Goal: Task Accomplishment & Management: Manage account settings

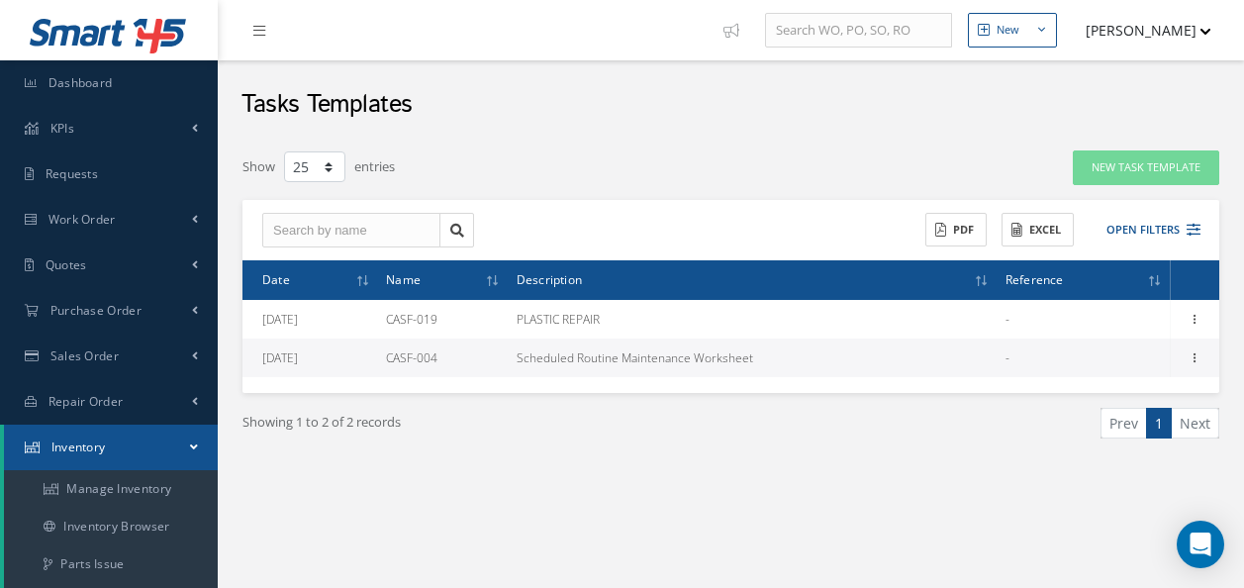
select select "25"
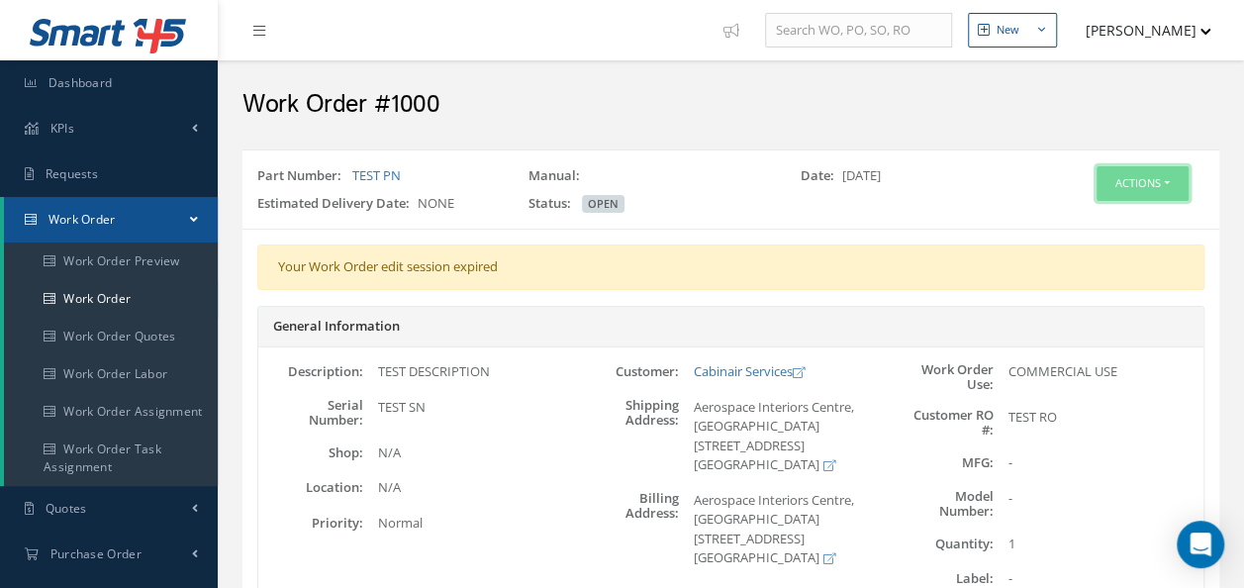
click at [1188, 174] on button "Actions" at bounding box center [1143, 183] width 92 height 35
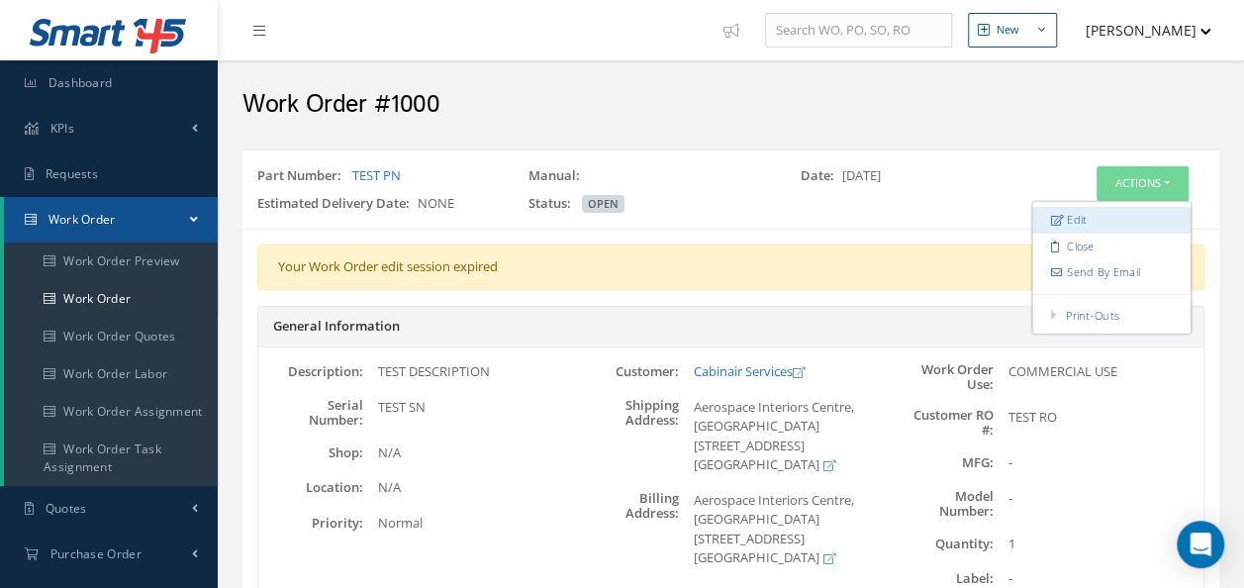
click at [1122, 208] on link "Edit" at bounding box center [1111, 220] width 158 height 27
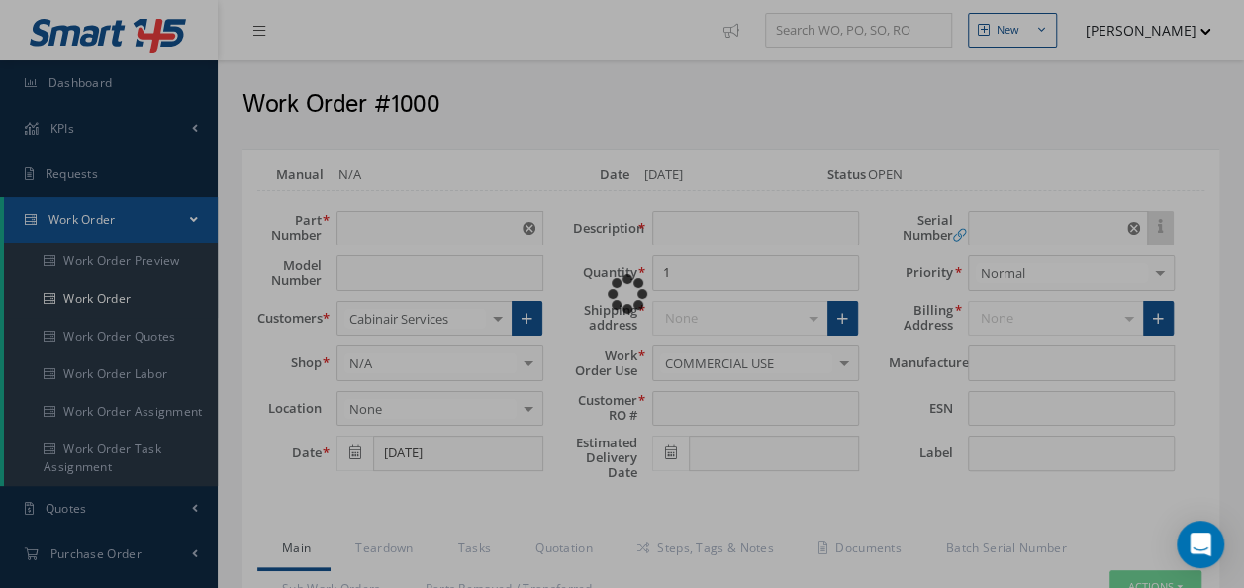
type input "TEST PN"
type input "[DATE]"
type input "TEST DESCRIPTION"
type input "TEST RO"
type input "TEST SN"
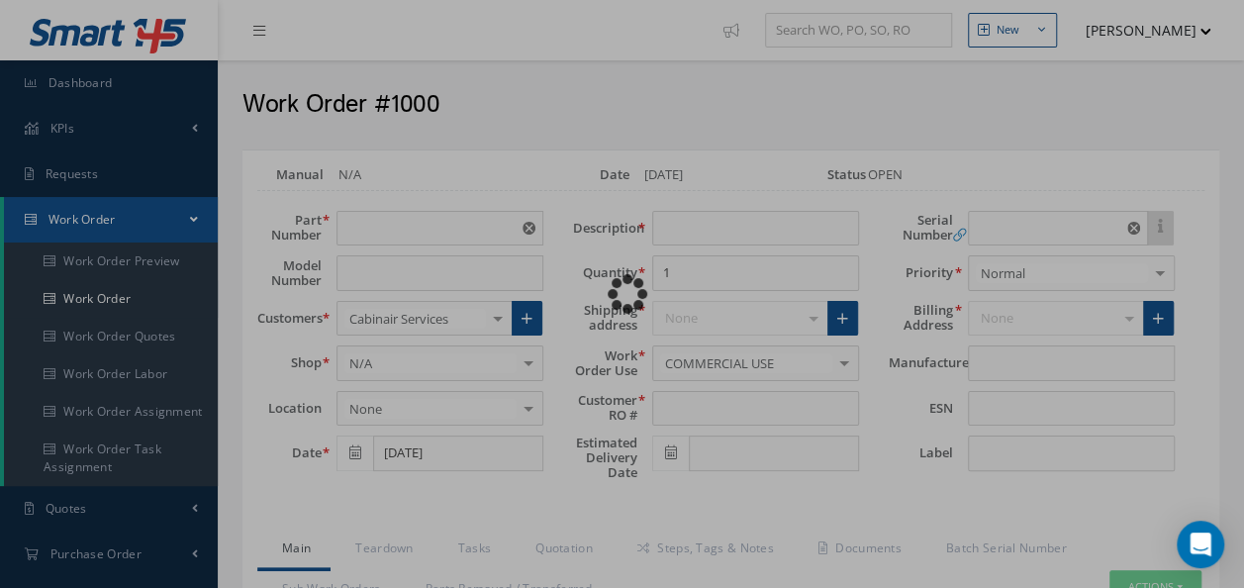
type textarea "NONE"
type textarea "PLEASE SEE R.O. FOR DETAILS"
type input "NONE"
type textarea "NO VISUAL DAMAGE"
type textarea "NONE"
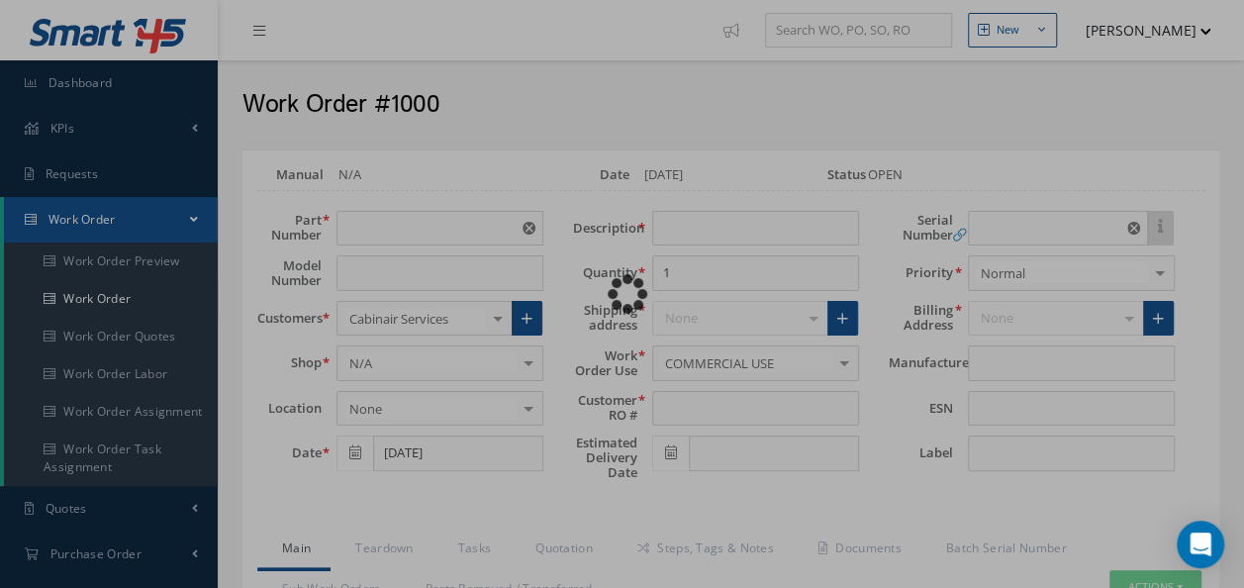
type input "NONE"
type textarea "Unit was OTHER I/A/W Mfg. N/A, Spec.Manual # CMM N/A, Revision N/A, dated N/A."
type input "10/10/2024"
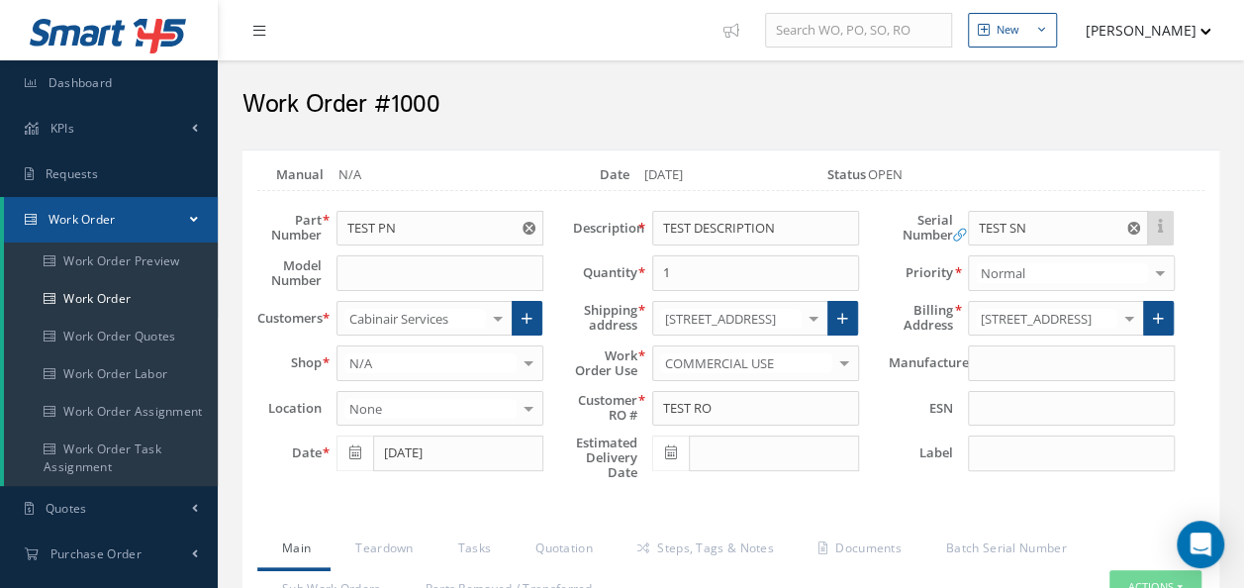
click at [254, 36] on icon at bounding box center [259, 31] width 12 height 14
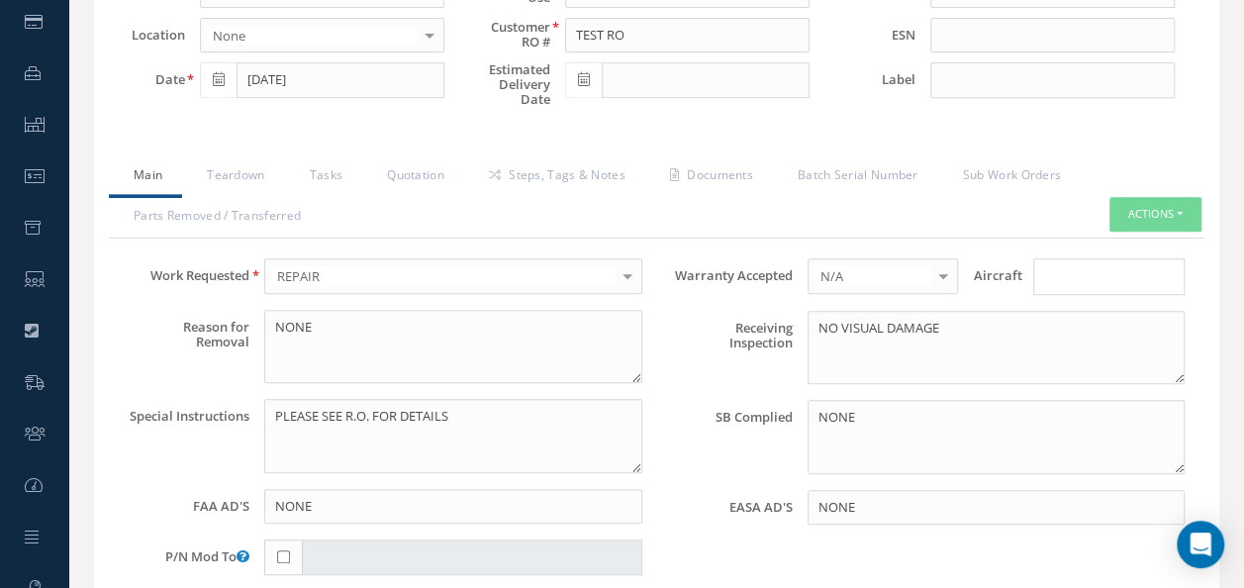
scroll to position [372, 0]
click at [543, 176] on link "Steps, Tags & Notes" at bounding box center [554, 178] width 181 height 42
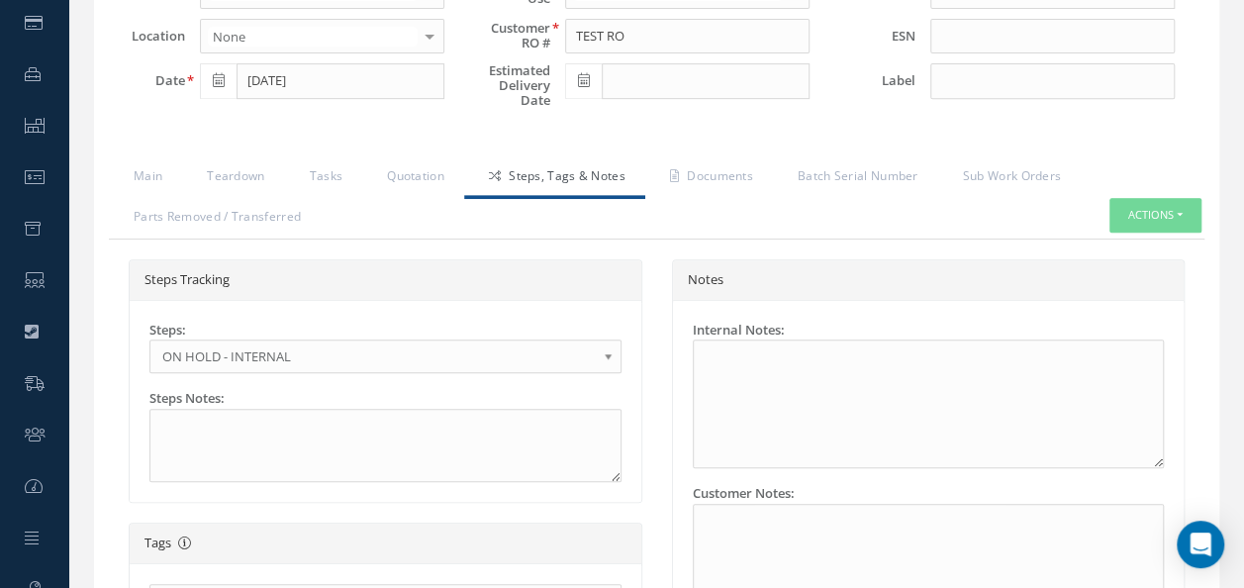
scroll to position [391, 0]
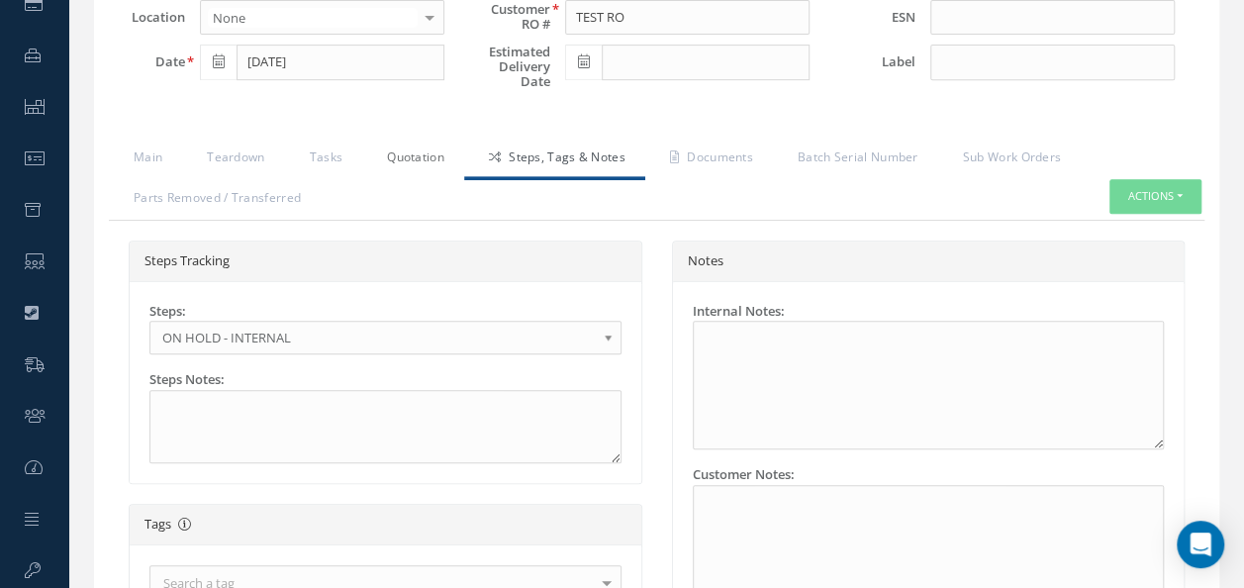
click at [439, 162] on link "Quotation" at bounding box center [413, 160] width 102 height 42
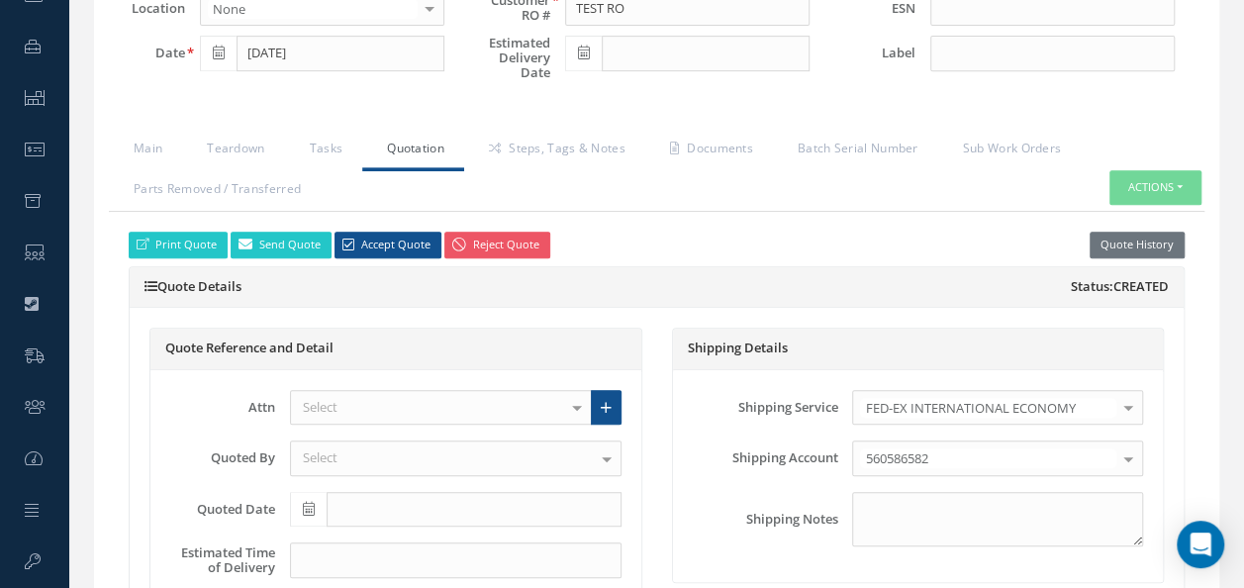
scroll to position [314, 0]
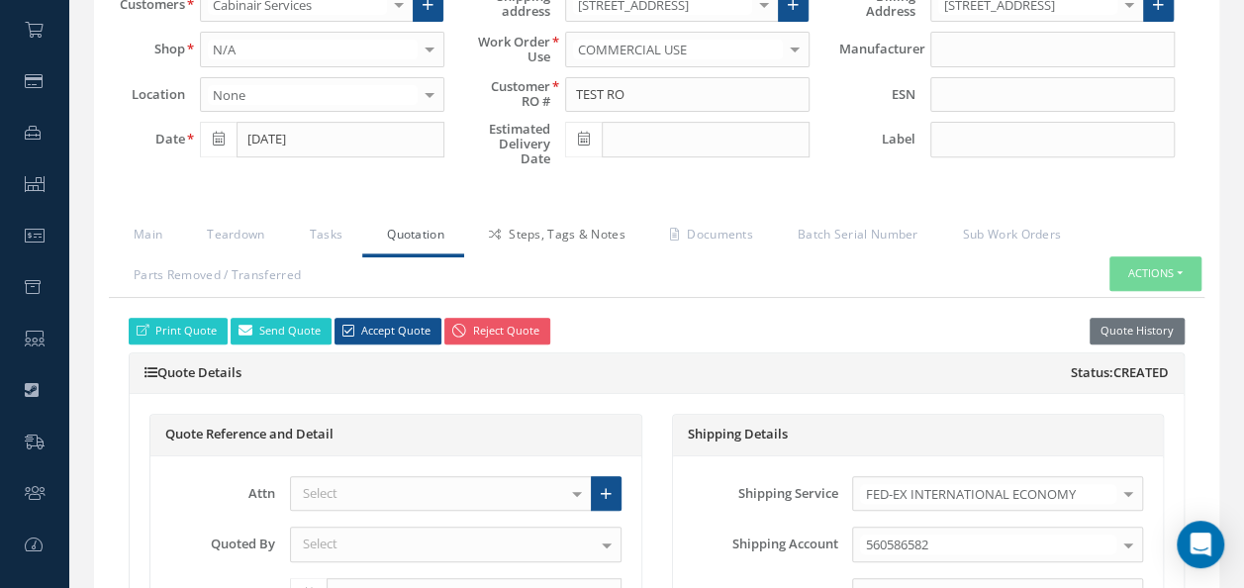
click at [533, 249] on link "Steps, Tags & Notes" at bounding box center [554, 237] width 181 height 42
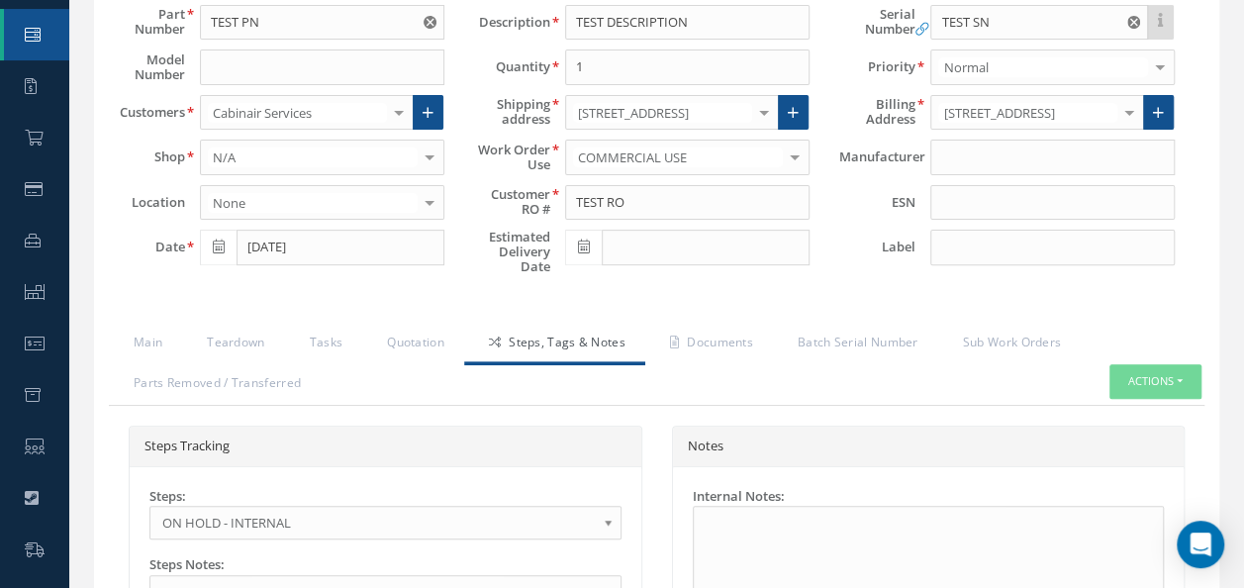
scroll to position [0, 0]
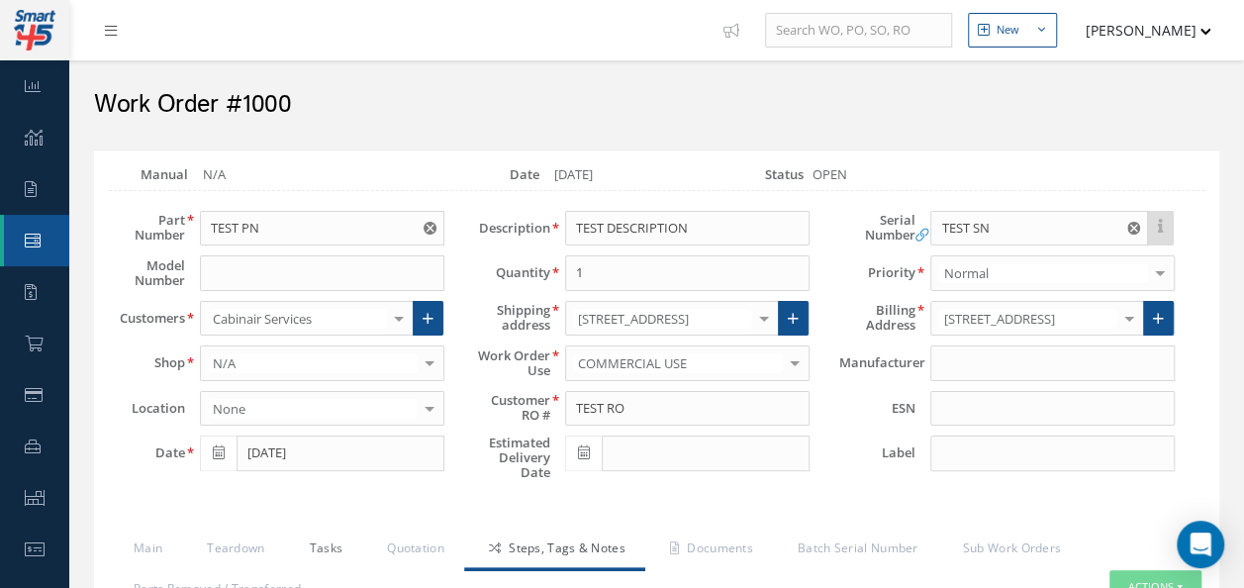
click at [326, 537] on link "Tasks" at bounding box center [324, 551] width 78 height 42
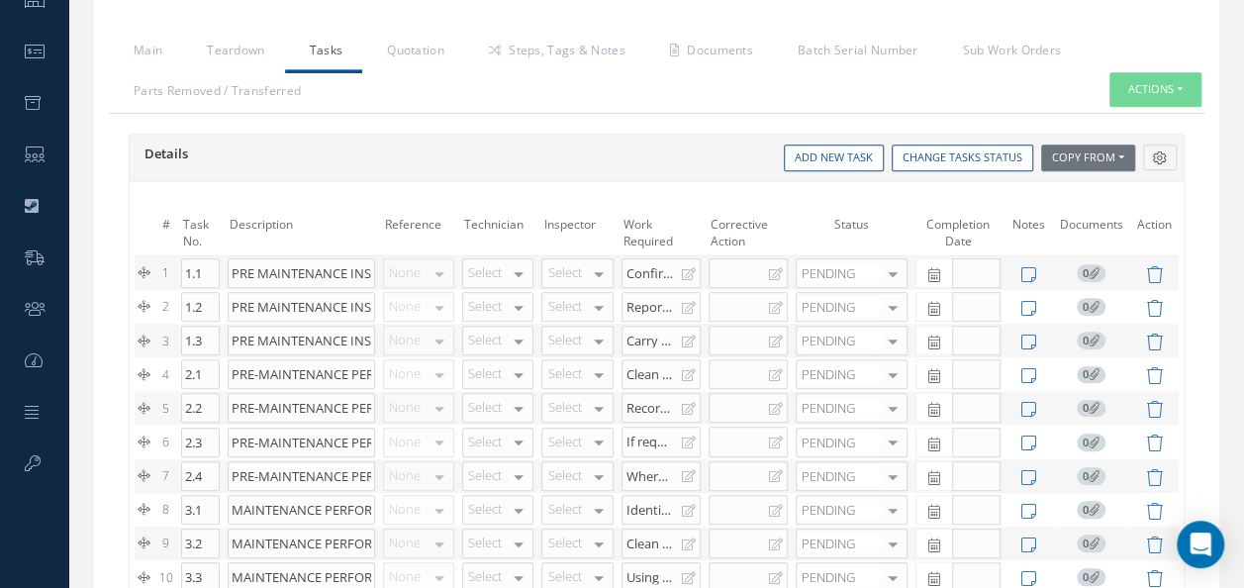
scroll to position [501, 0]
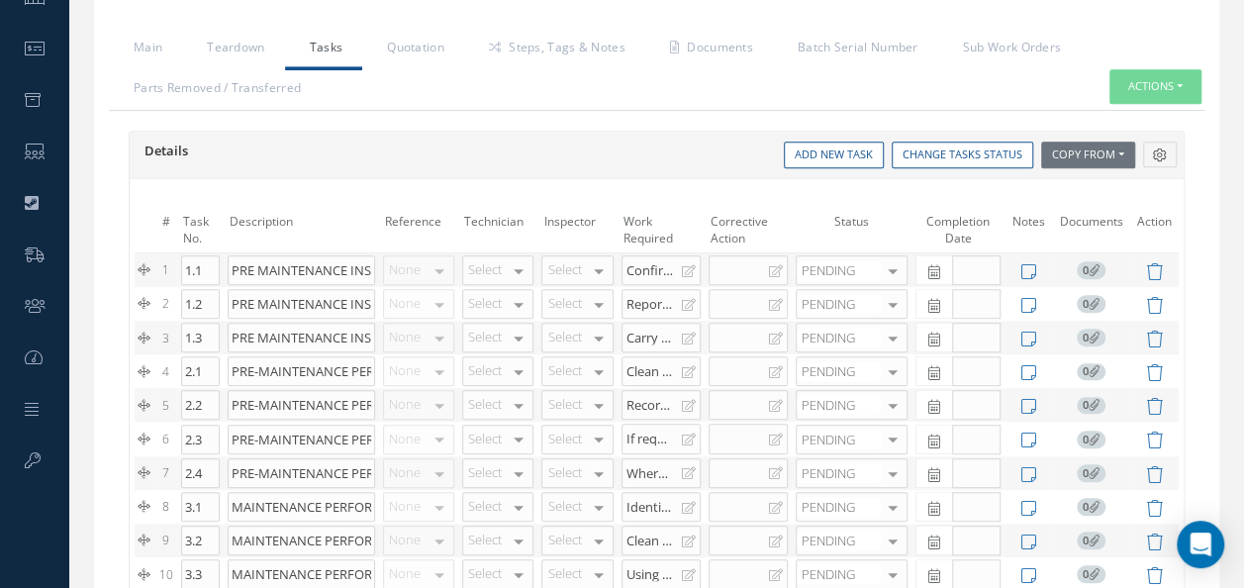
click at [424, 269] on div "None No elements found. List is empty." at bounding box center [418, 270] width 71 height 30
click at [1172, 150] on button at bounding box center [1160, 155] width 34 height 26
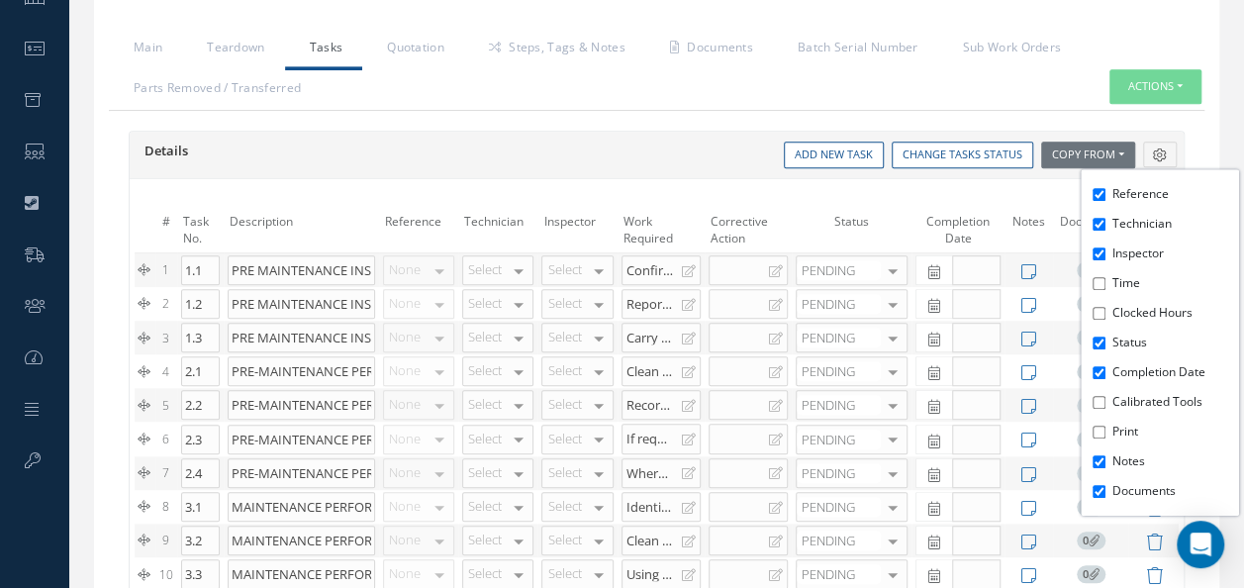
click at [1134, 194] on label "Reference" at bounding box center [1174, 194] width 122 height 18
click at [1106, 194] on input "Reference" at bounding box center [1099, 194] width 13 height 13
checkbox input "false"
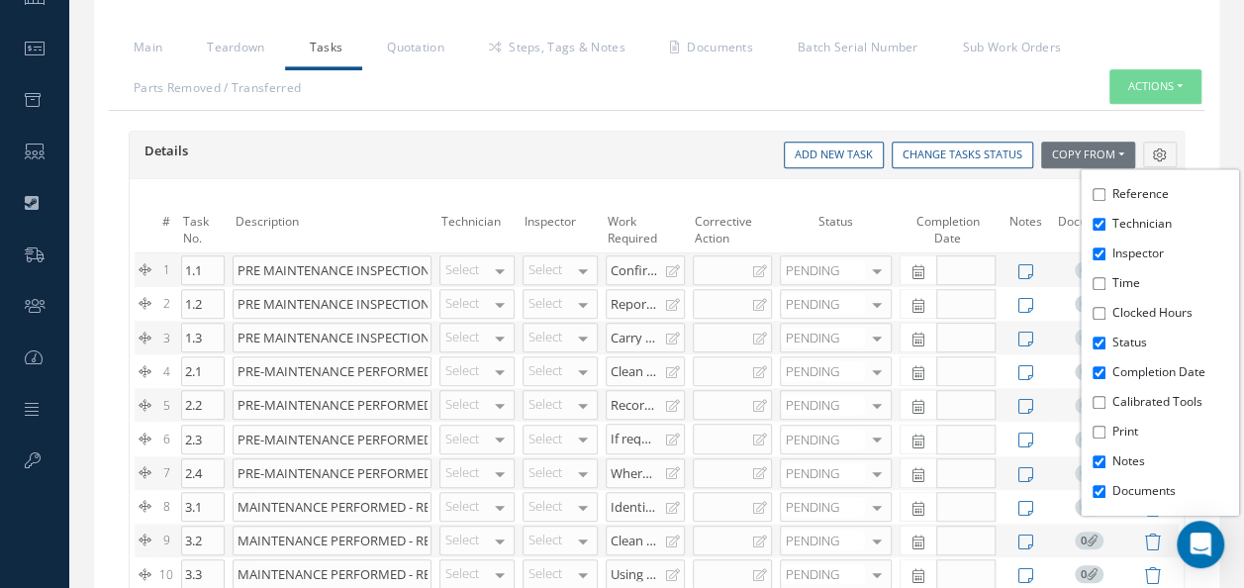
drag, startPoint x: 624, startPoint y: 147, endPoint x: 739, endPoint y: 160, distance: 116.6
click at [739, 160] on div "Details Reference Technician Inspector Time Clocked Hours Status Completion Dat…" at bounding box center [657, 155] width 1054 height 27
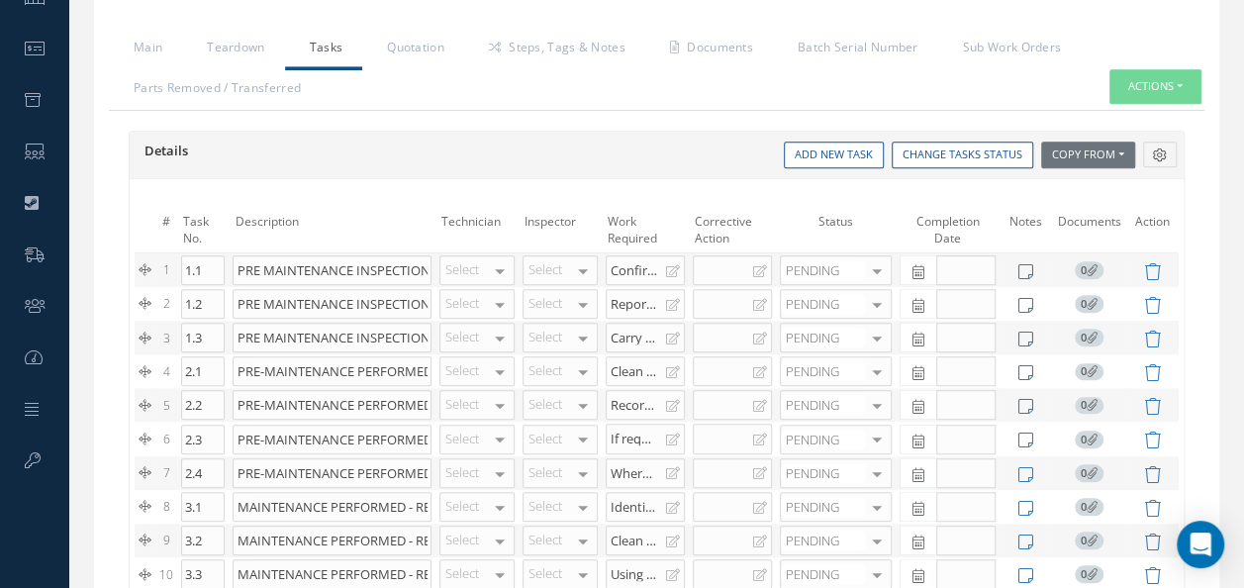
drag, startPoint x: 739, startPoint y: 160, endPoint x: 623, endPoint y: 170, distance: 117.2
click at [623, 170] on div "Details Reference Technician Inspector Time Clocked Hours Status Completion Dat…" at bounding box center [657, 156] width 1054 height 48
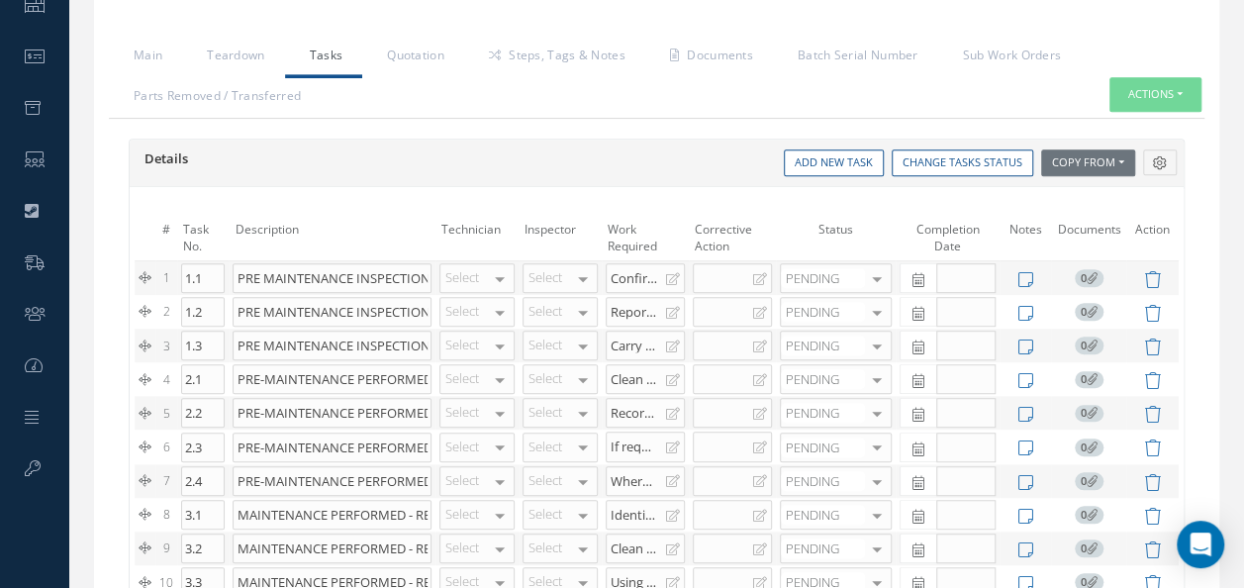
scroll to position [491, 0]
click at [406, 357] on td "PRE MAINTENANCE INSPECTION" at bounding box center [332, 348] width 206 height 34
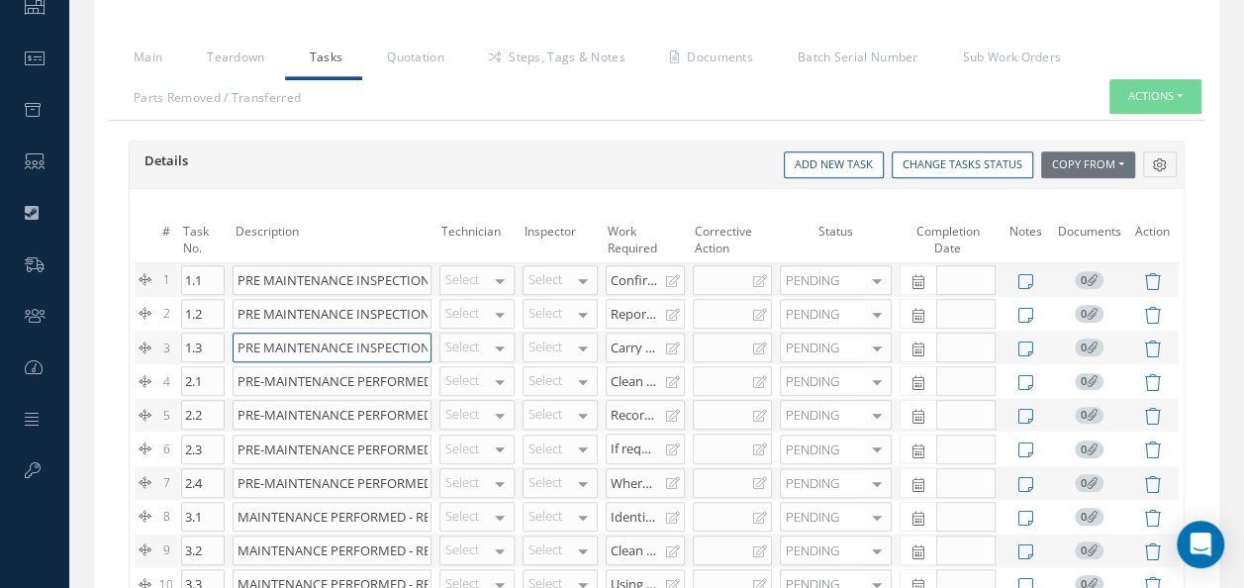
click at [406, 357] on td "PRE MAINTENANCE INSPECTION" at bounding box center [332, 348] width 206 height 34
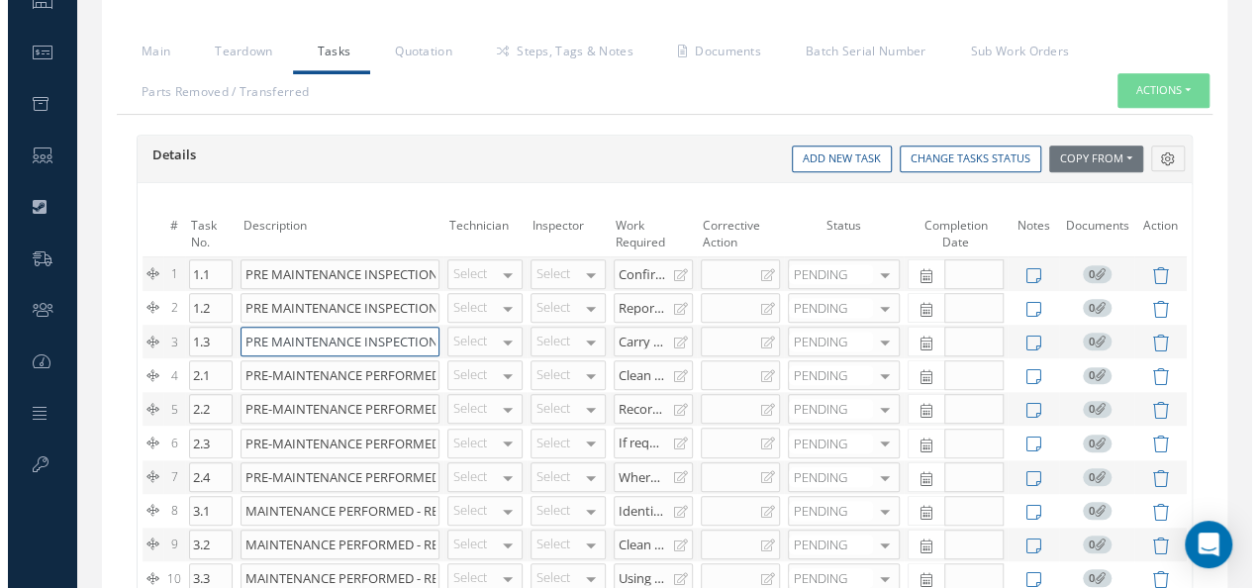
scroll to position [484, 0]
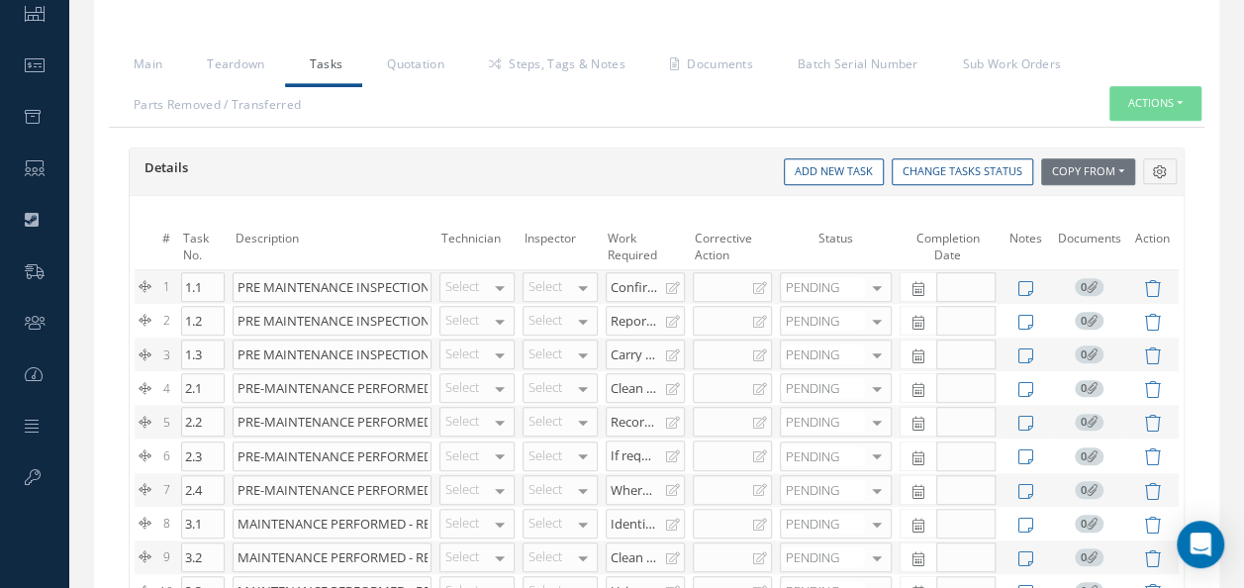
click at [230, 237] on td "Description" at bounding box center [332, 247] width 206 height 47
click at [1110, 163] on button "Copy From" at bounding box center [1088, 171] width 94 height 27
click at [1112, 217] on link "Tasks Templates" at bounding box center [1120, 226] width 158 height 27
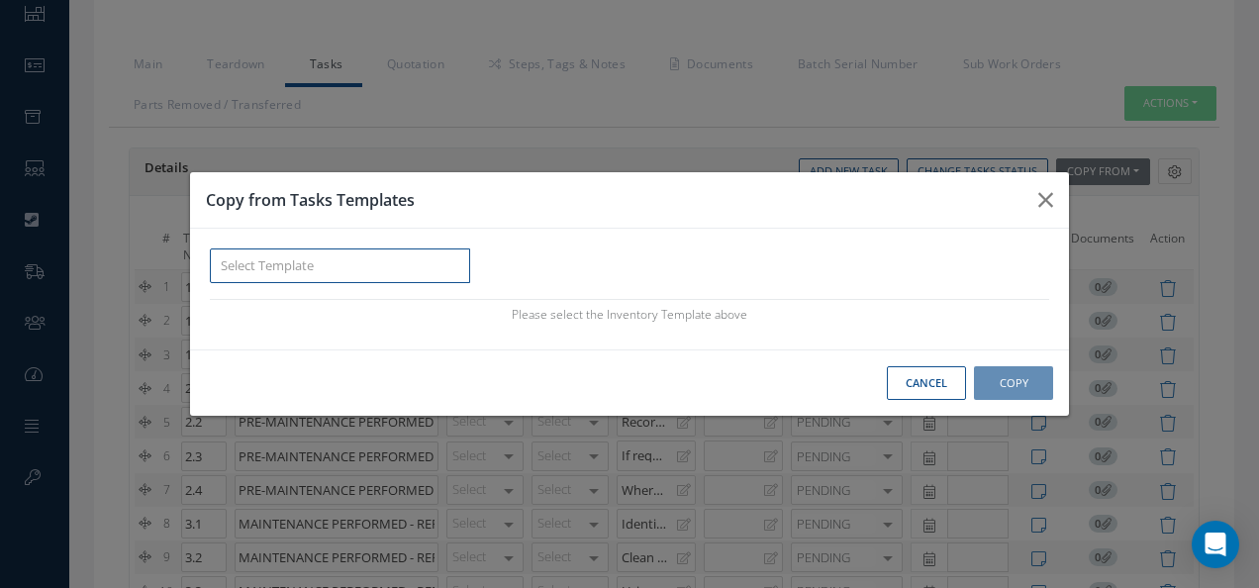
click at [382, 268] on input "text" at bounding box center [340, 266] width 260 height 36
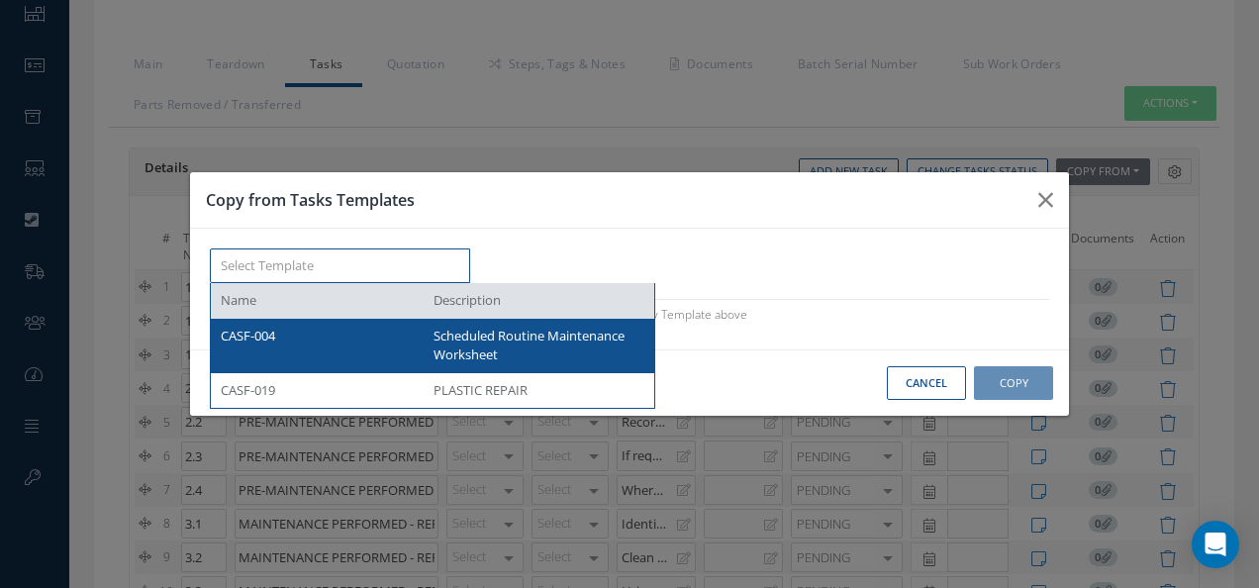
click at [416, 342] on div "CASF-004" at bounding box center [320, 346] width 198 height 39
type input "CASF-004"
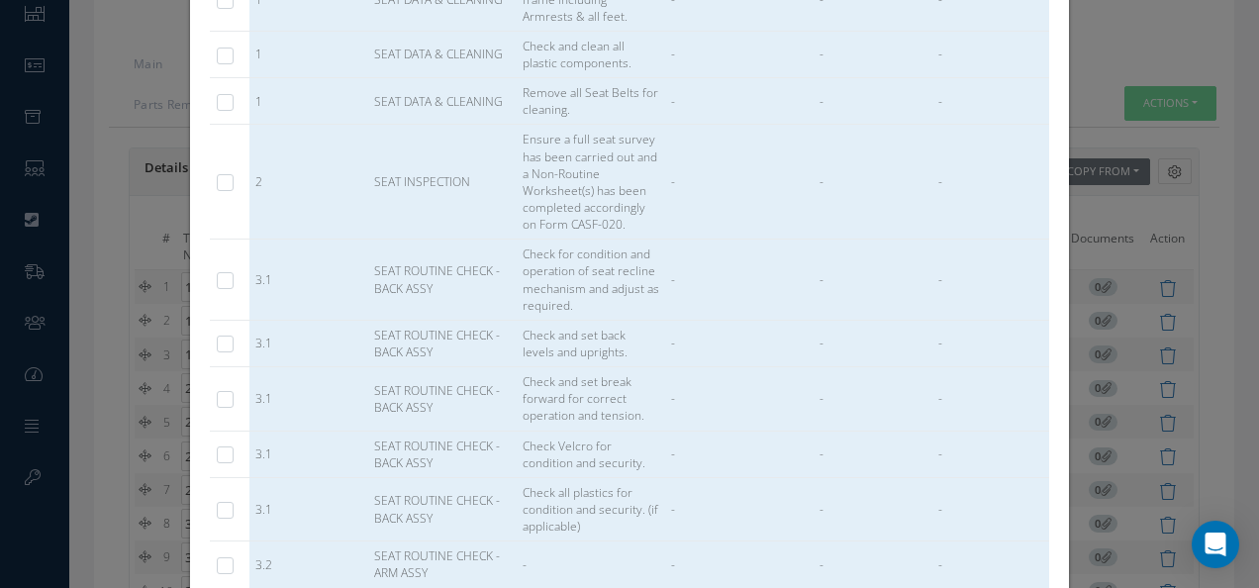
scroll to position [0, 0]
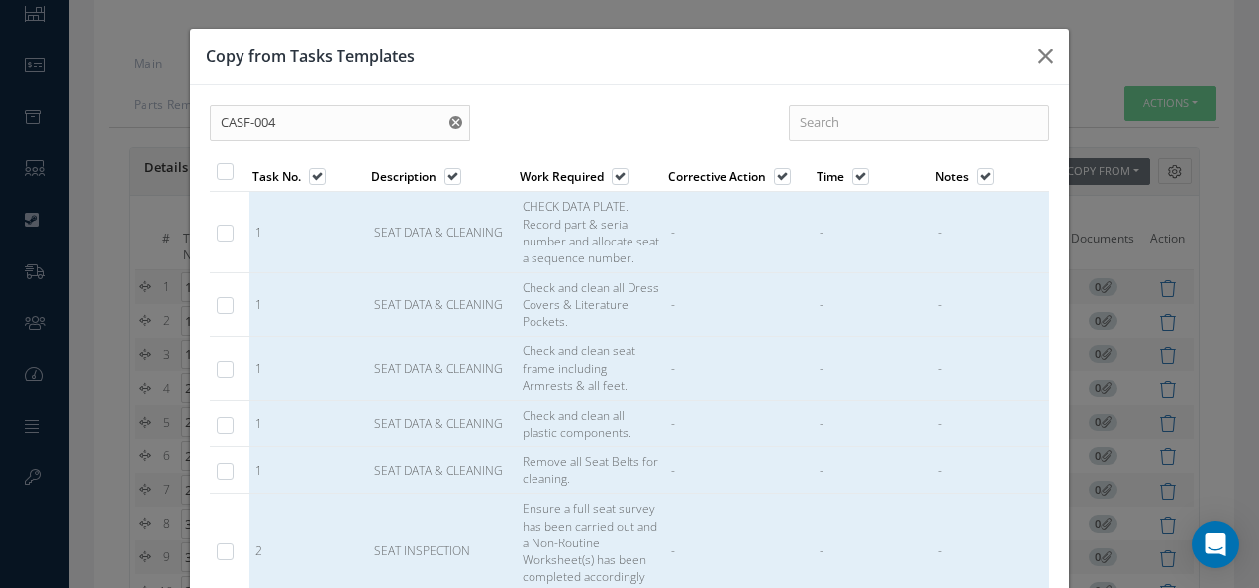
click at [240, 174] on th at bounding box center [230, 174] width 40 height 36
click at [233, 166] on label at bounding box center [235, 170] width 5 height 17
click at [220, 166] on input "checkbox" at bounding box center [226, 172] width 13 height 13
checkbox input "true"
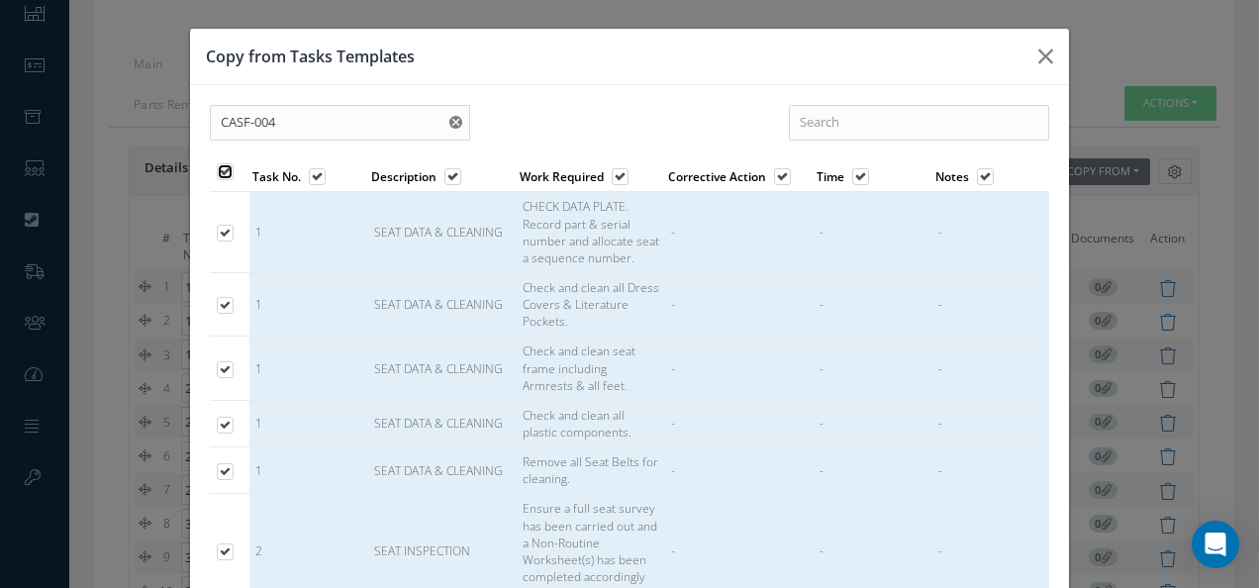
checkbox input "true"
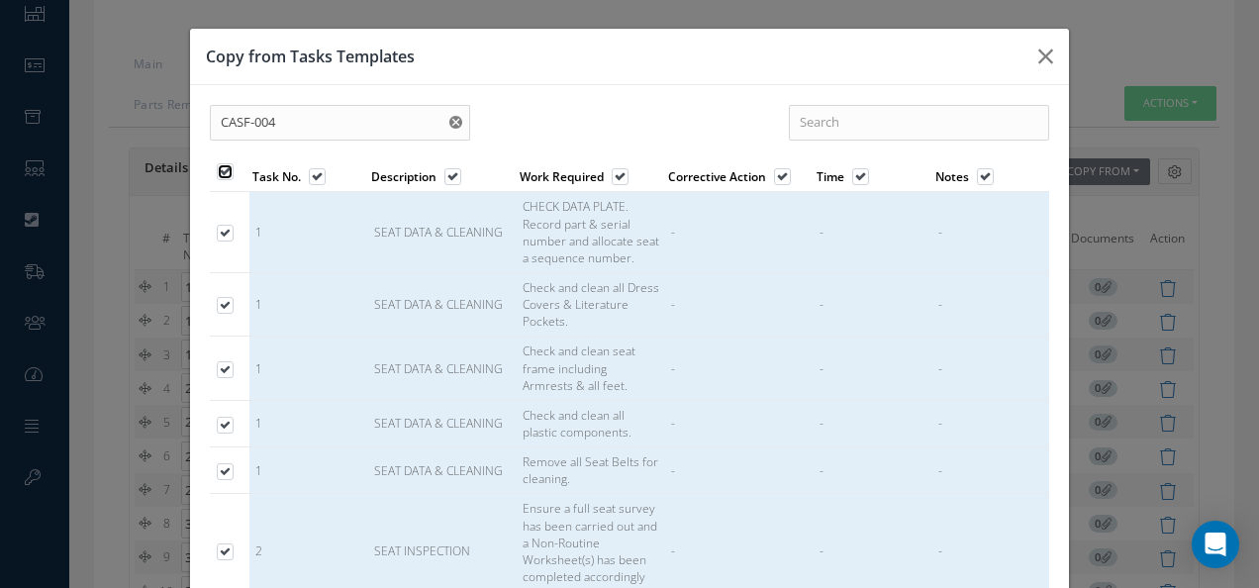
checkbox input "true"
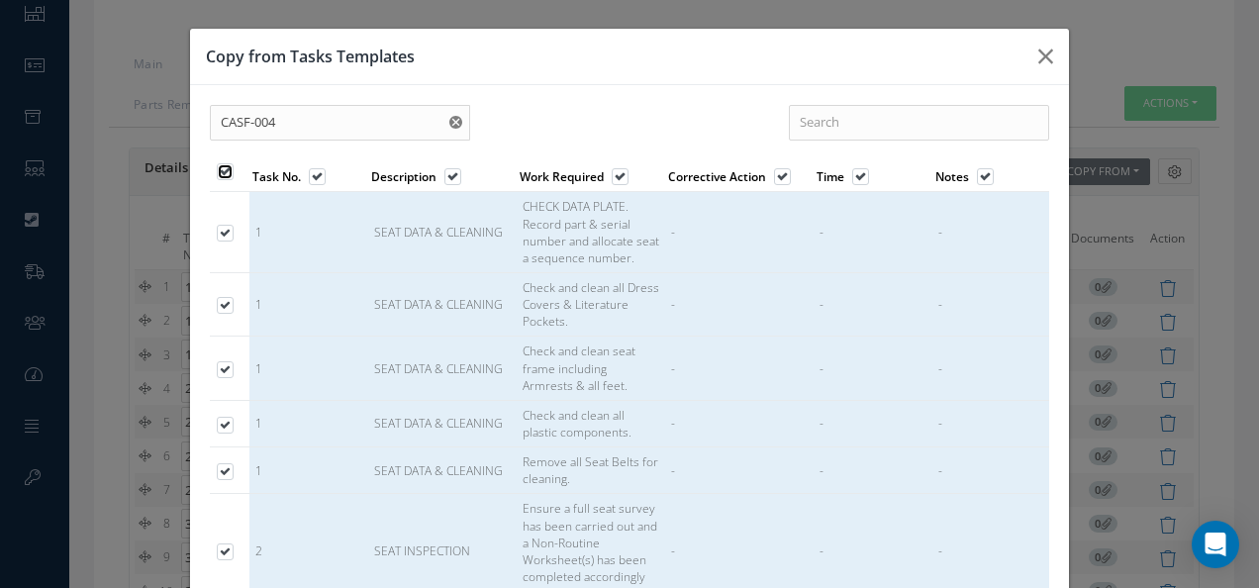
checkbox input "true"
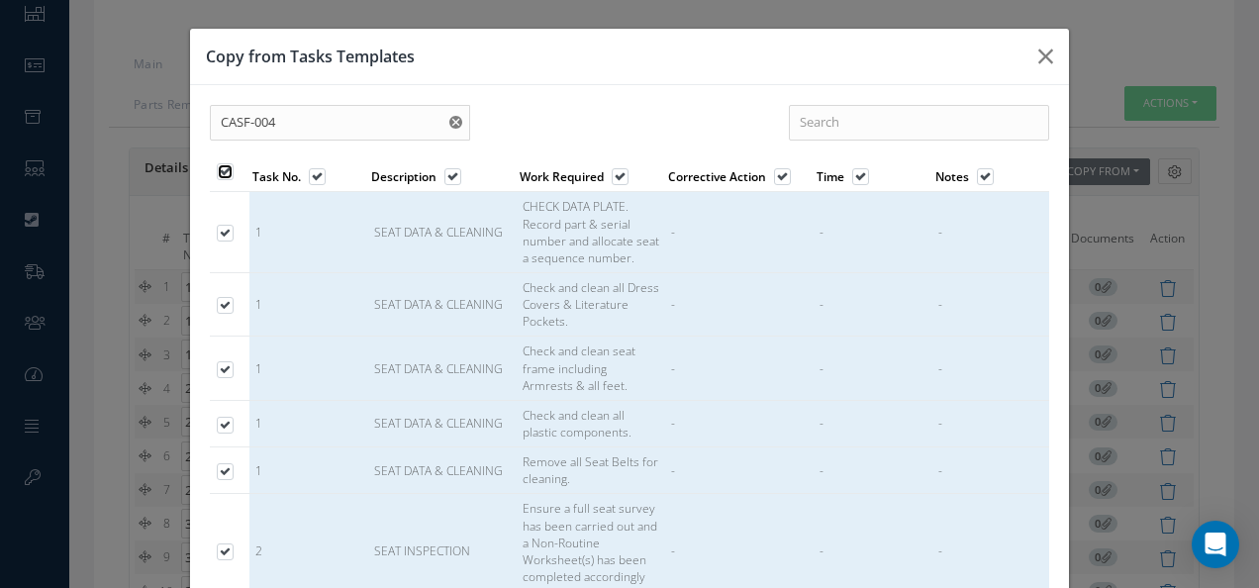
checkbox input "true"
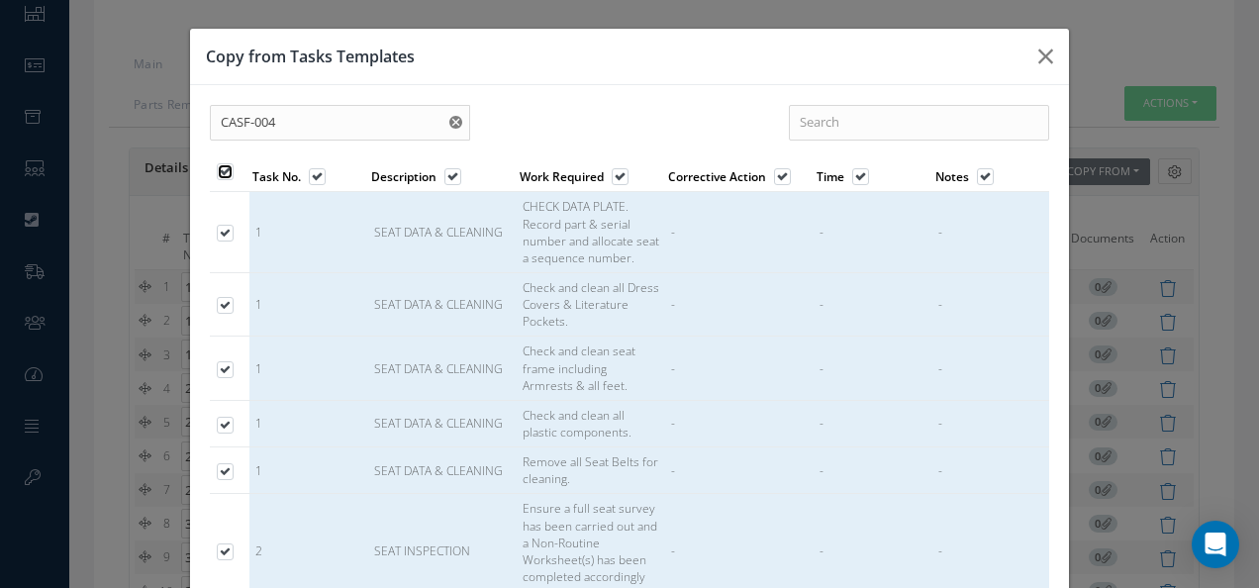
checkbox input "true"
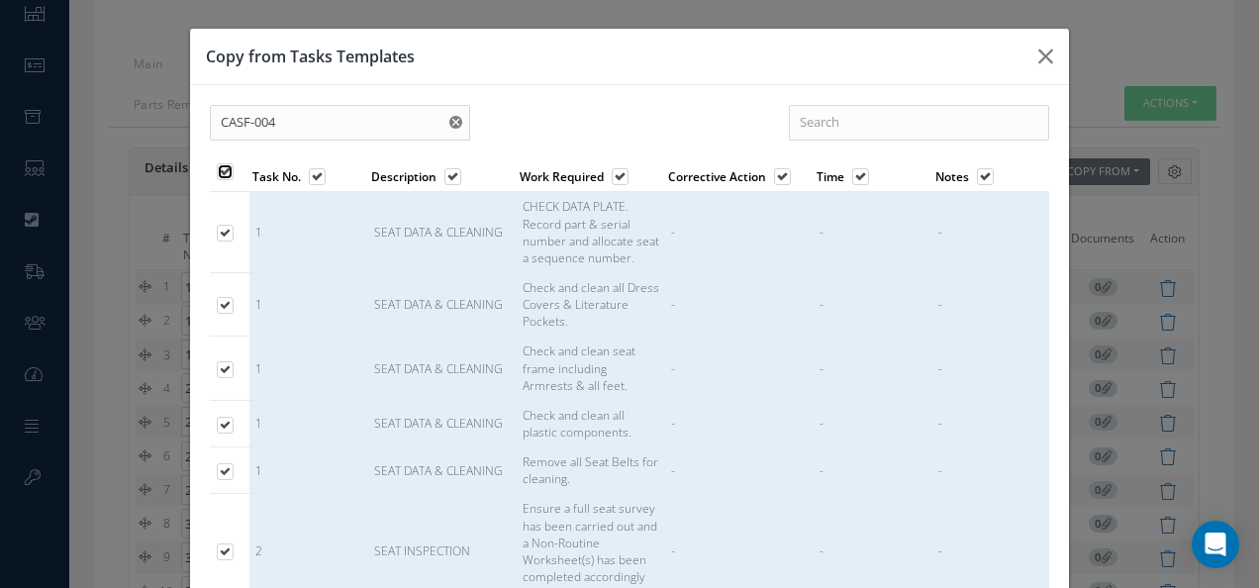
checkbox input "true"
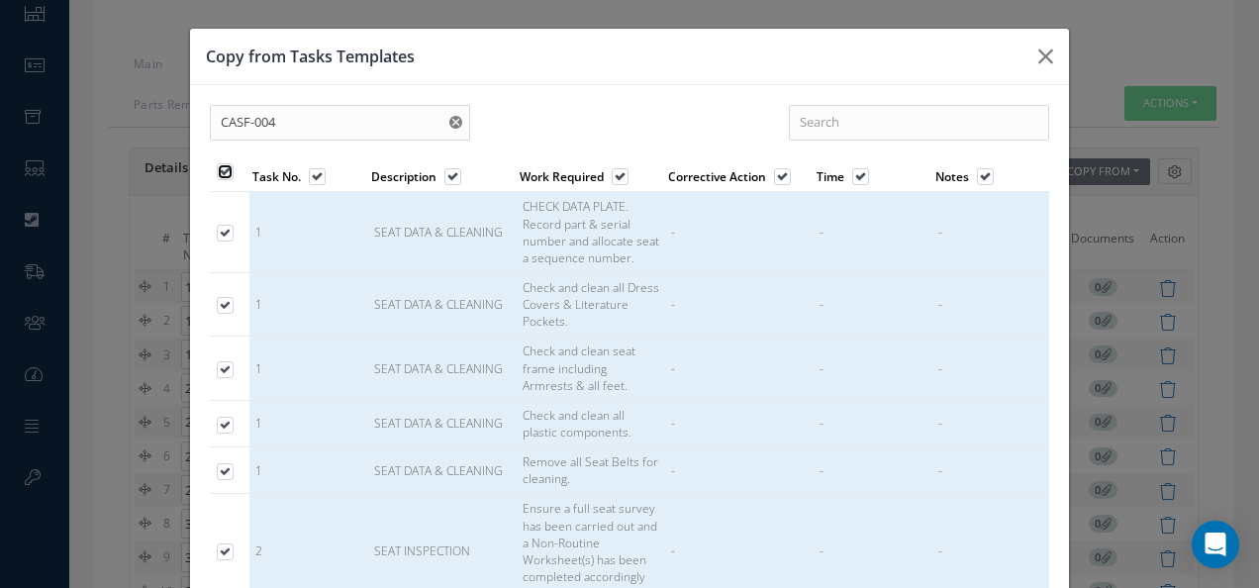
checkbox input "true"
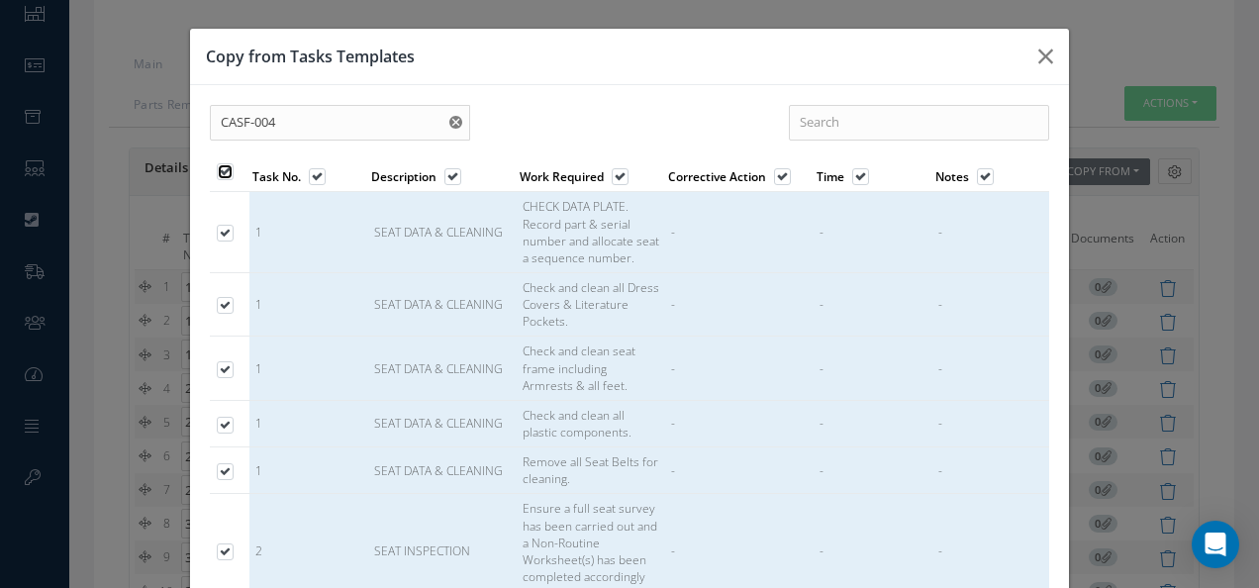
checkbox input "true"
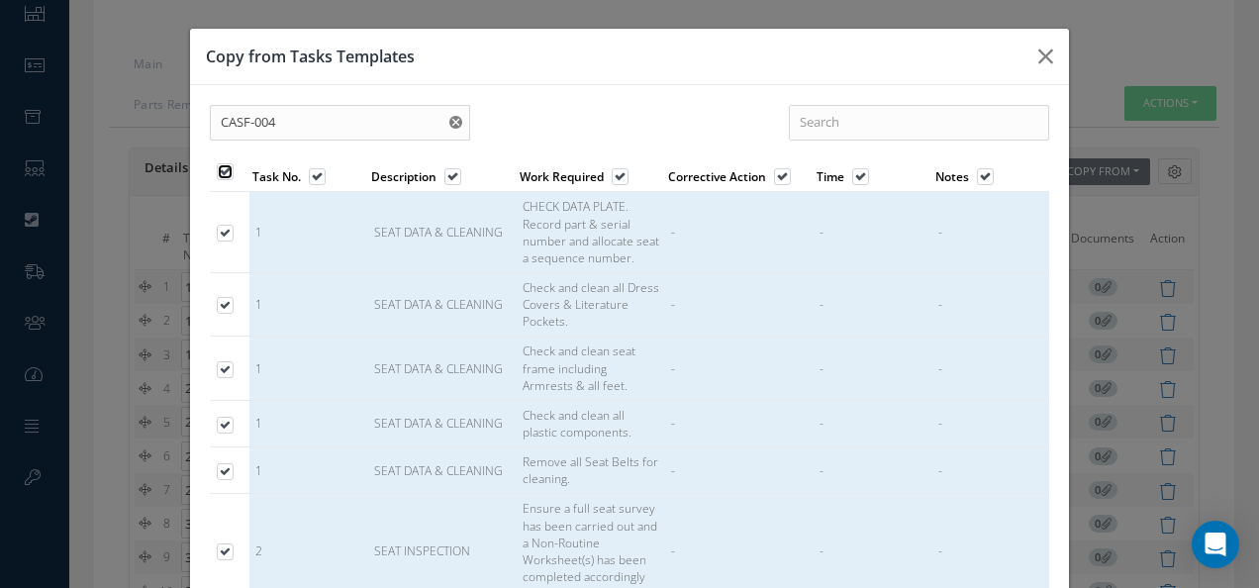
checkbox input "true"
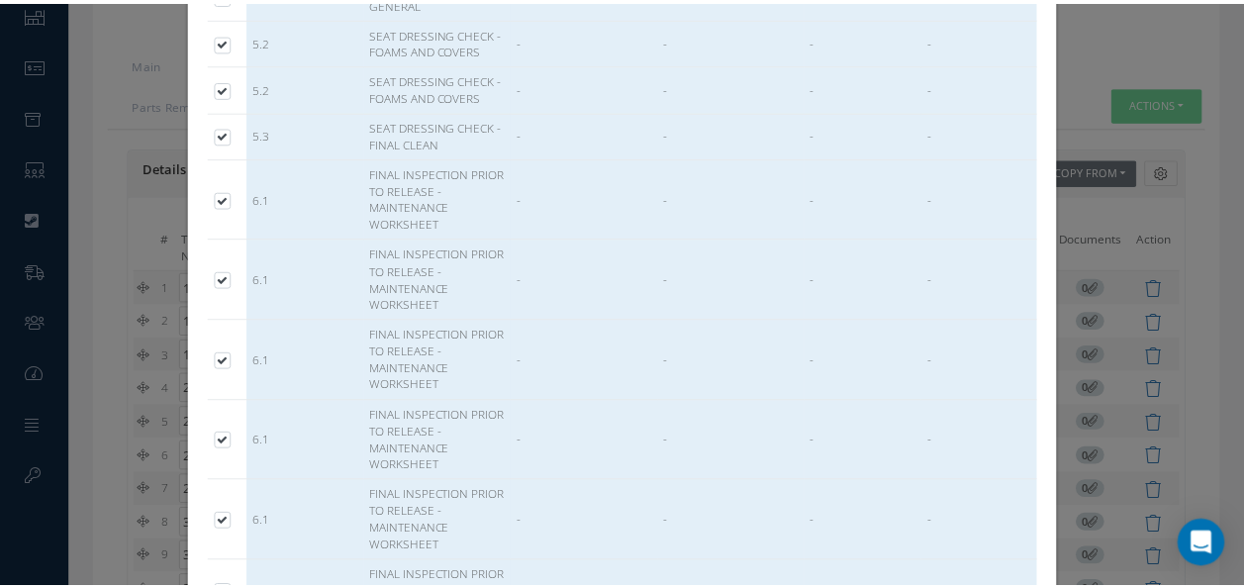
scroll to position [2159, 0]
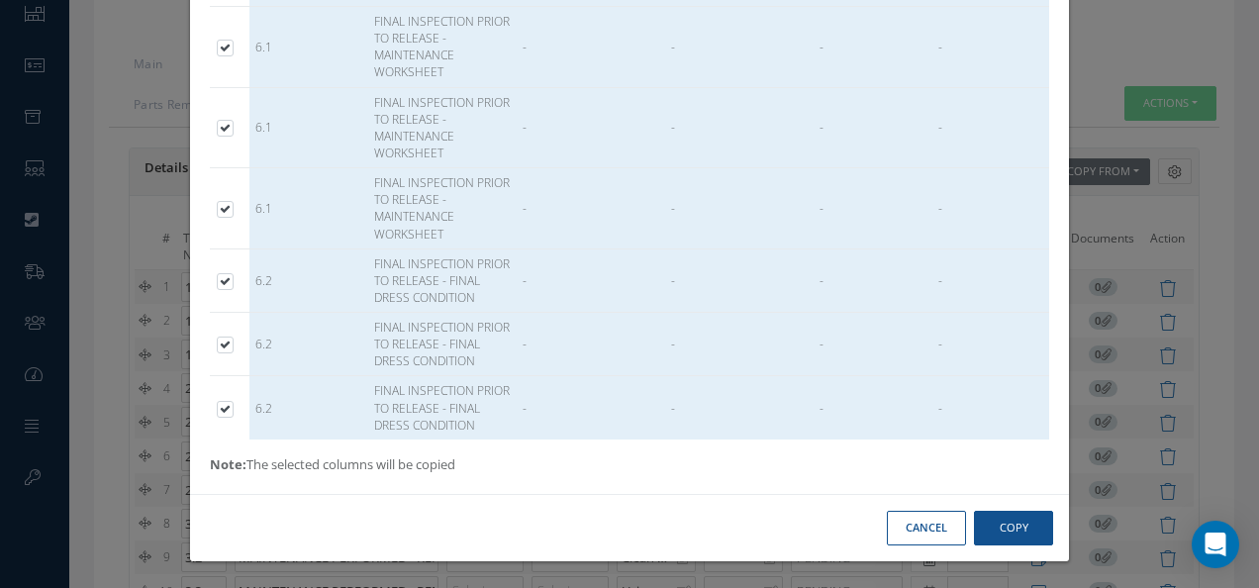
click at [889, 524] on button "Cancel" at bounding box center [926, 528] width 79 height 35
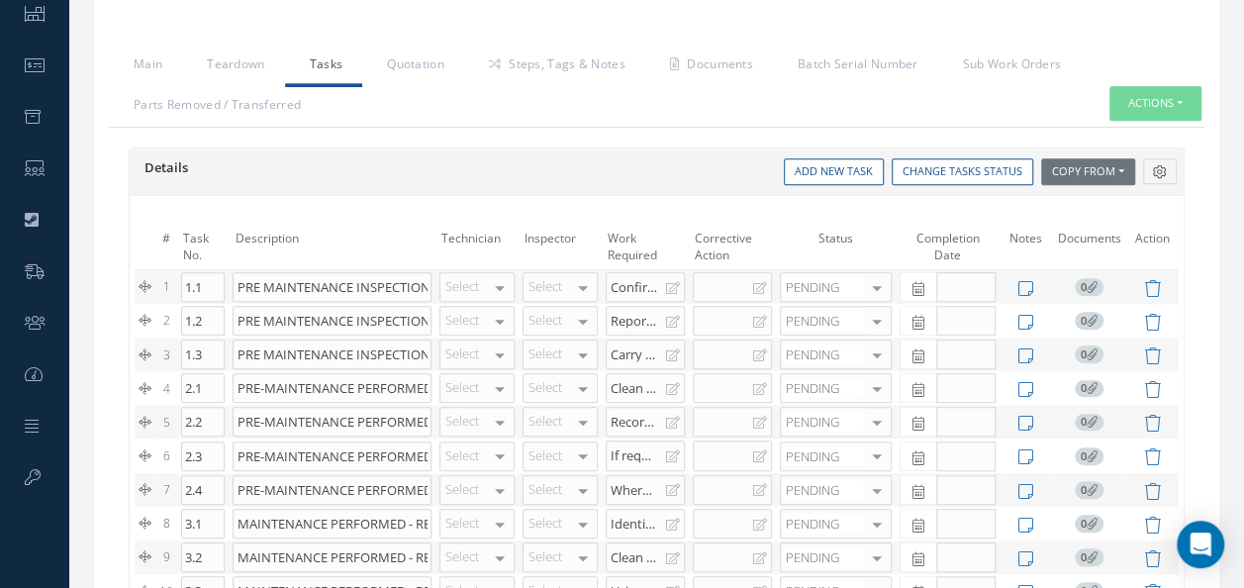
click at [725, 278] on div at bounding box center [732, 287] width 79 height 30
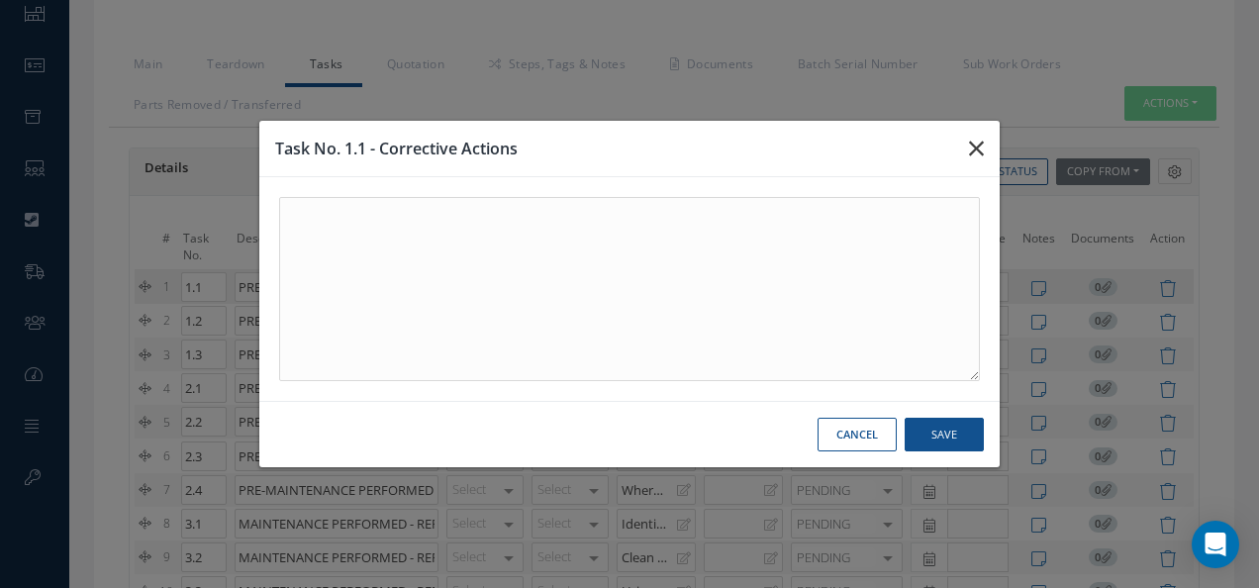
click at [994, 147] on button "button" at bounding box center [976, 148] width 47 height 55
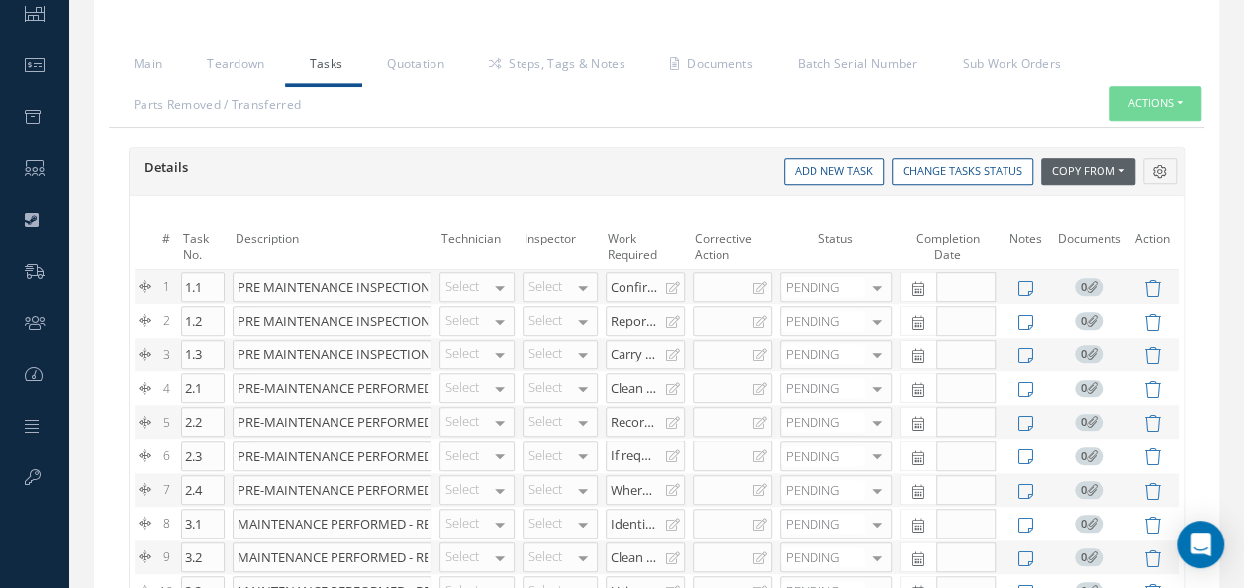
click at [1130, 166] on button "Copy From" at bounding box center [1088, 171] width 94 height 27
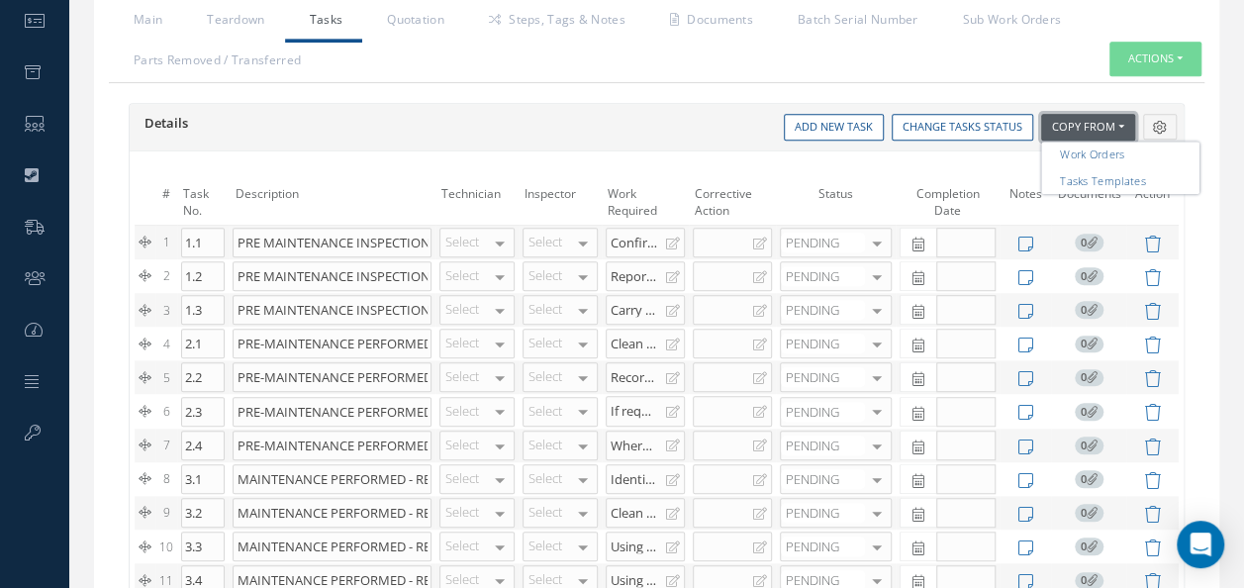
scroll to position [530, 0]
click at [737, 178] on td "Corrective Action" at bounding box center [732, 201] width 87 height 47
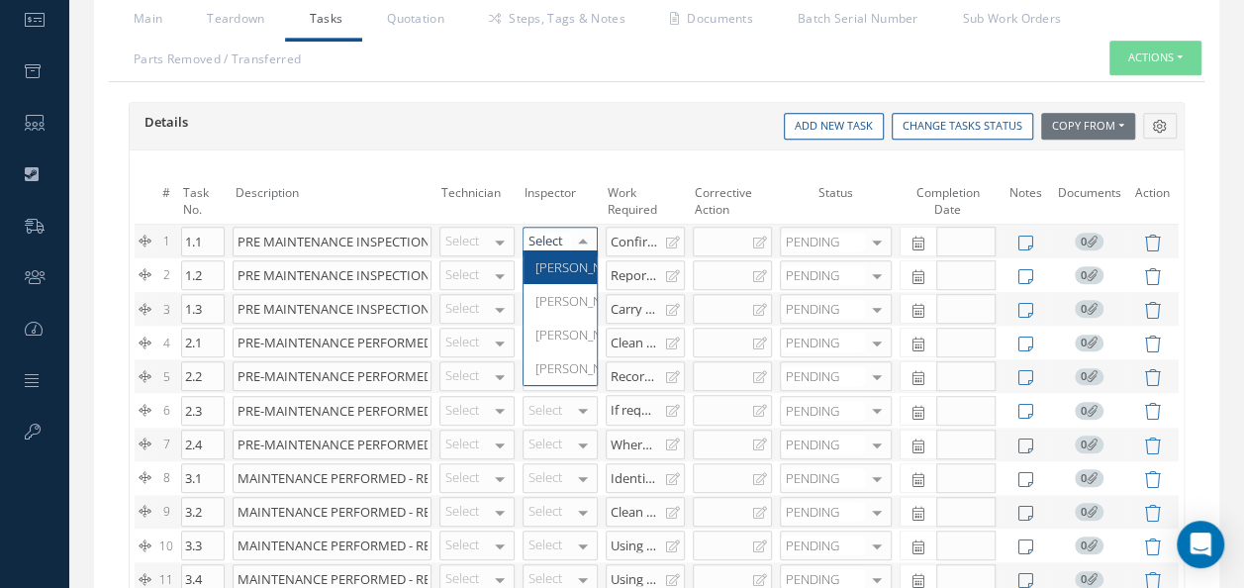
click at [584, 228] on div at bounding box center [583, 242] width 28 height 29
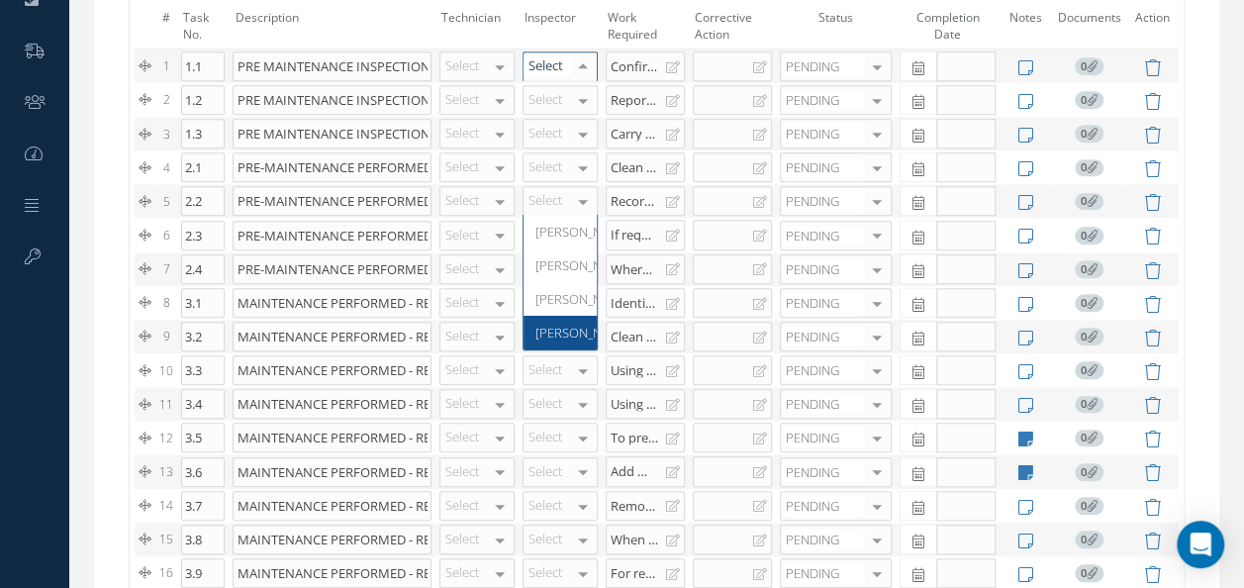
scroll to position [473, 0]
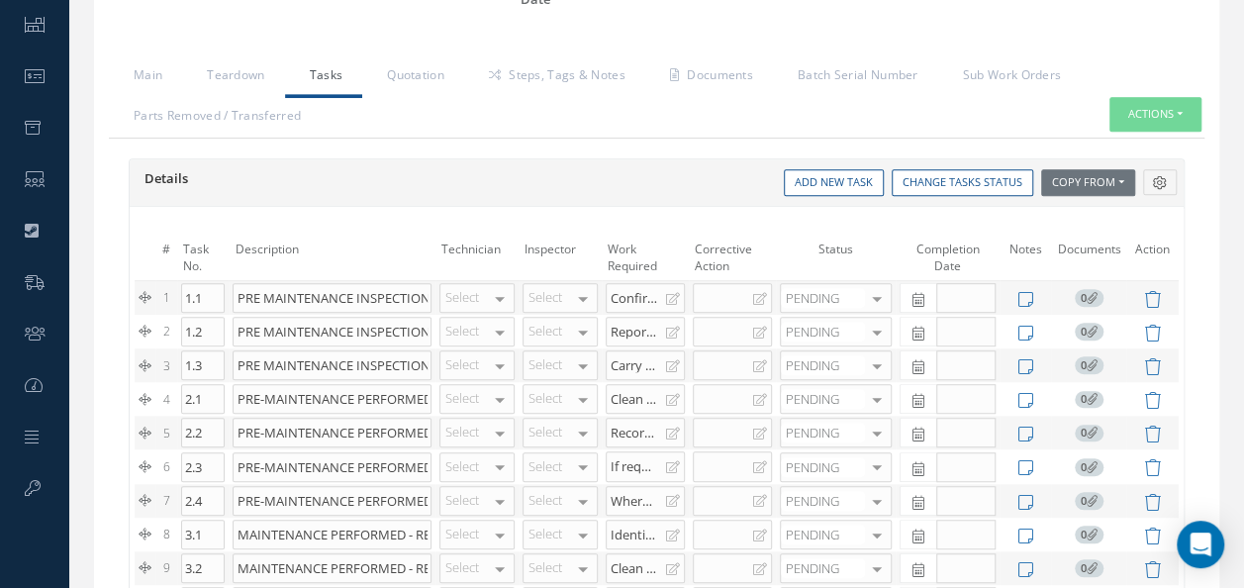
click at [563, 283] on div at bounding box center [560, 298] width 75 height 30
click at [563, 288] on input "text" at bounding box center [548, 297] width 48 height 19
click at [155, 81] on link "Main" at bounding box center [145, 77] width 73 height 42
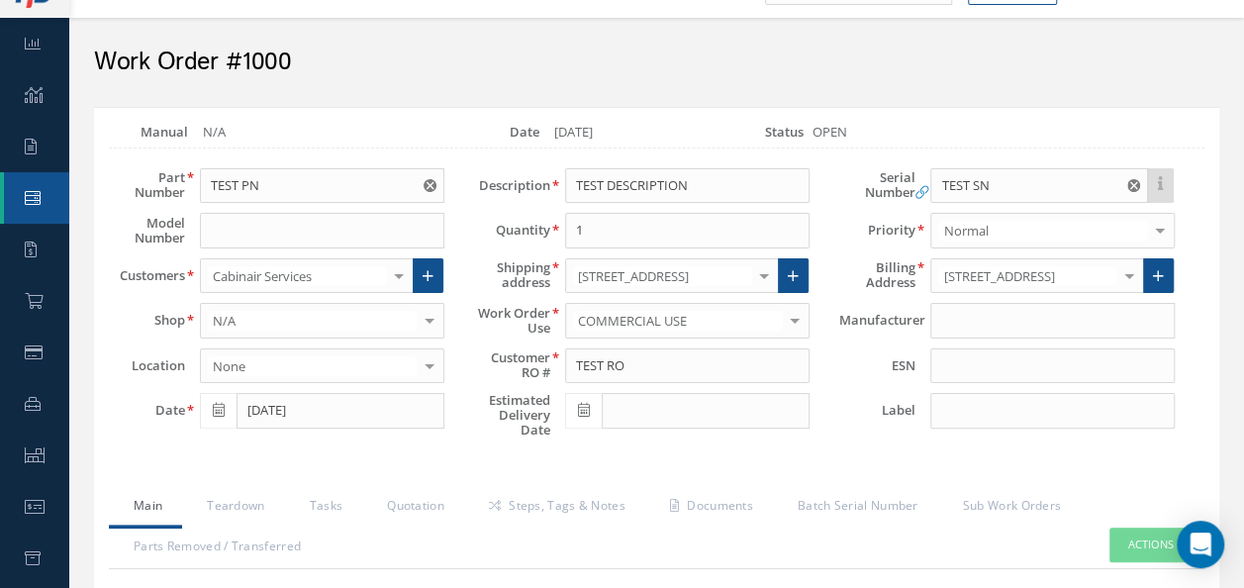
scroll to position [29, 0]
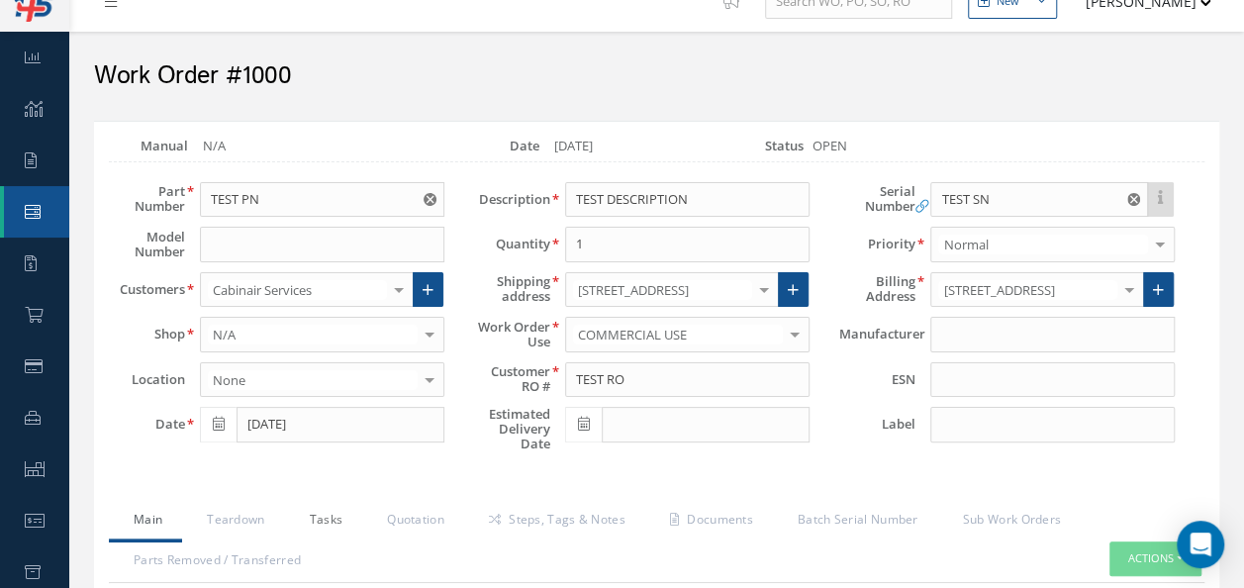
click at [328, 513] on link "Tasks" at bounding box center [324, 522] width 78 height 42
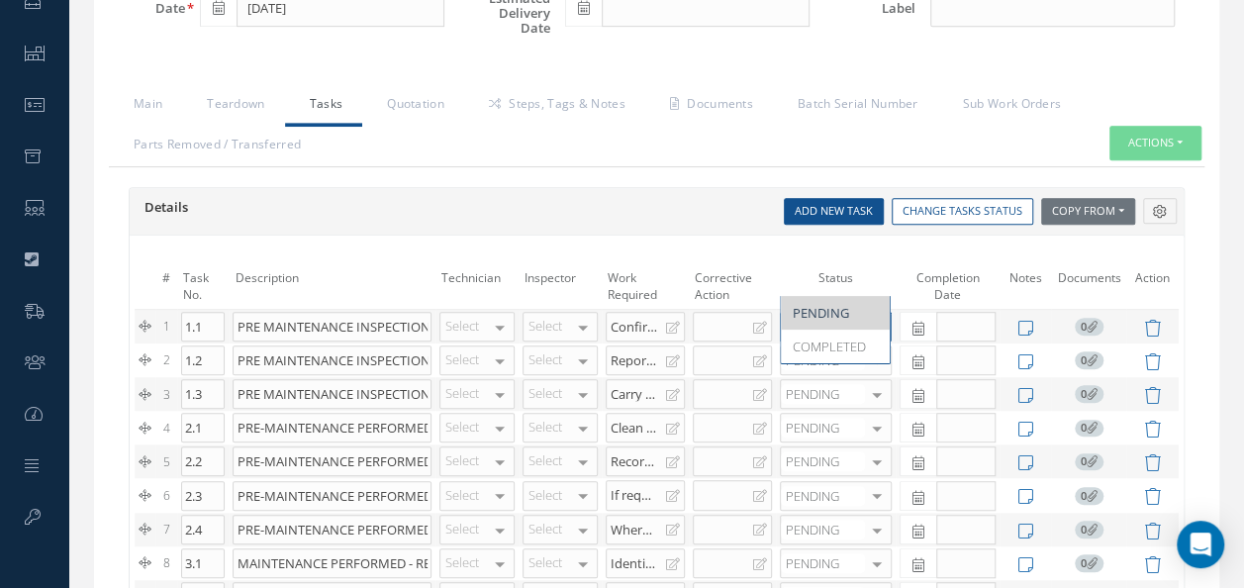
scroll to position [484, 0]
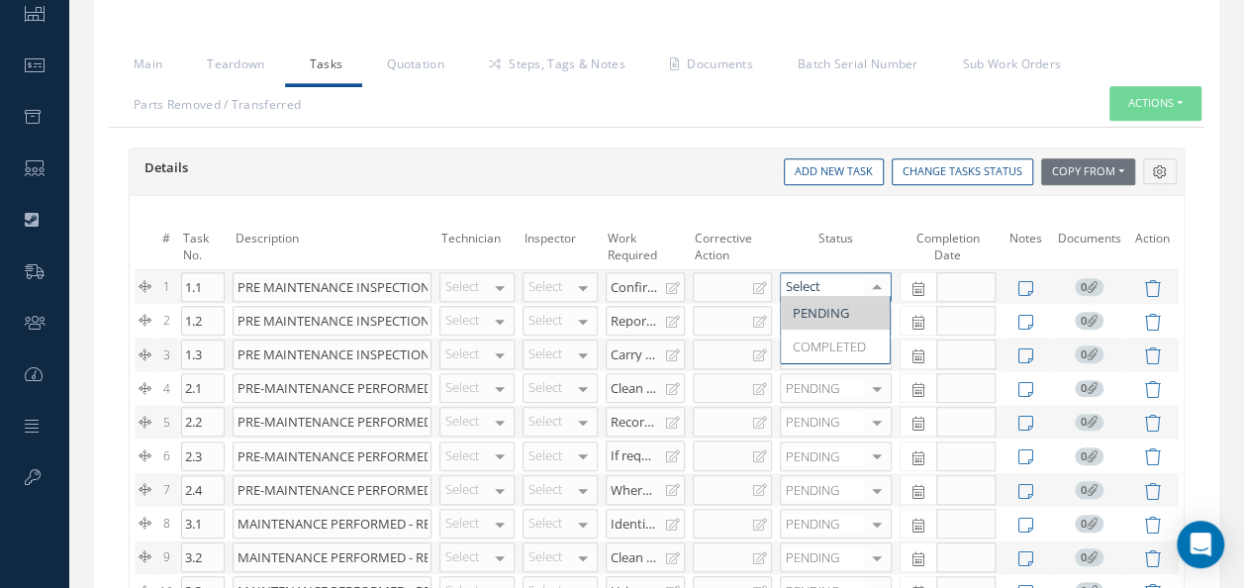
click at [872, 283] on div at bounding box center [877, 287] width 28 height 29
click at [1158, 165] on icon at bounding box center [1160, 172] width 14 height 14
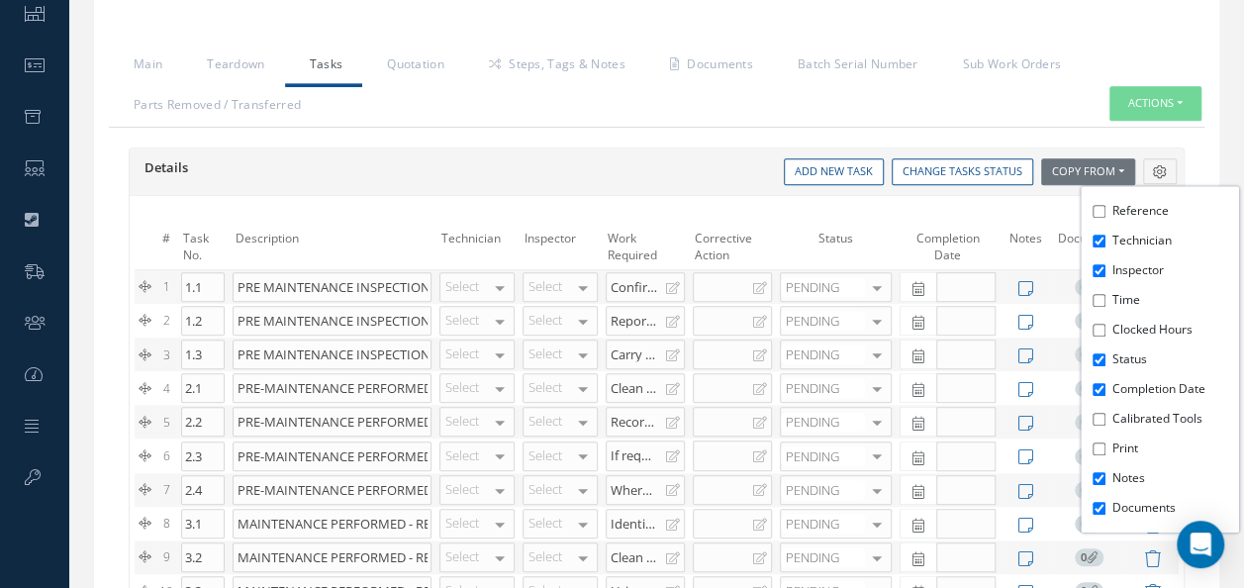
click at [1107, 294] on div "Reference Technician Inspector Time Clocked Hours Status Completion Date Calibr…" at bounding box center [1160, 359] width 158 height 346
click at [1087, 339] on div "Reference Technician Inspector Time Clocked Hours Status Completion Date Calibr…" at bounding box center [1160, 359] width 158 height 346
click at [1099, 324] on input "Clocked Hours" at bounding box center [1099, 330] width 13 height 13
checkbox input "true"
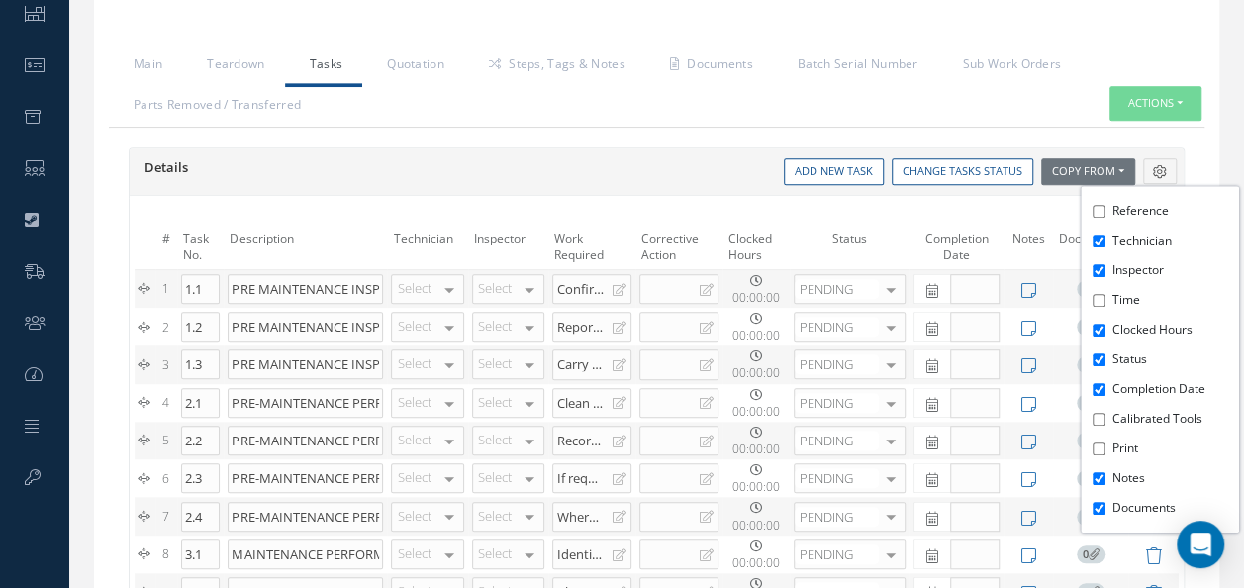
click at [1101, 307] on div "Reference Technician Inspector Time Clocked Hours Status Completion Date Calibr…" at bounding box center [1160, 359] width 158 height 346
click at [1101, 294] on input "Time" at bounding box center [1099, 300] width 13 height 13
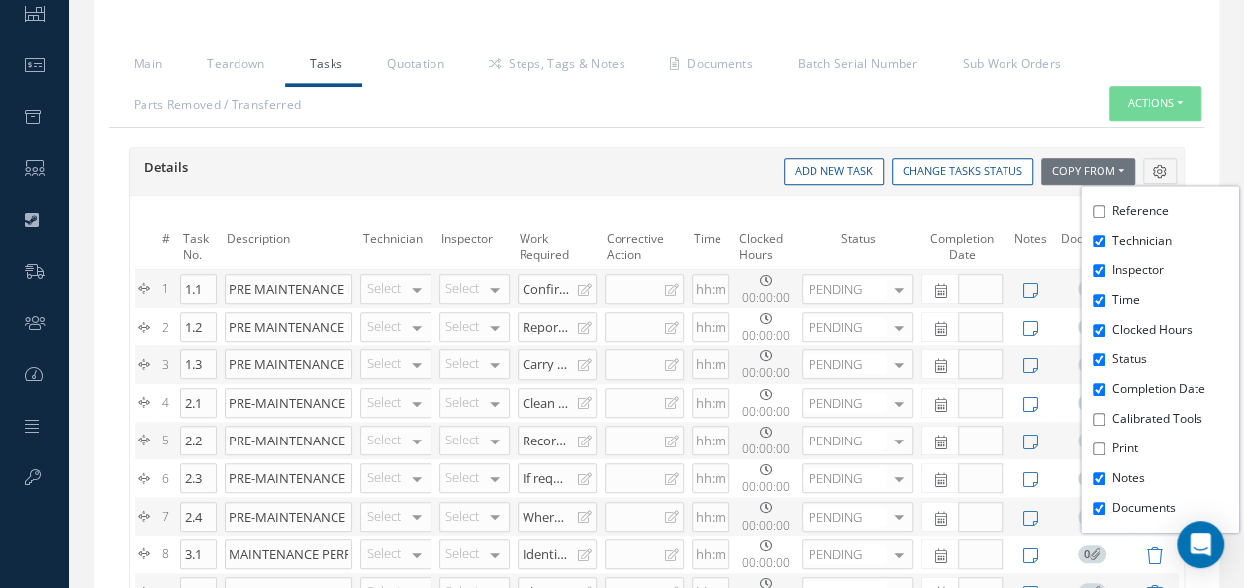
click at [1101, 294] on input "Time" at bounding box center [1099, 300] width 13 height 13
checkbox input "false"
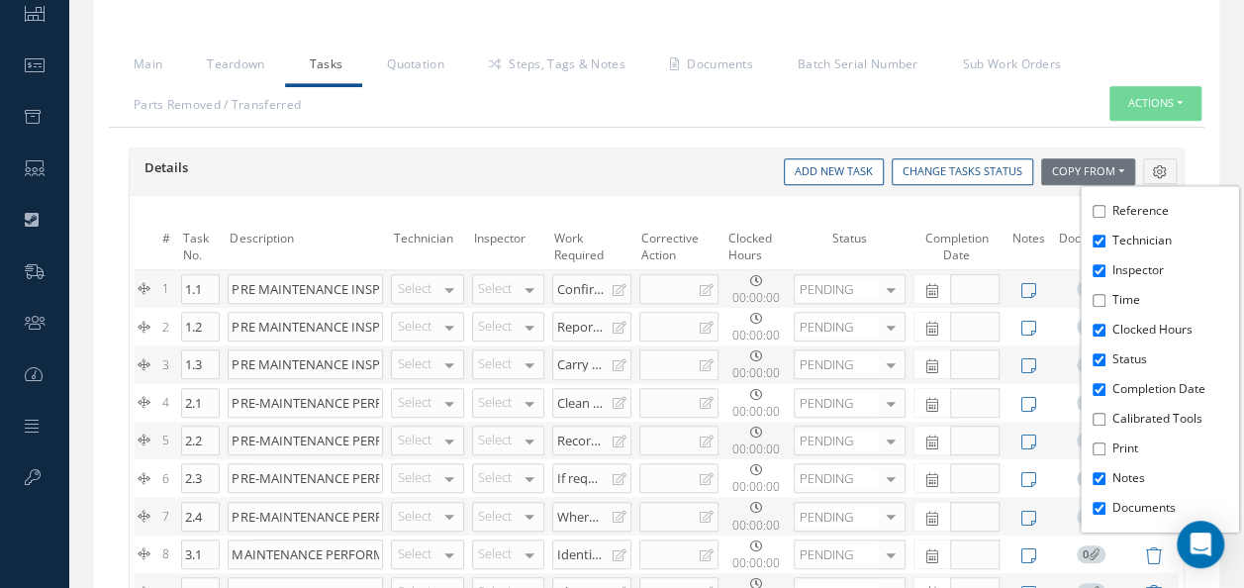
click at [1097, 329] on input "Clocked Hours" at bounding box center [1099, 330] width 13 height 13
checkbox input "false"
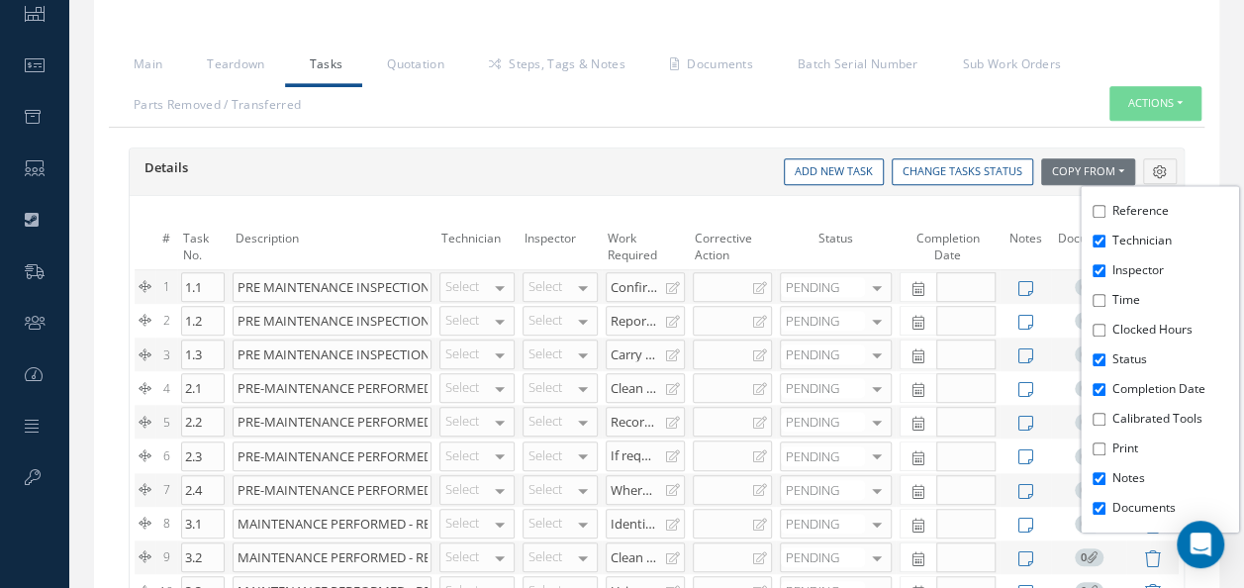
click at [696, 152] on div "Details Reference Technician Inspector Time Clocked Hours Status Completion Dat…" at bounding box center [657, 172] width 1054 height 48
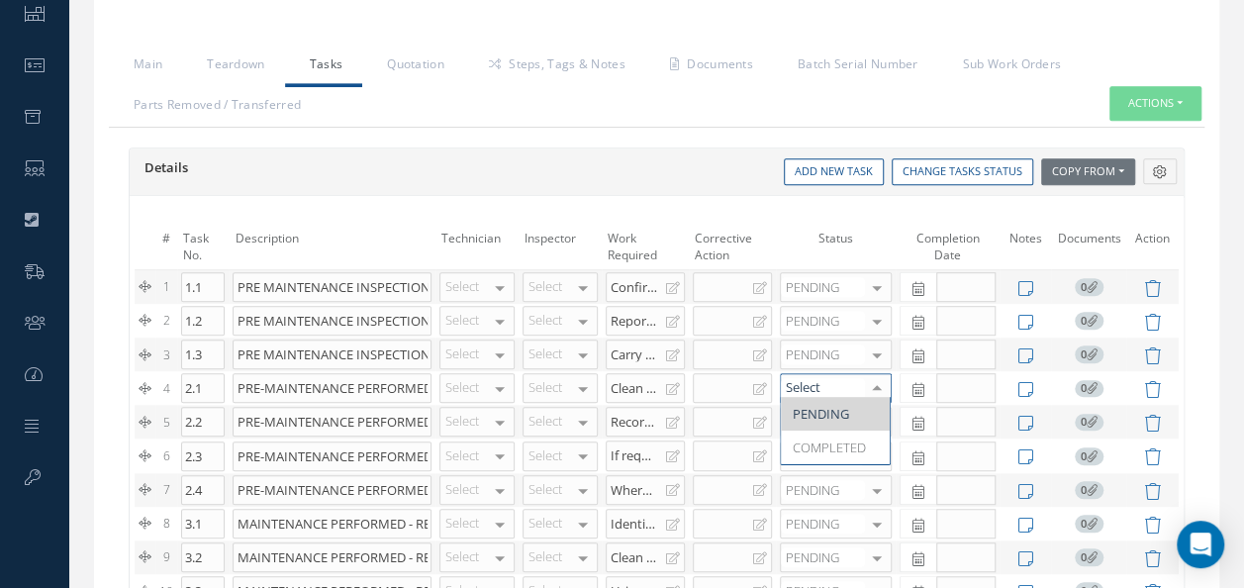
click at [874, 374] on div at bounding box center [877, 388] width 28 height 29
click at [634, 481] on div "Where possible, identify disassembly parts that are missing." at bounding box center [638, 489] width 55 height 16
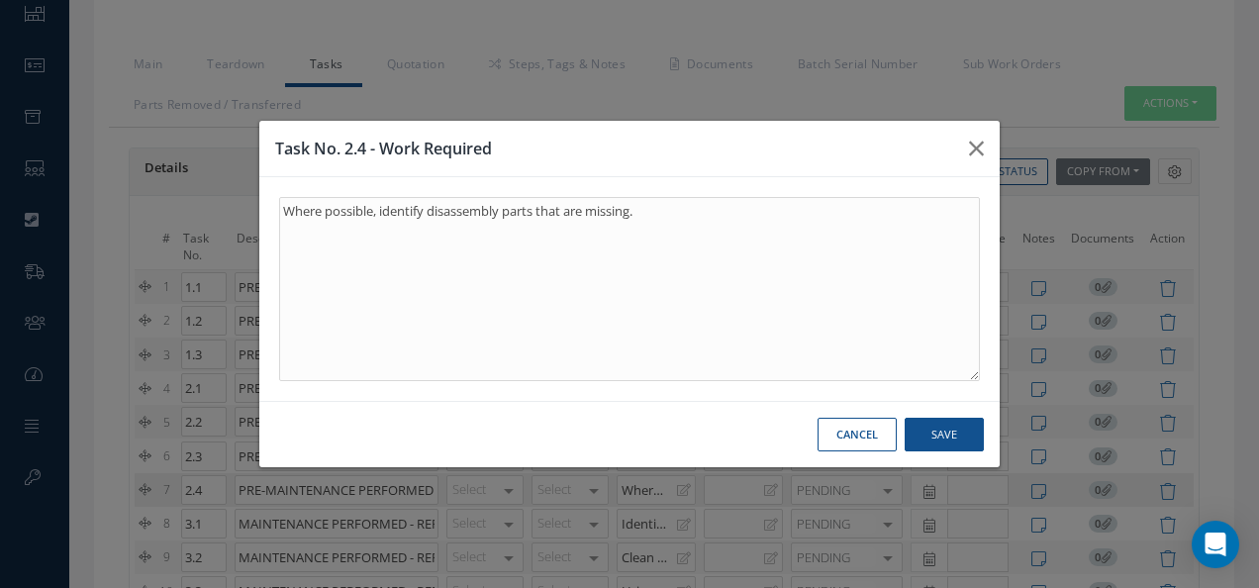
click at [709, 481] on div "Task No. 2.4 - Work Required Where possible, identify disassembly parts that ar…" at bounding box center [629, 294] width 1259 height 588
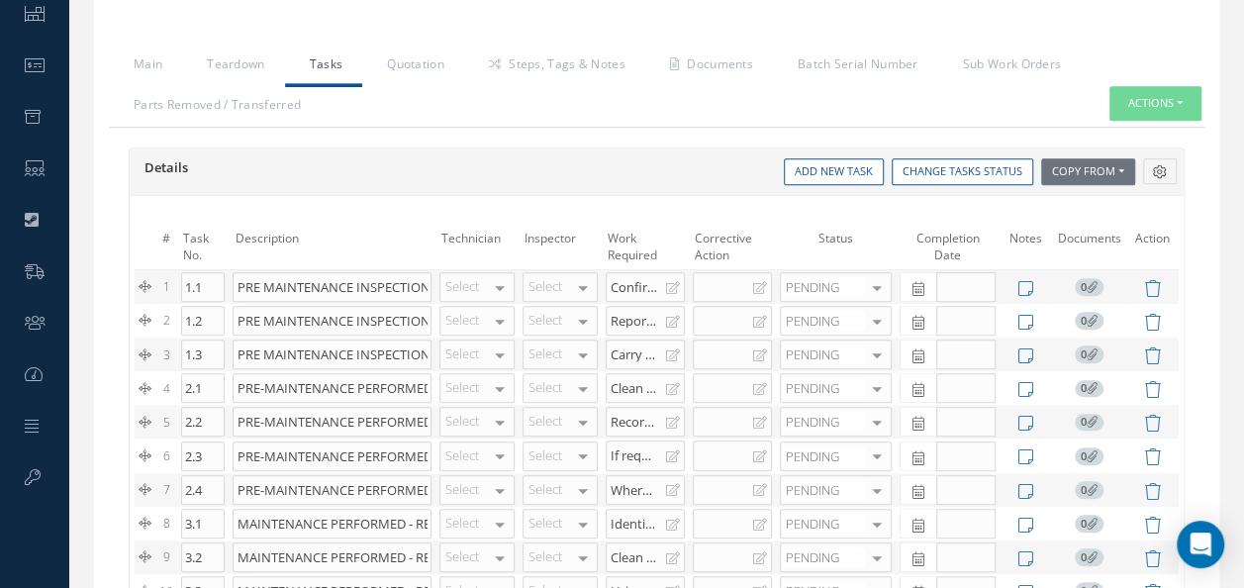
click at [628, 312] on div "Report any errors to the relevant department. Do not work the unit until the pa…" at bounding box center [638, 320] width 55 height 16
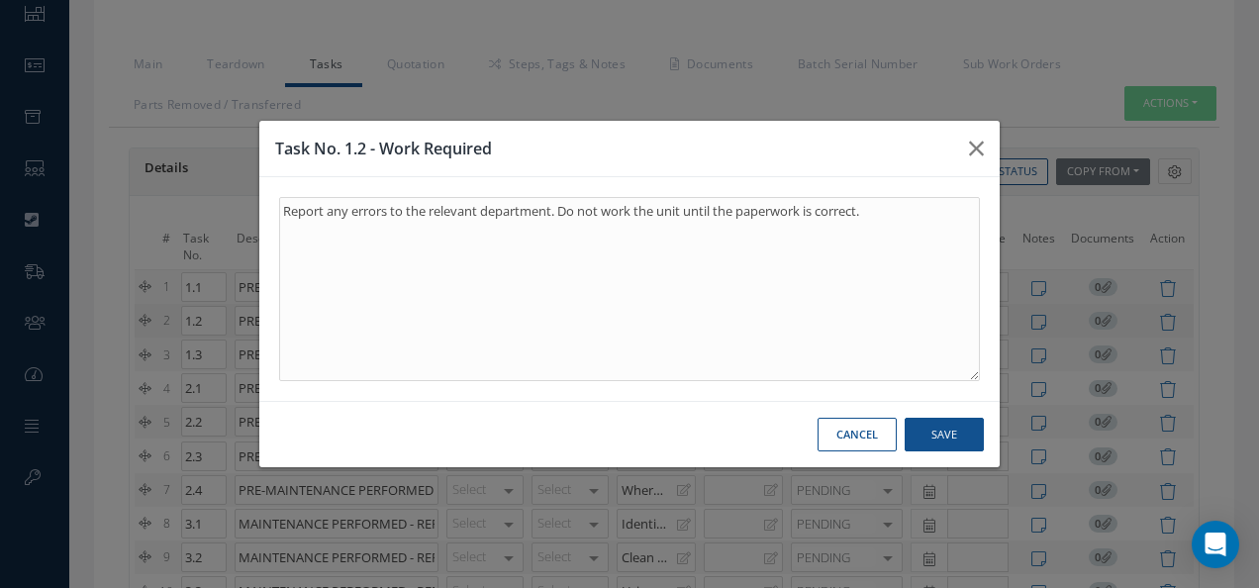
click at [602, 499] on div "Task No. 1.2 - Work Required Report any errors to the relevant department. Do n…" at bounding box center [629, 294] width 1259 height 588
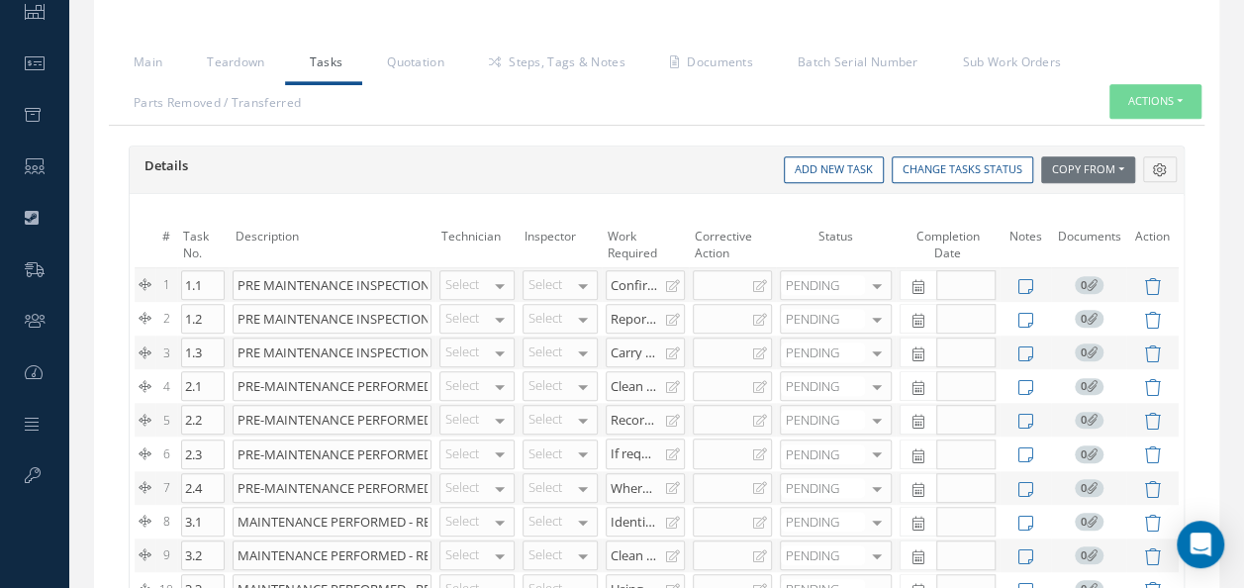
scroll to position [542, 0]
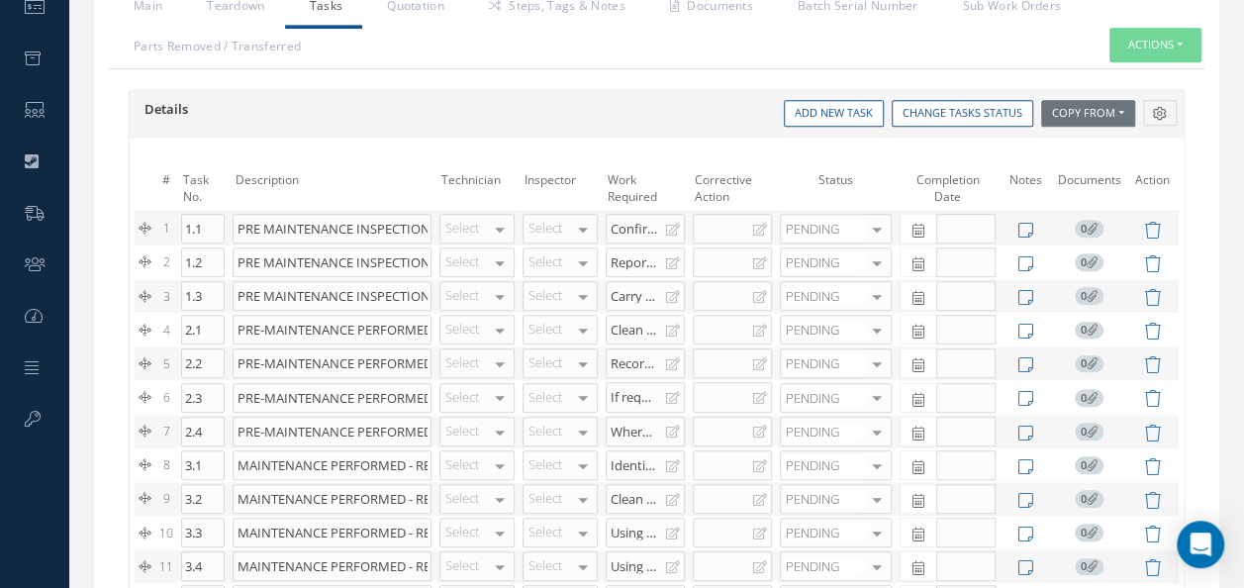
click at [630, 222] on div "Confirm part number of component. Ensure paperwork matches customer repair orde…" at bounding box center [638, 228] width 55 height 16
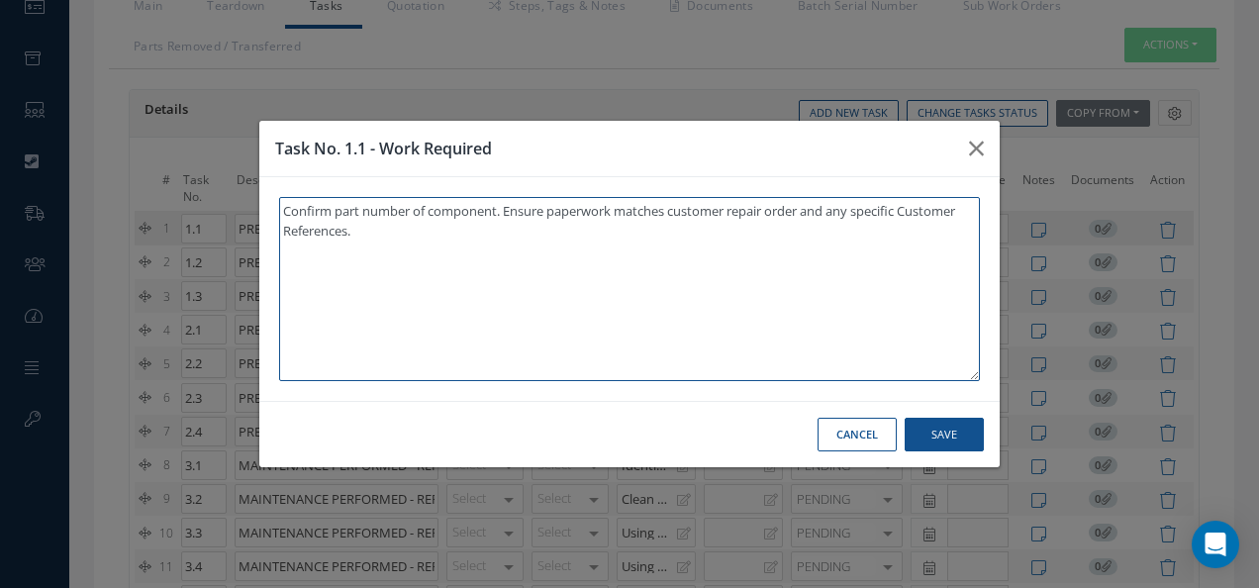
click at [643, 249] on textarea "Confirm part number of component. Ensure paperwork matches customer repair orde…" at bounding box center [629, 289] width 701 height 184
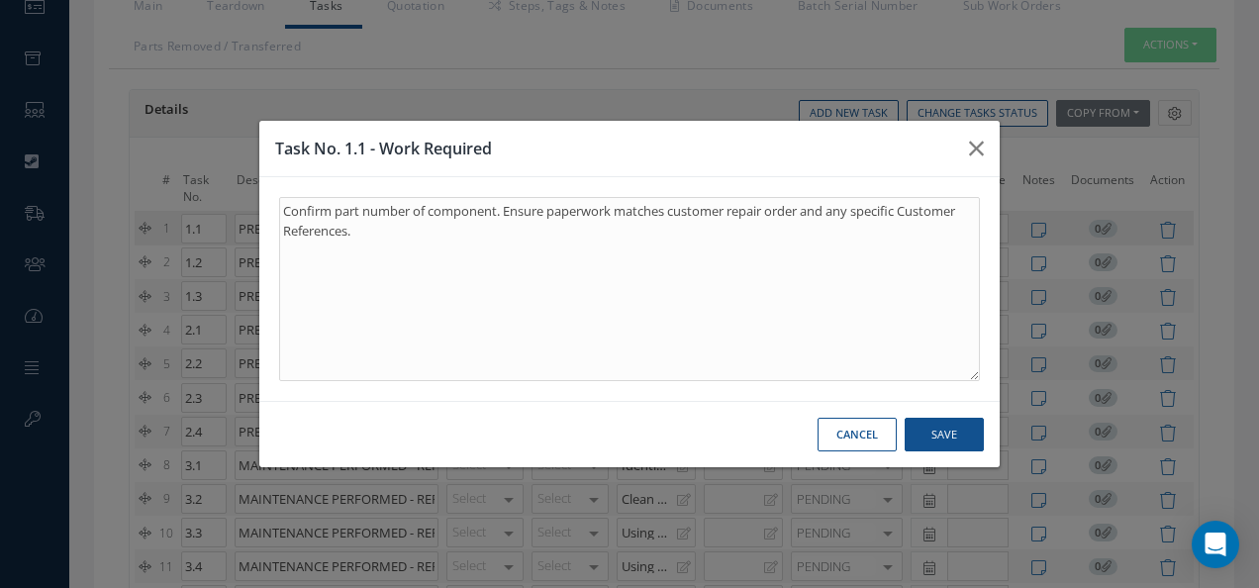
click at [1089, 255] on div "Task No. 1.1 - Work Required Confirm part number of component. Ensure paperwork…" at bounding box center [629, 294] width 1259 height 588
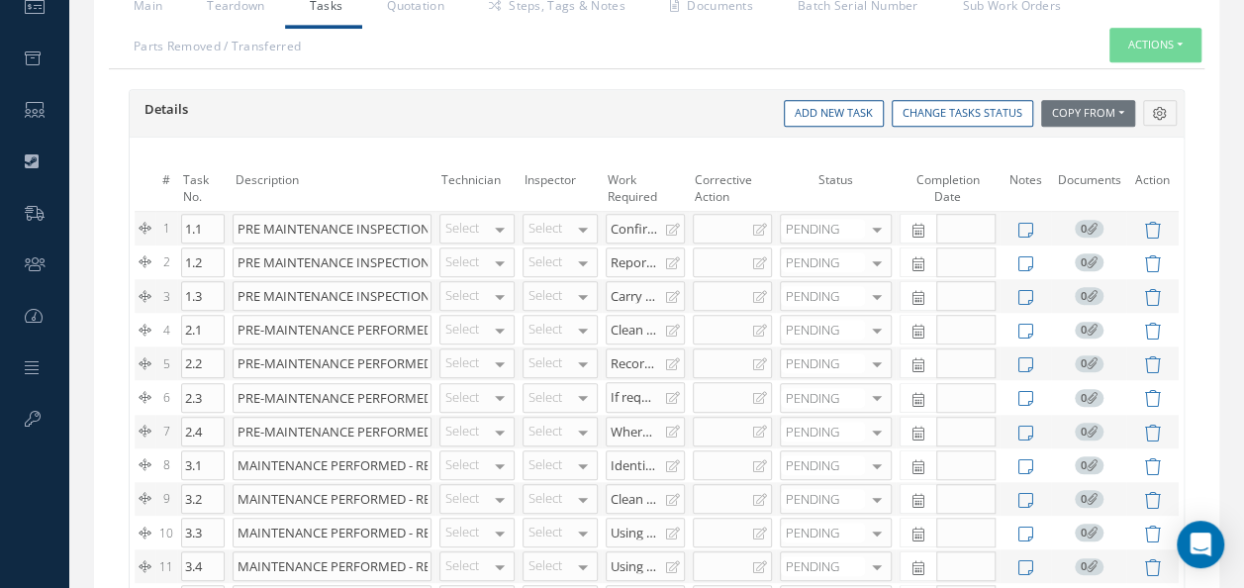
click at [655, 253] on div "Report any errors to the relevant department. Do not work the unit until the pa…" at bounding box center [638, 261] width 55 height 16
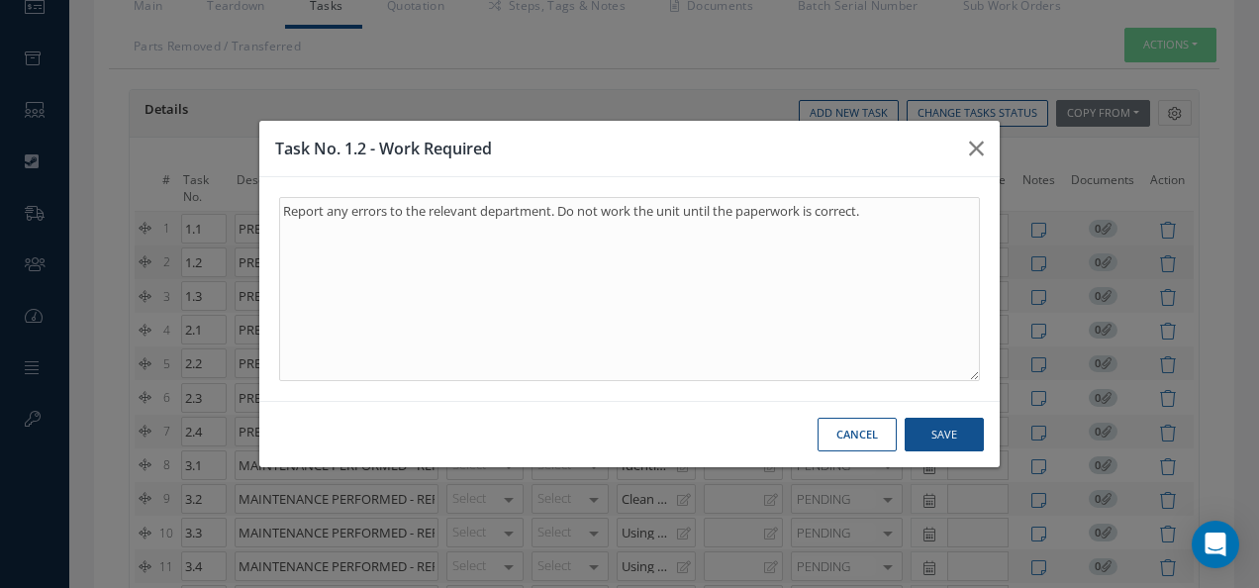
click at [1063, 255] on div "Task No. 1.2 - Work Required Report any errors to the relevant department. Do n…" at bounding box center [629, 294] width 1259 height 588
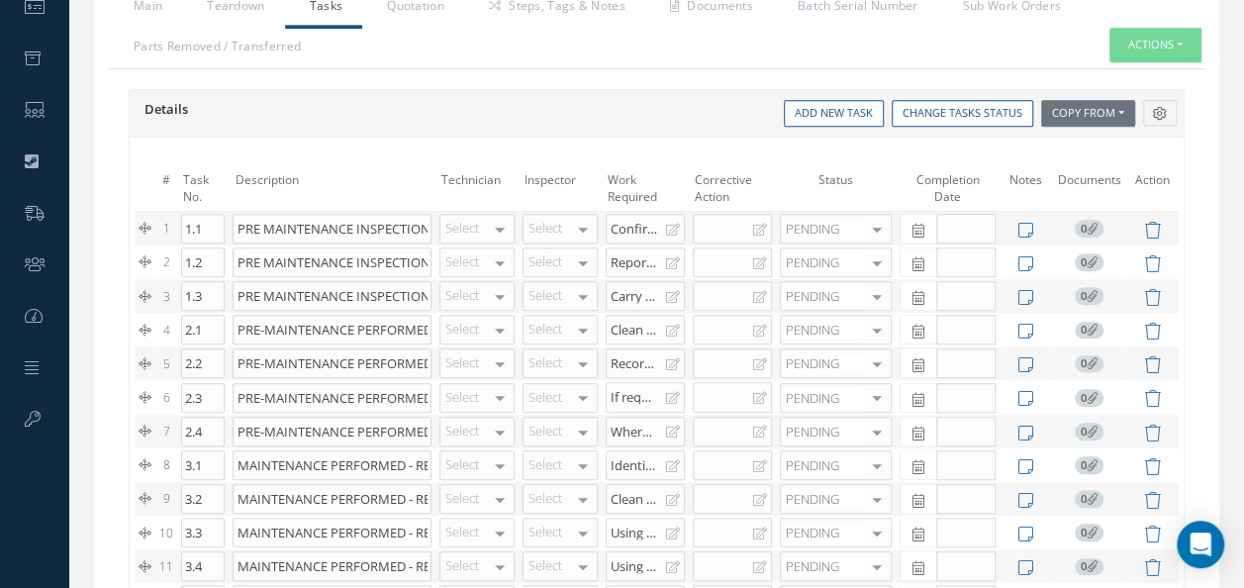
click at [642, 290] on div "Carry out an inspection of the unit to determine if repair 1 or repair 2 IAW dr…" at bounding box center [638, 295] width 55 height 16
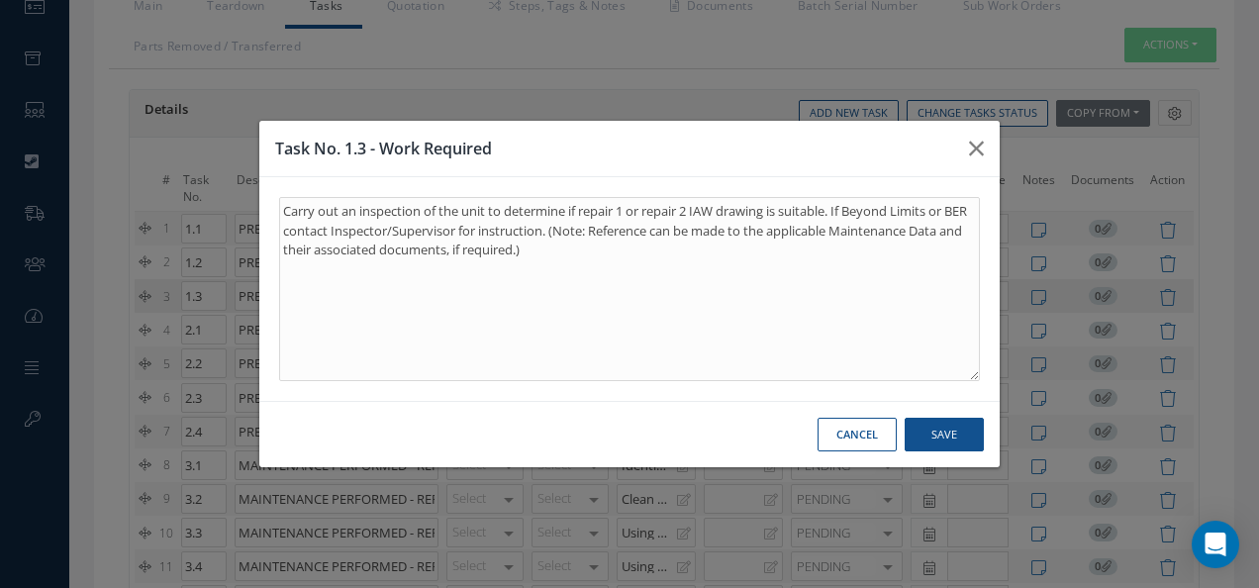
click at [1154, 333] on div "Task No. 1.3 - Work Required Carry out an inspection of the unit to determine i…" at bounding box center [629, 294] width 1259 height 588
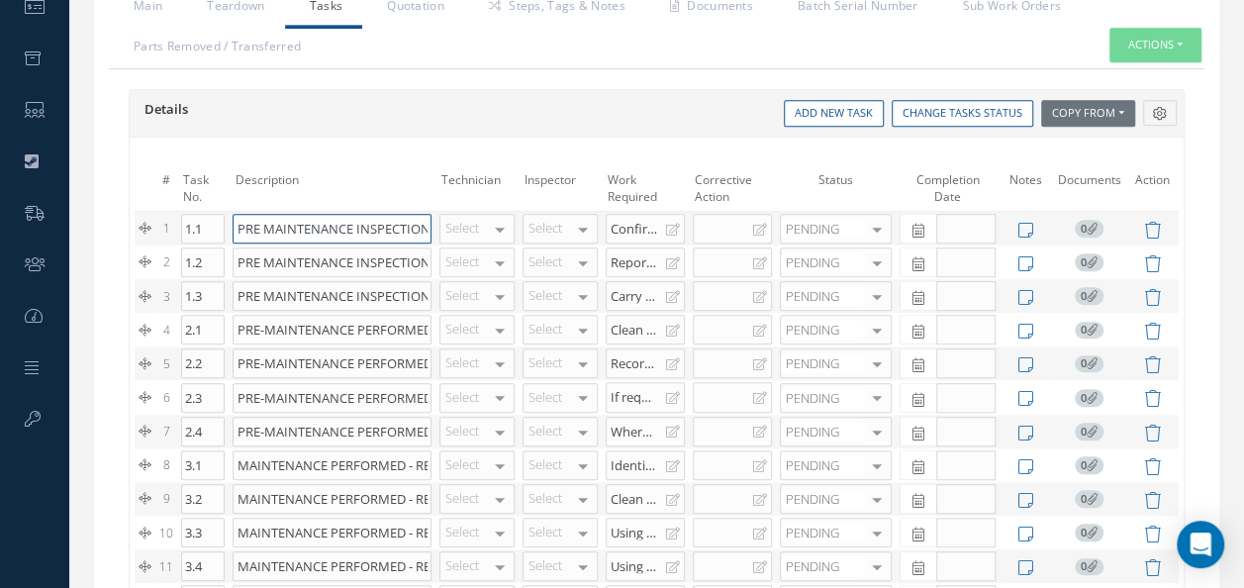
click at [412, 226] on input "PRE MAINTENANCE INSPECTION" at bounding box center [332, 229] width 198 height 30
drag, startPoint x: 405, startPoint y: 216, endPoint x: 184, endPoint y: 230, distance: 221.2
click at [184, 230] on tr "1 1.1 PRE MAINTENANCE INSPECTION None No elements found. List is empty. Select …" at bounding box center [657, 228] width 1044 height 35
drag, startPoint x: 418, startPoint y: 182, endPoint x: 394, endPoint y: 154, distance: 36.5
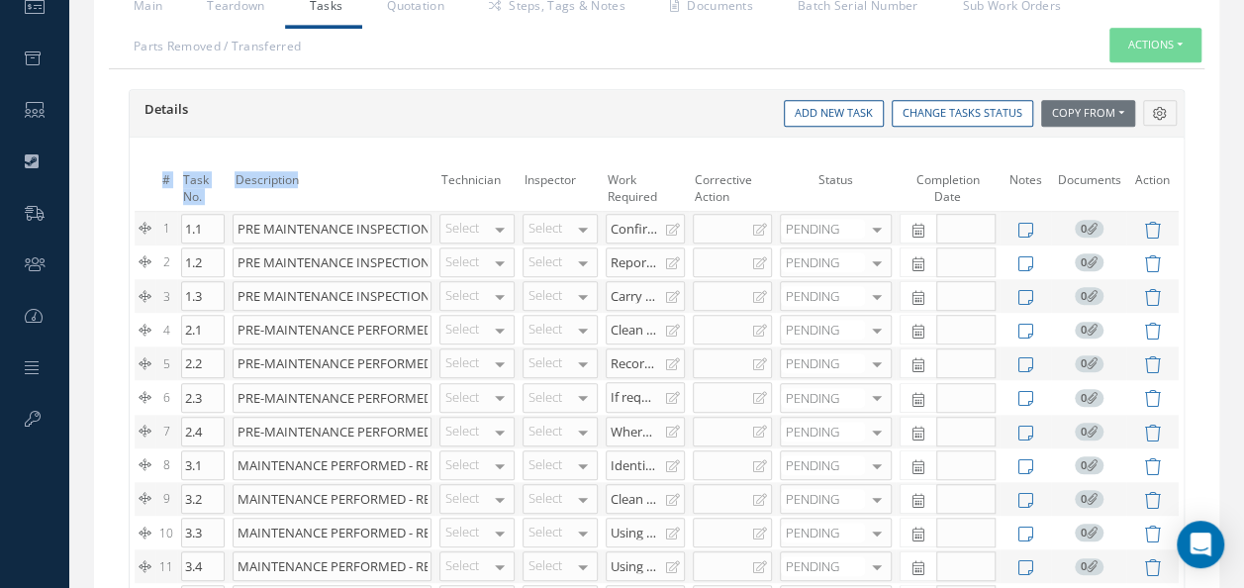
click at [440, 176] on td "Technician" at bounding box center [477, 188] width 83 height 47
drag, startPoint x: 434, startPoint y: 178, endPoint x: 328, endPoint y: 148, distance: 110.0
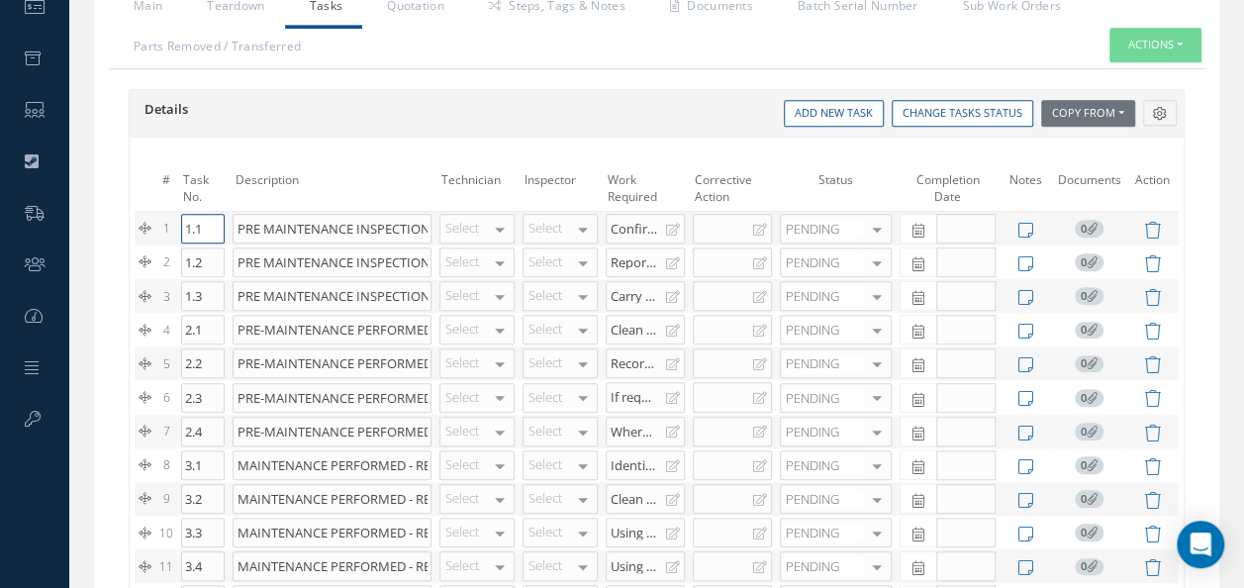
drag, startPoint x: 202, startPoint y: 228, endPoint x: 228, endPoint y: 218, distance: 27.6
click at [228, 218] on tr "1 1.1 PRE MAINTENANCE INSPECTION None No elements found. List is empty. Select …" at bounding box center [657, 228] width 1044 height 35
drag, startPoint x: 242, startPoint y: 220, endPoint x: 509, endPoint y: 245, distance: 268.5
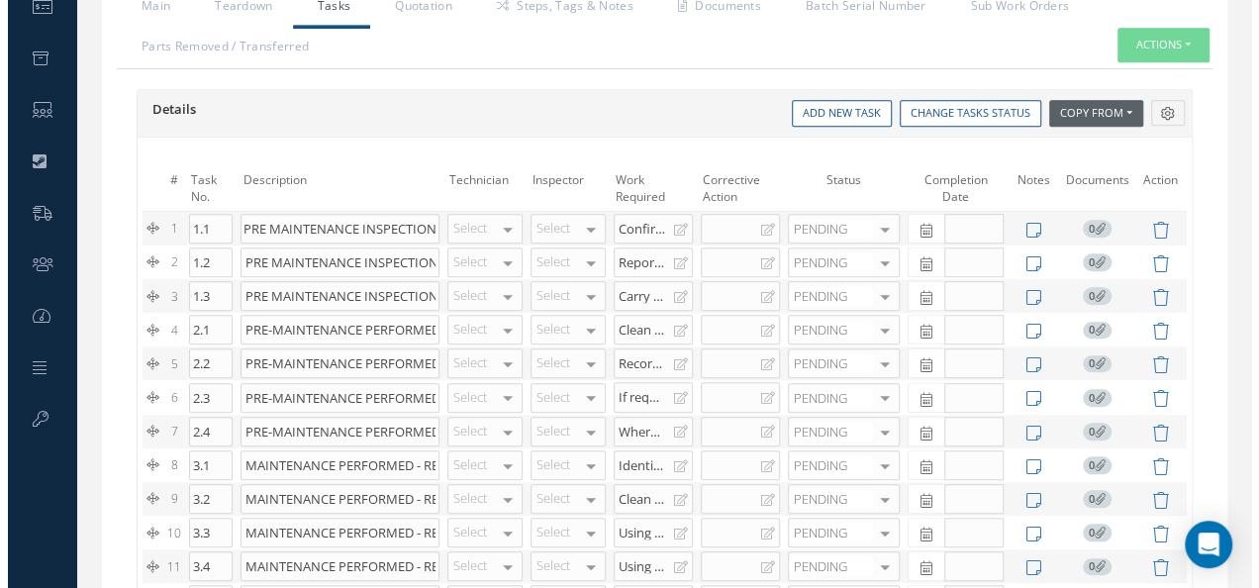
scroll to position [0, 0]
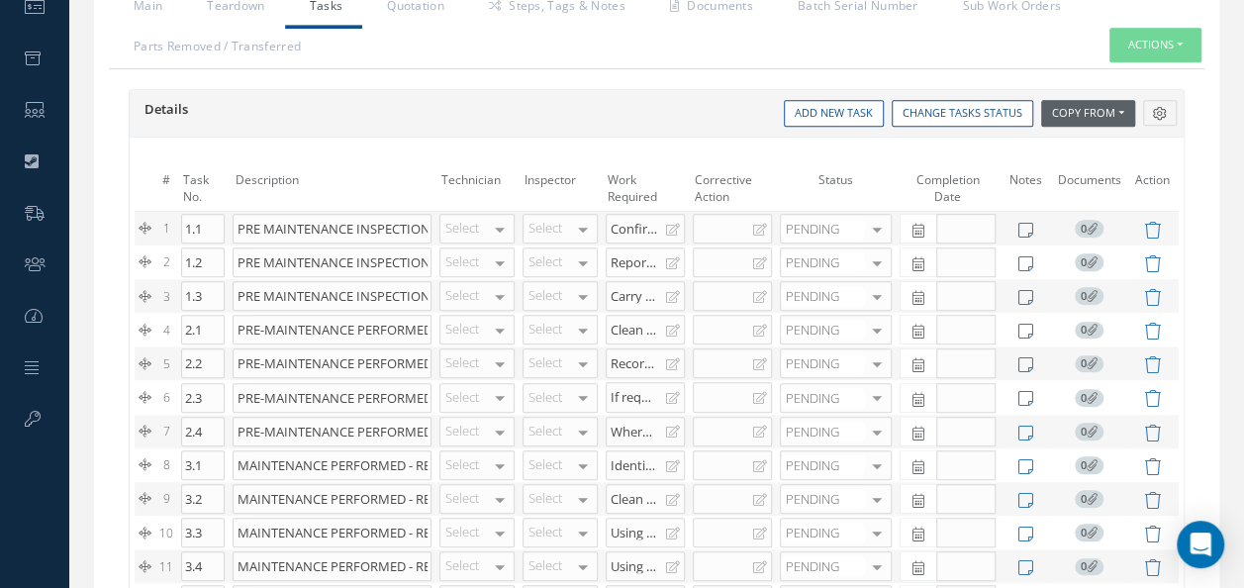
click at [1105, 106] on button "Copy From" at bounding box center [1088, 113] width 94 height 27
click at [1078, 160] on link "Tasks Templates" at bounding box center [1120, 167] width 158 height 27
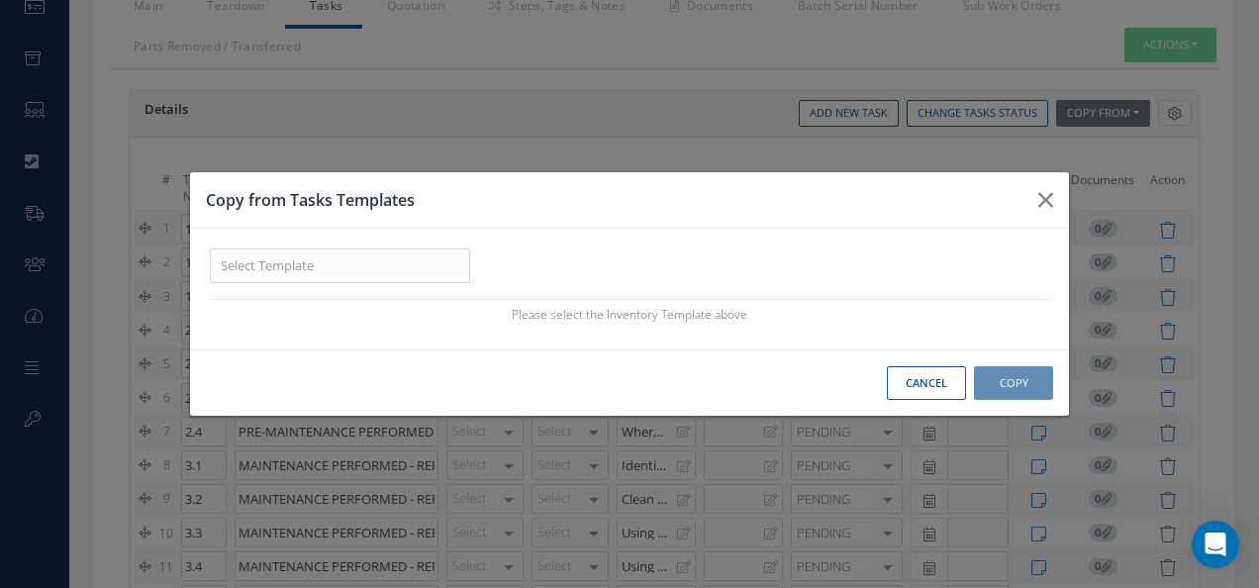
click at [359, 291] on div "Name Description CASF-004 Scheduled Routine Maintenance Worksheet CASF-019 PLAS…" at bounding box center [629, 289] width 879 height 121
click at [337, 265] on input "text" at bounding box center [340, 266] width 260 height 36
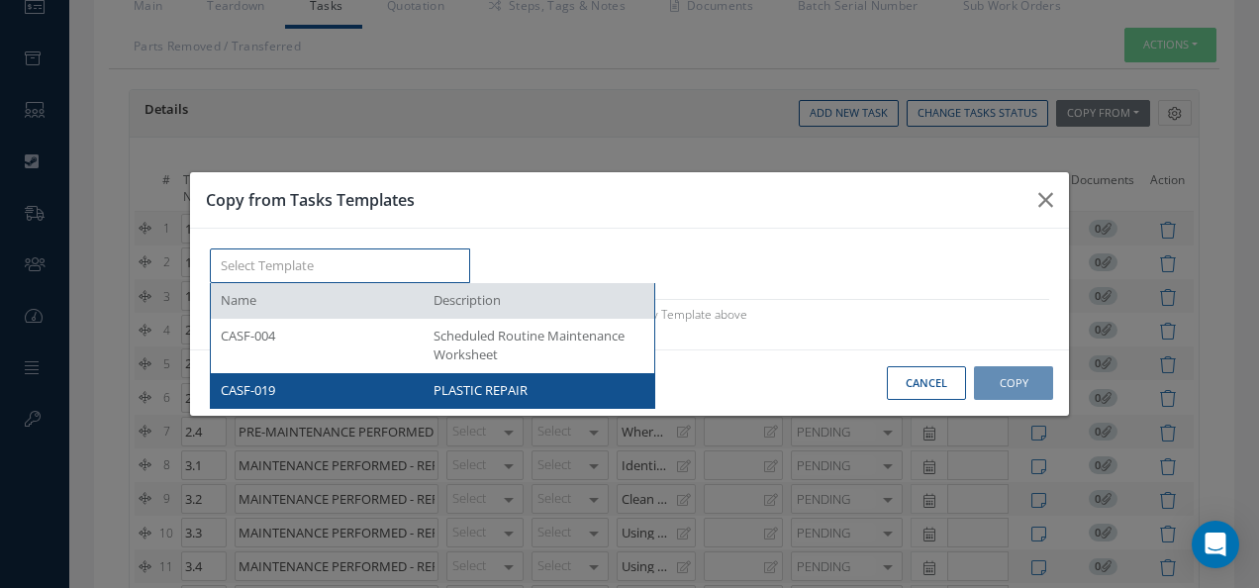
click at [432, 388] on div "PLASTIC REPAIR" at bounding box center [532, 391] width 226 height 20
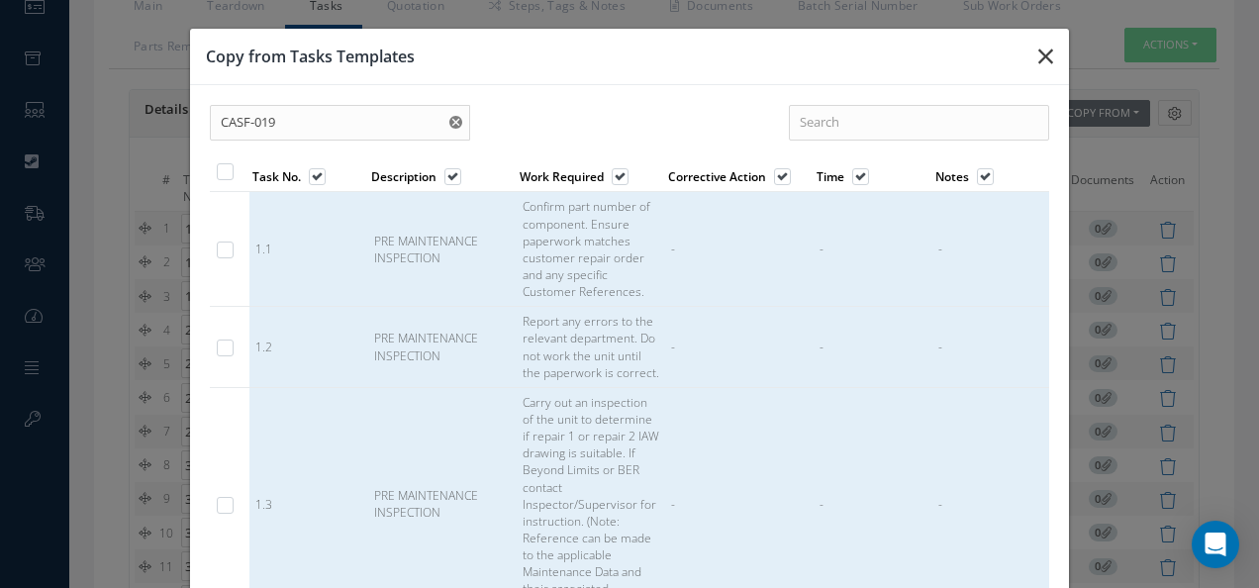
click at [1054, 49] on button "button" at bounding box center [1046, 56] width 47 height 55
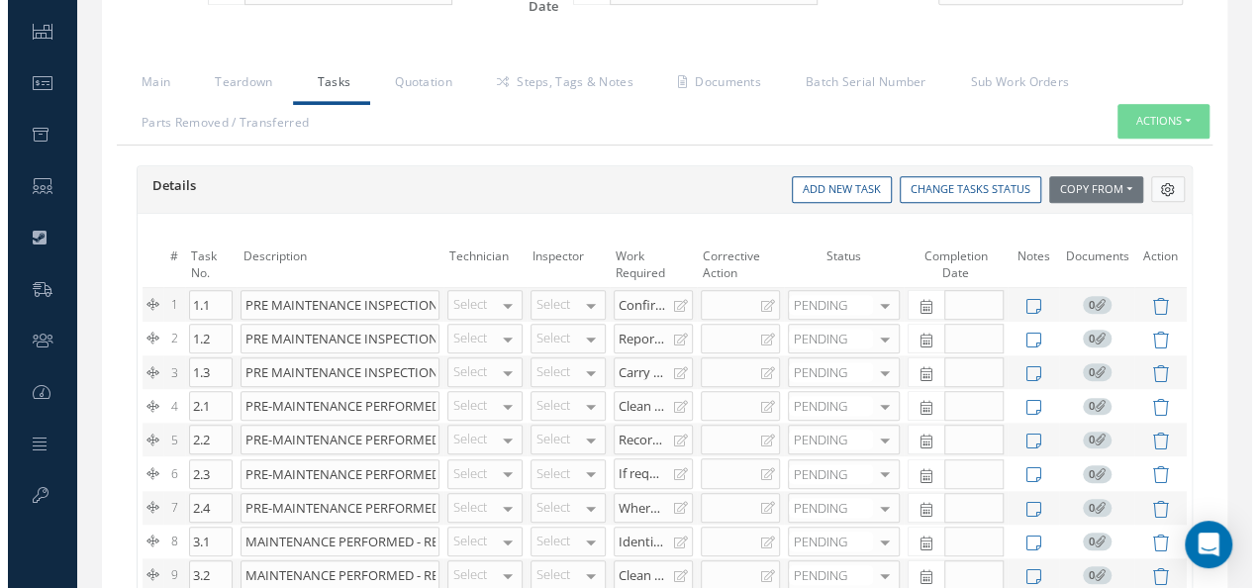
scroll to position [465, 0]
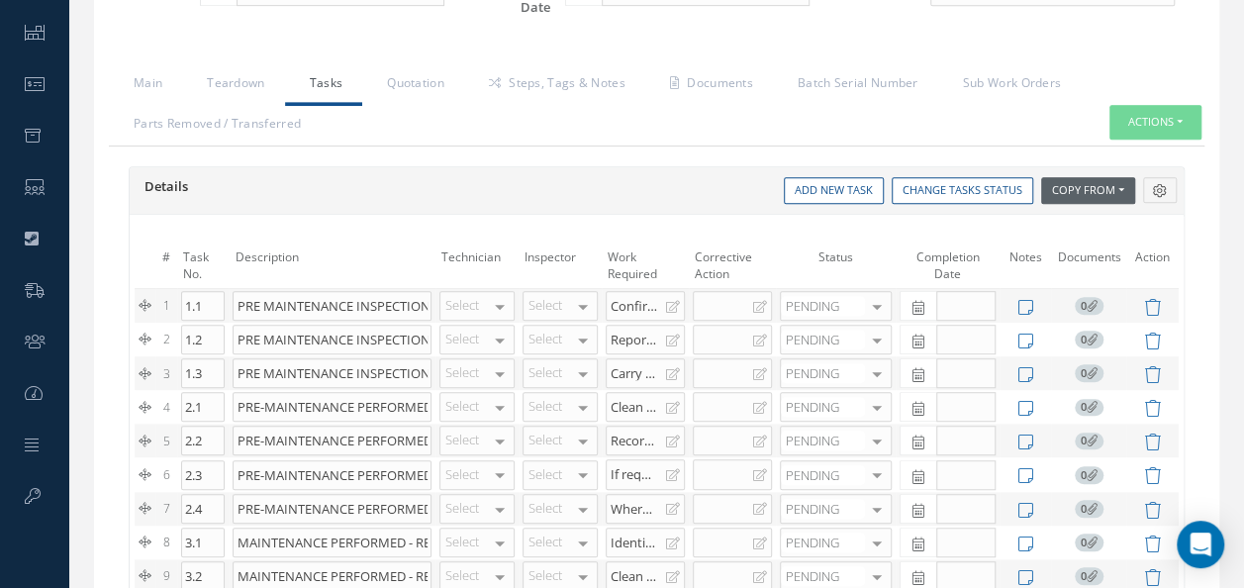
click at [1133, 180] on button "Copy From" at bounding box center [1088, 190] width 94 height 27
click at [1115, 243] on link "Tasks Templates" at bounding box center [1120, 245] width 158 height 27
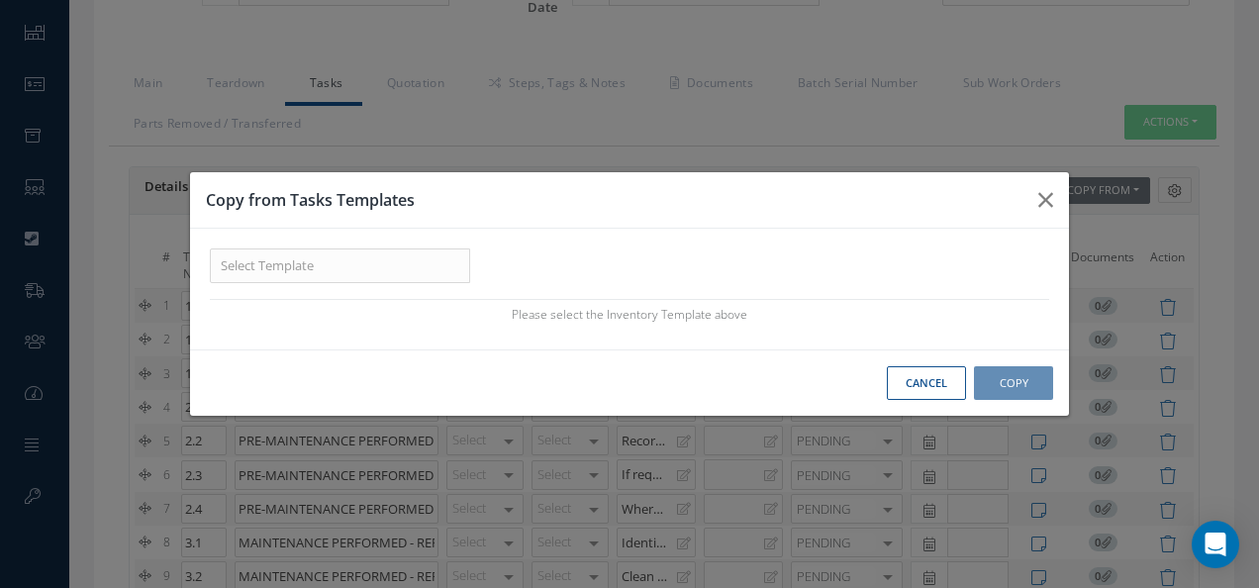
click at [424, 245] on div "Name Description CASF-004 Scheduled Routine Maintenance Worksheet CASF-019 PLAS…" at bounding box center [629, 289] width 879 height 121
click at [440, 268] on input "text" at bounding box center [340, 266] width 260 height 36
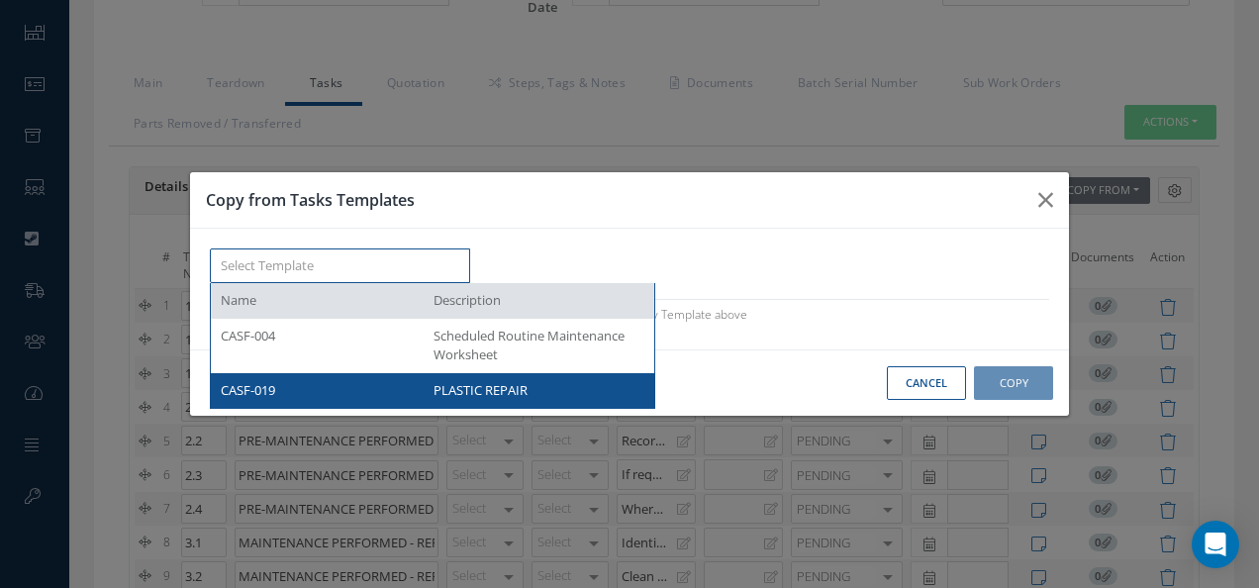
click at [365, 393] on div "CASF-019" at bounding box center [320, 391] width 198 height 20
type input "CASF-019"
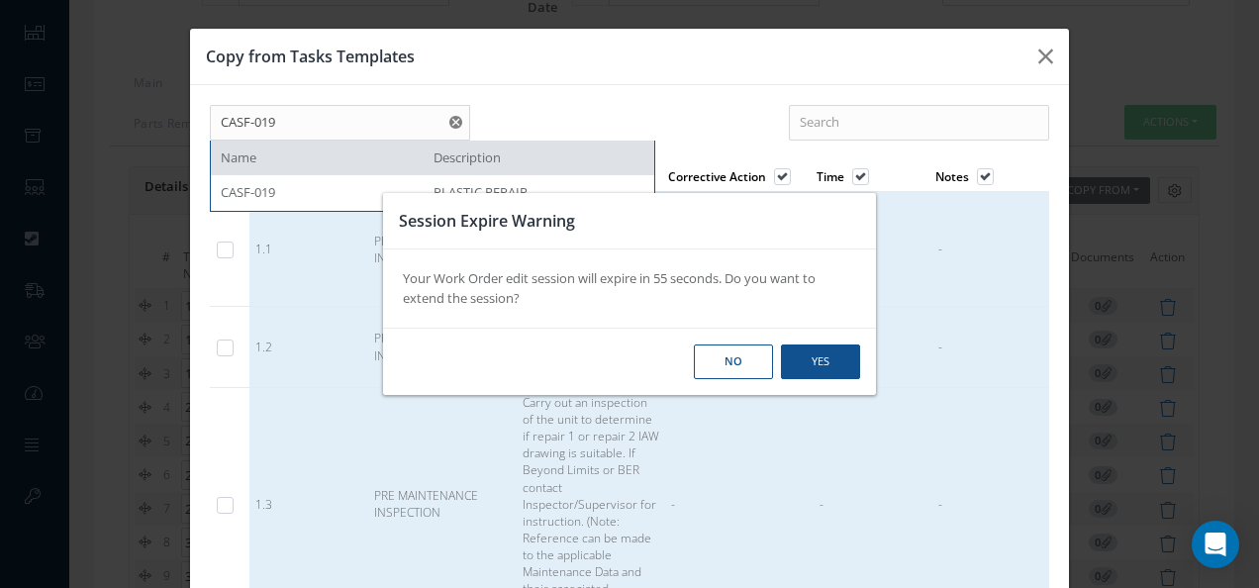
click at [1026, 78] on div "Session Expire Warning Your Work Order edit session will expire in 55 seconds. …" at bounding box center [629, 294] width 1259 height 588
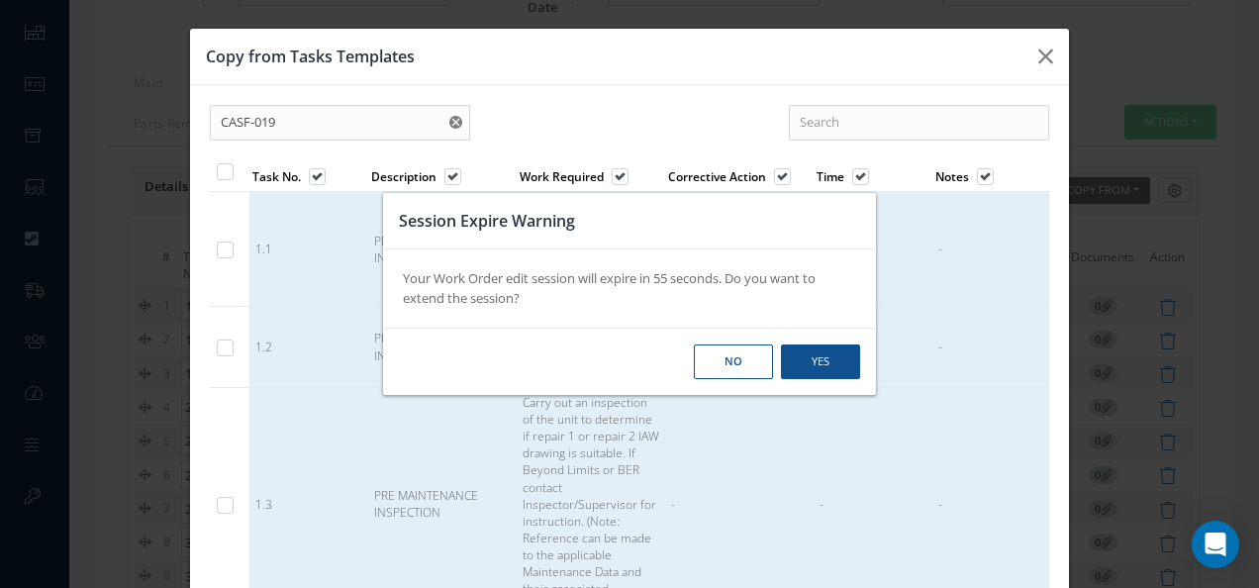
click at [716, 360] on button "No" at bounding box center [733, 361] width 79 height 35
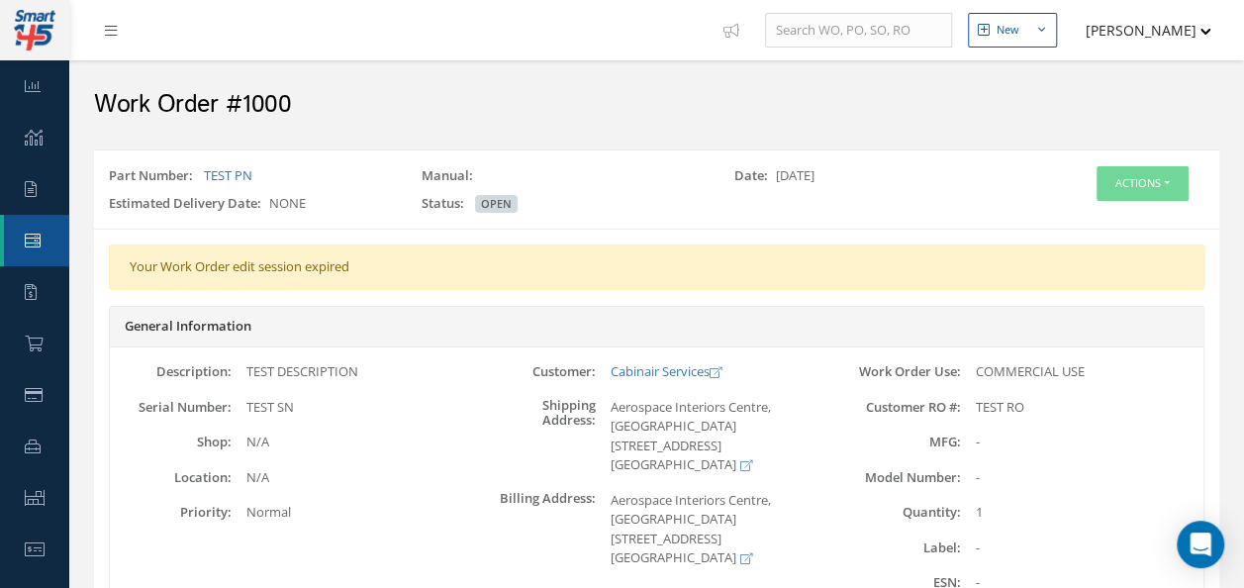
click at [1158, 151] on div "Part Number: TEST PN Manual: Date: 09/01/2024 Estimated Delivery Date: NONE Sta…" at bounding box center [656, 188] width 1125 height 79
click at [1141, 194] on button "Actions" at bounding box center [1143, 183] width 92 height 35
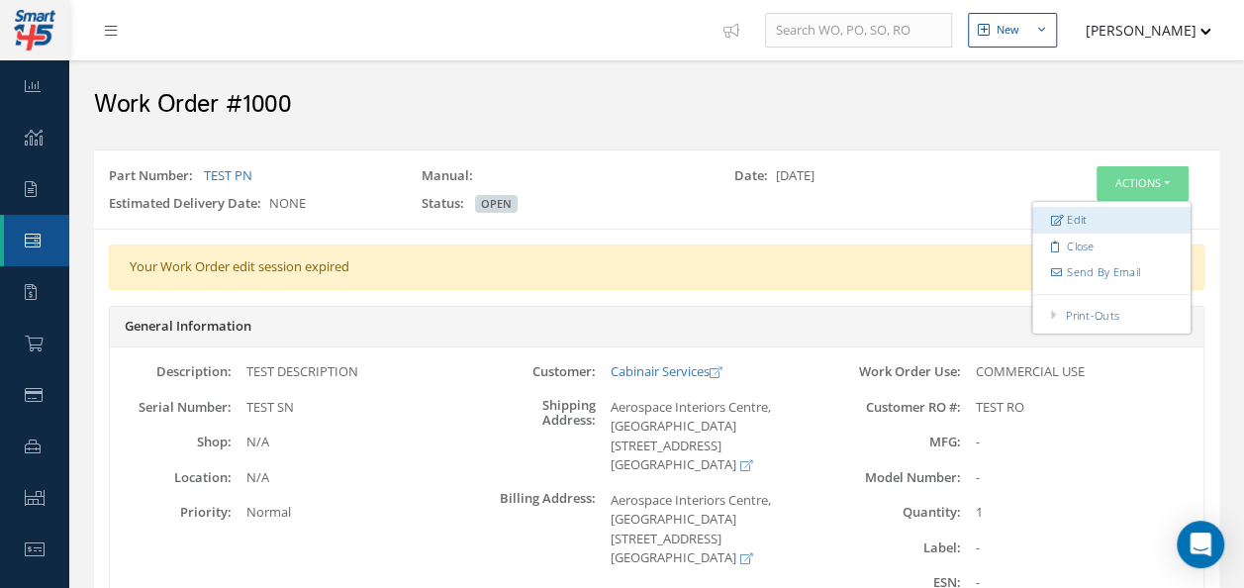
click at [1117, 222] on link "Edit" at bounding box center [1111, 220] width 158 height 27
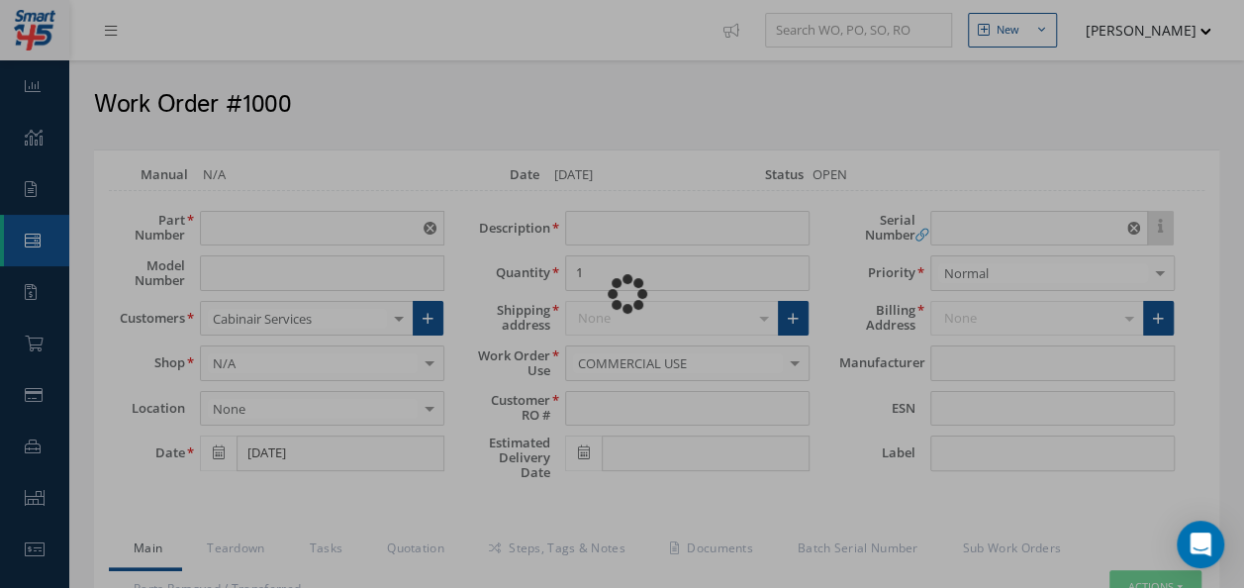
type input "TEST PN"
type input "09/01/2024"
type input "TEST DESCRIPTION"
type input "TEST RO"
type input "TEST SN"
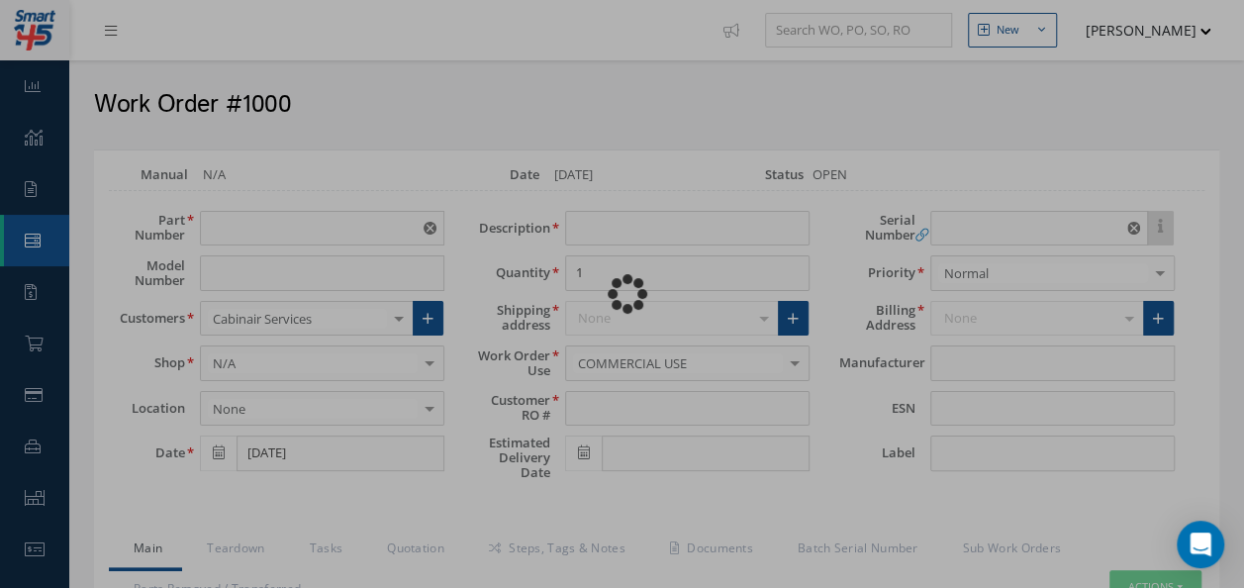
type textarea "NONE"
type textarea "PLEASE SEE R.O. FOR DETAILS"
type input "NONE"
type textarea "NO VISUAL DAMAGE"
type textarea "NONE"
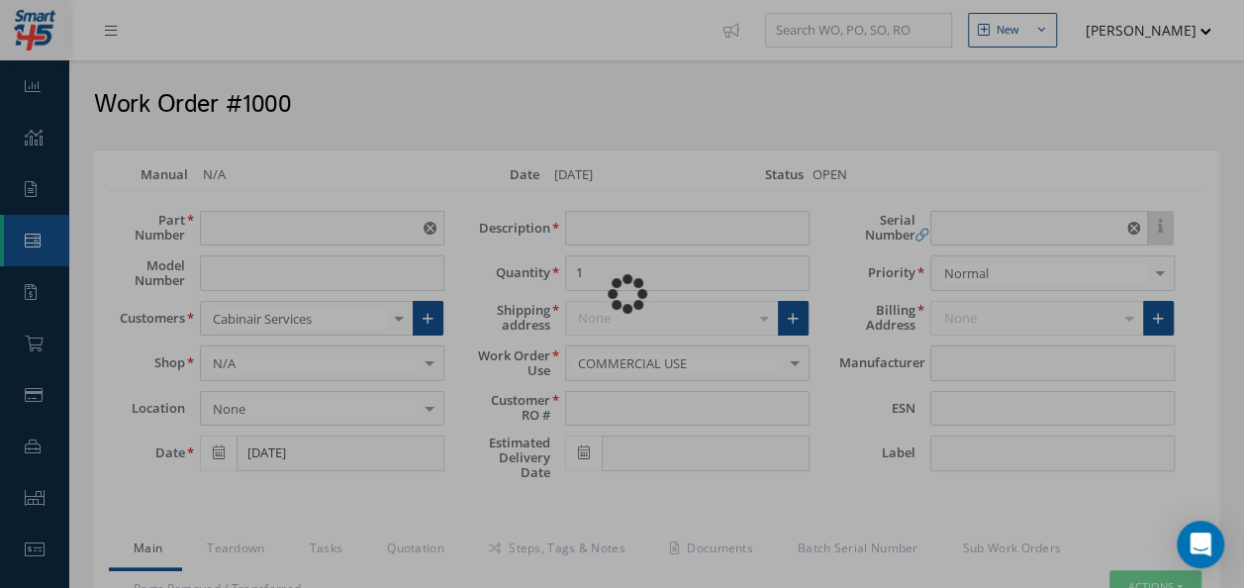
type input "NONE"
type textarea "Unit was OTHER I/A/W Mfg. N/A, Spec.Manual # CMM N/A, Revision N/A, dated N/A."
type input "10/10/2024"
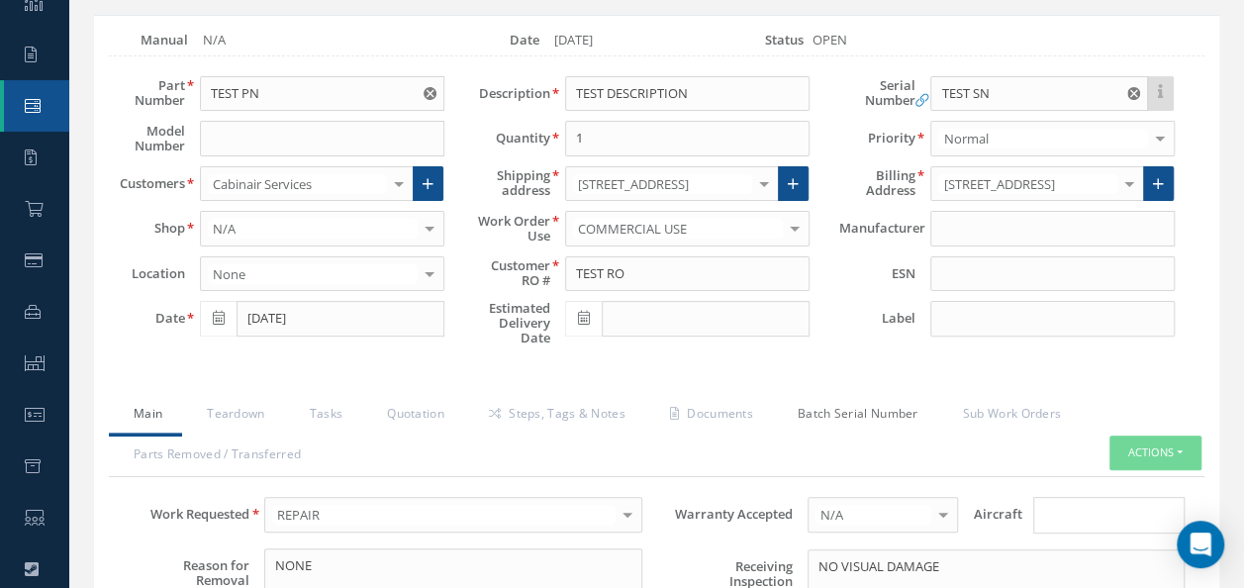
click at [849, 409] on link "Batch Serial Number" at bounding box center [855, 416] width 165 height 42
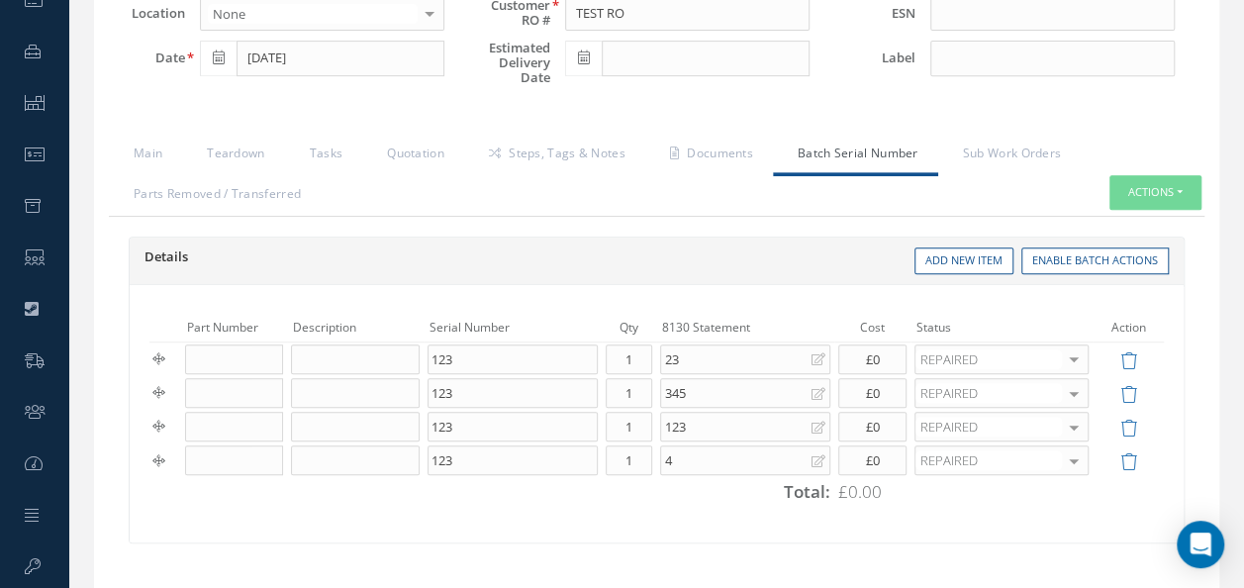
scroll to position [396, 0]
click at [821, 485] on span "Total:" at bounding box center [807, 490] width 47 height 23
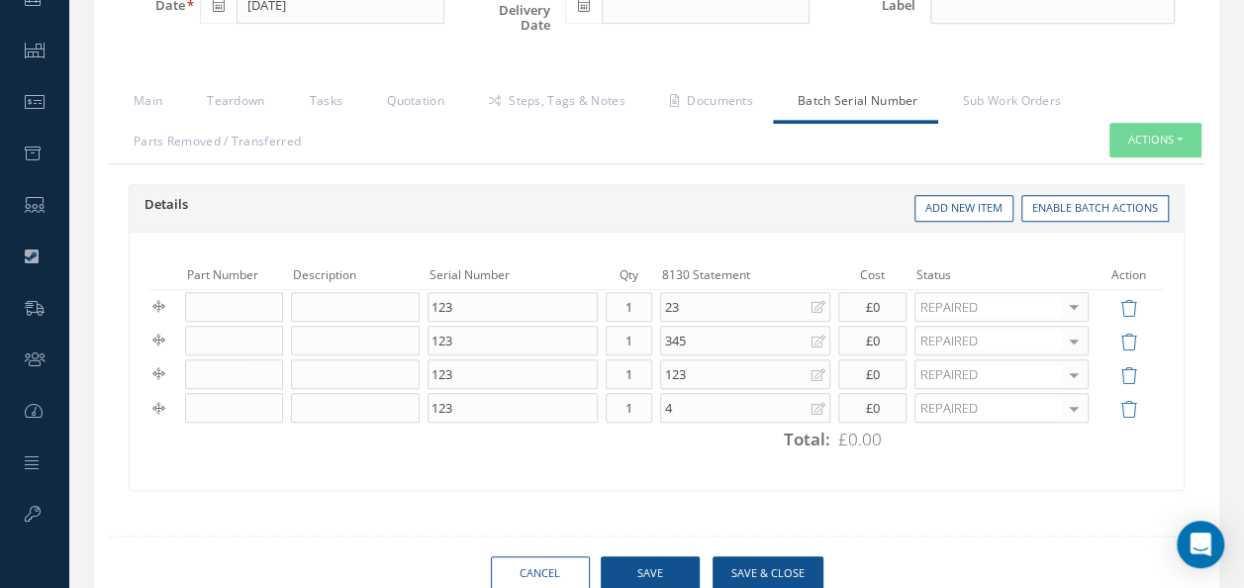
scroll to position [0, 0]
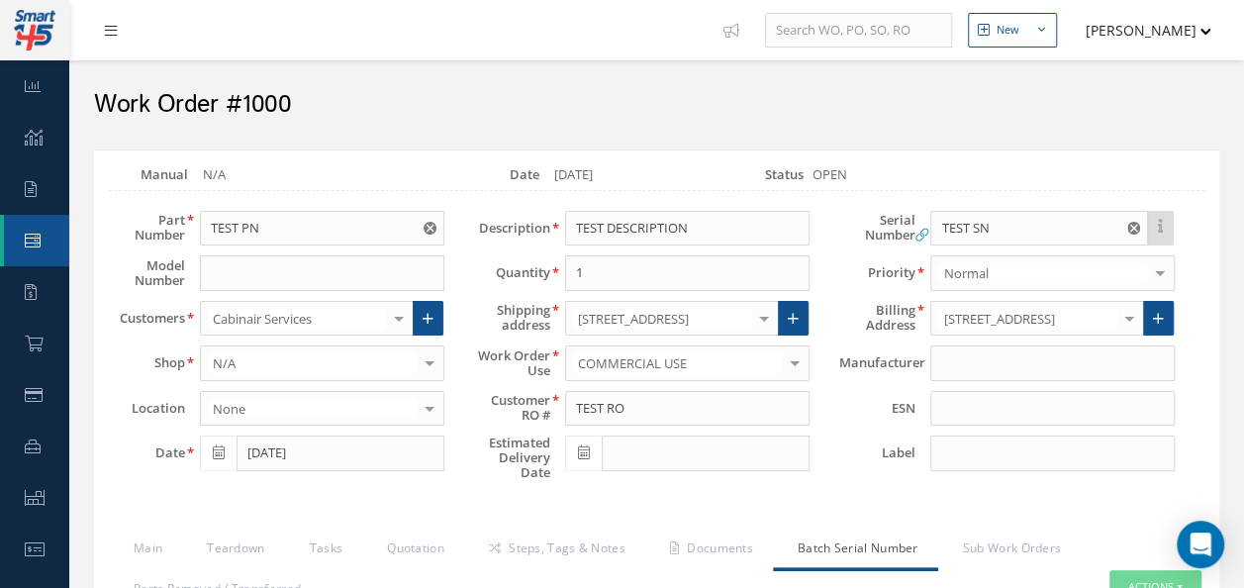
click at [125, 30] on link at bounding box center [115, 30] width 53 height 33
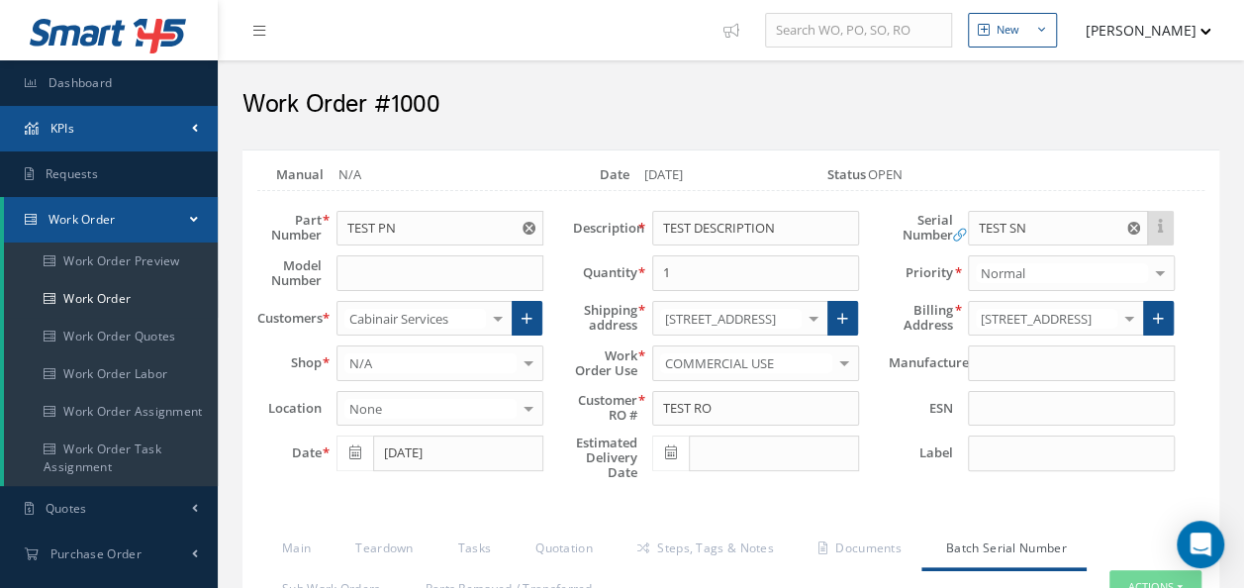
click at [174, 133] on link "KPIs" at bounding box center [109, 129] width 218 height 46
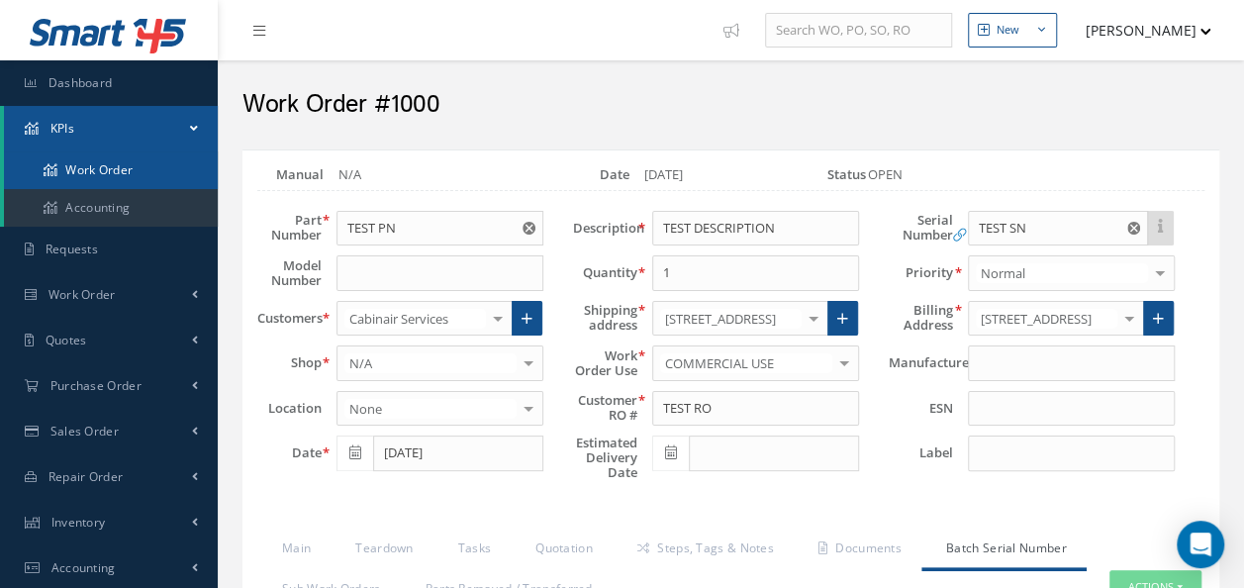
click at [149, 155] on link "Work Order" at bounding box center [111, 170] width 214 height 38
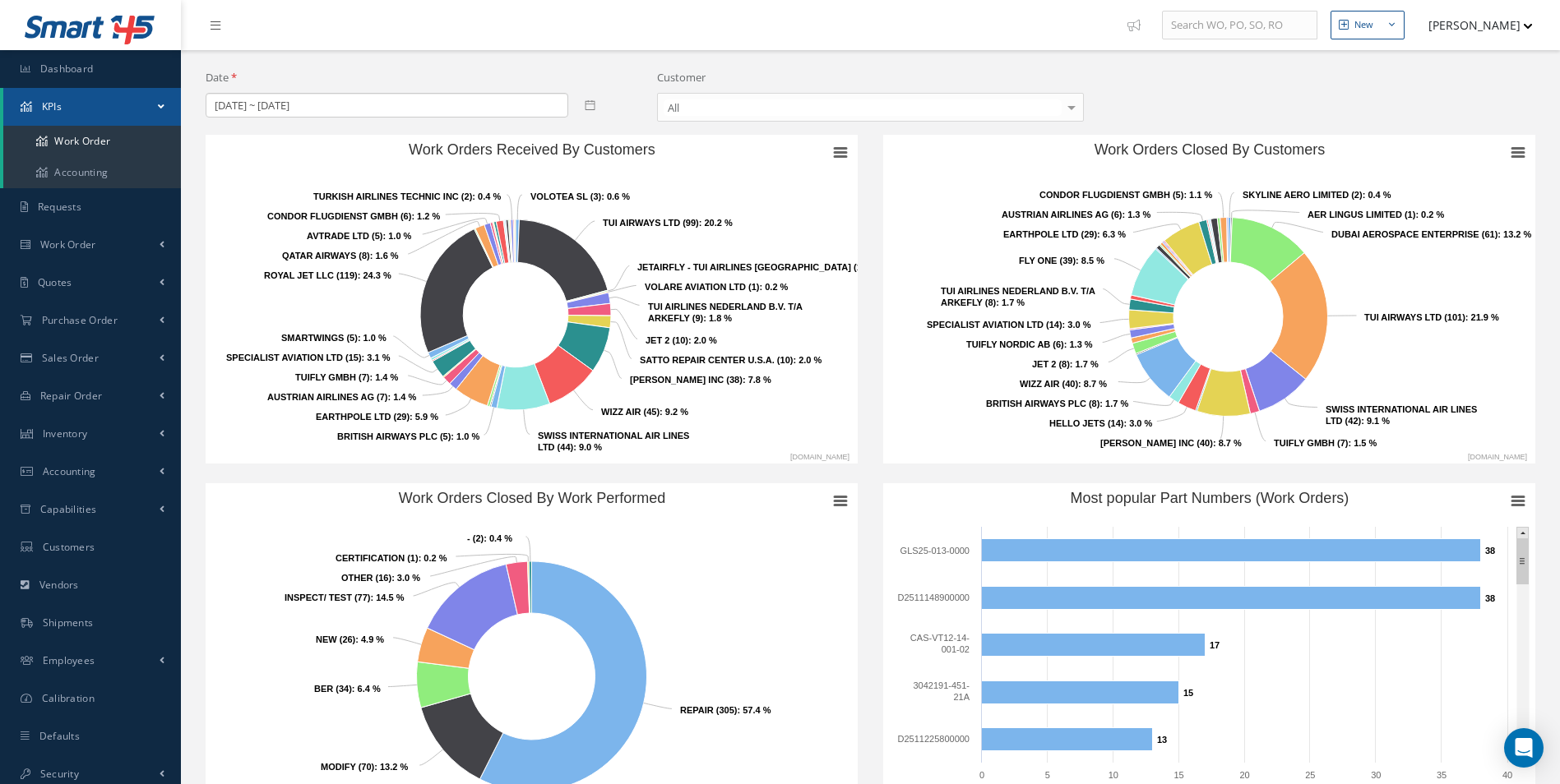
click at [1033, 9] on ul "New New Work Order New Purchase Order New Customer Quote New Sales Order New Re…" at bounding box center [1345, 25] width 453 height 50
click at [1033, 17] on button "[PERSON_NAME]" at bounding box center [1473, 25] width 120 height 32
click at [1033, 42] on link "Administration" at bounding box center [1467, 55] width 131 height 28
click at [120, 288] on link "Quotes" at bounding box center [91, 283] width 181 height 38
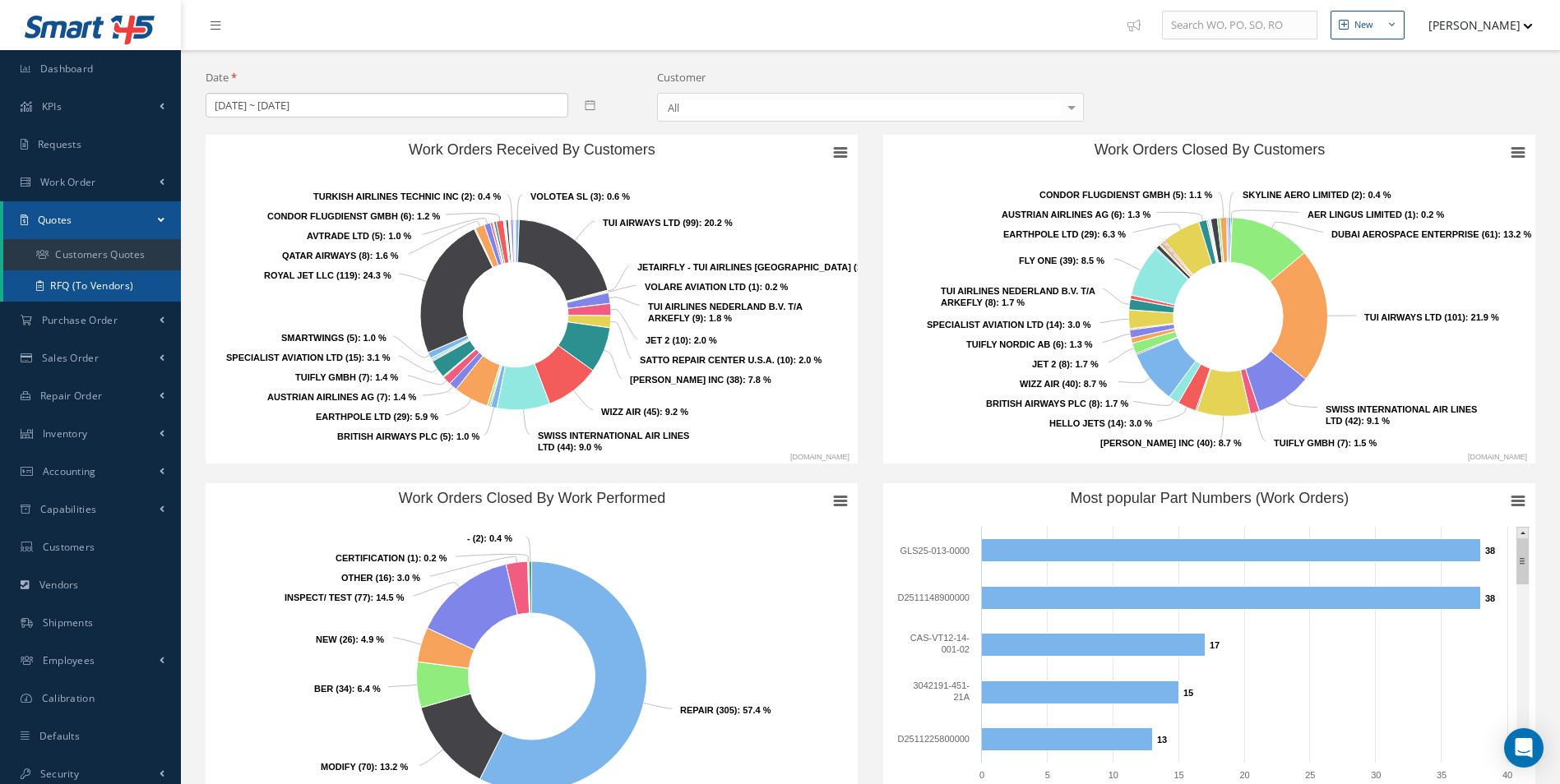
click at [130, 288] on link "RFQ (To Vendors)" at bounding box center [92, 287] width 178 height 32
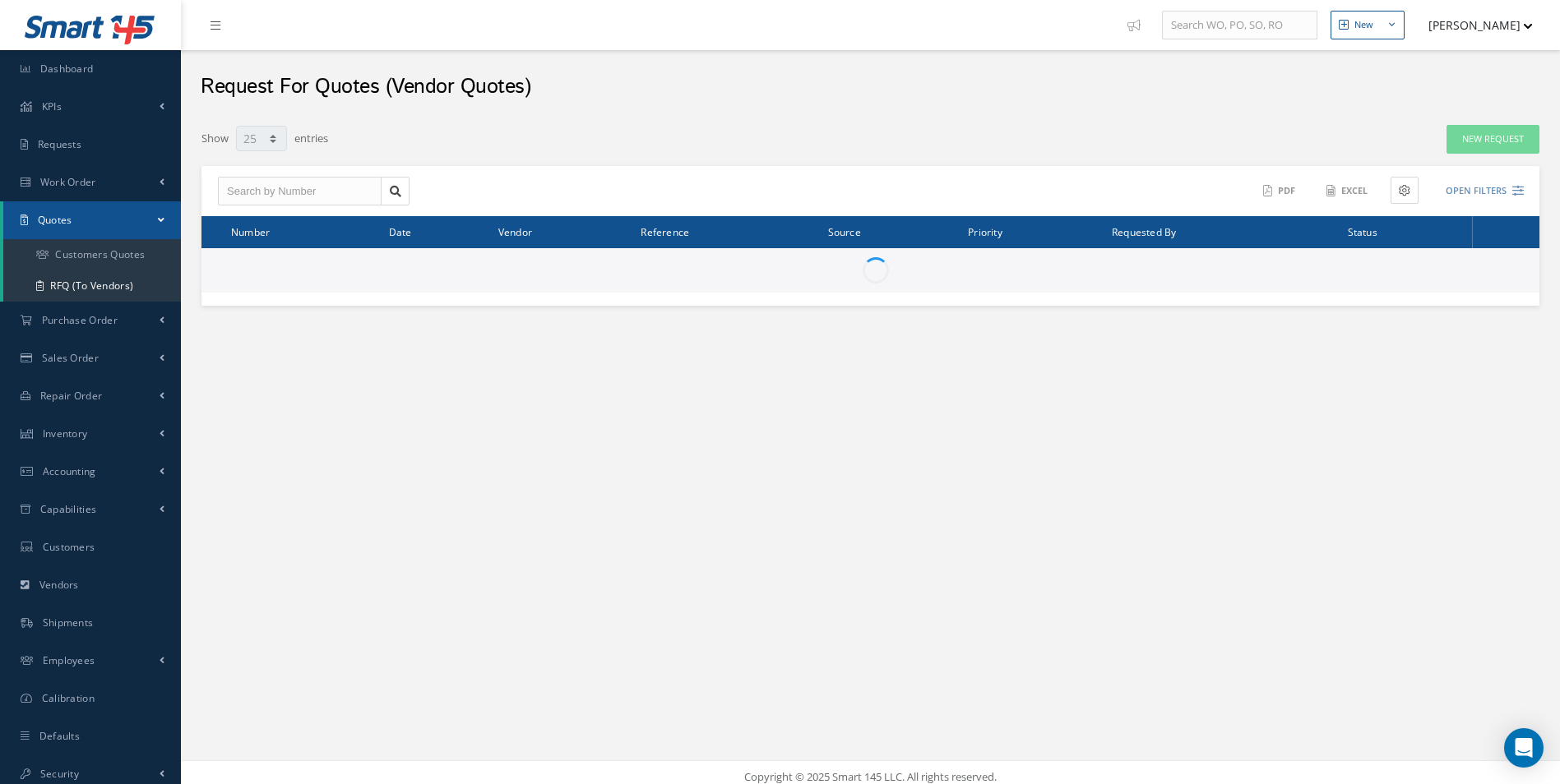
select select "25"
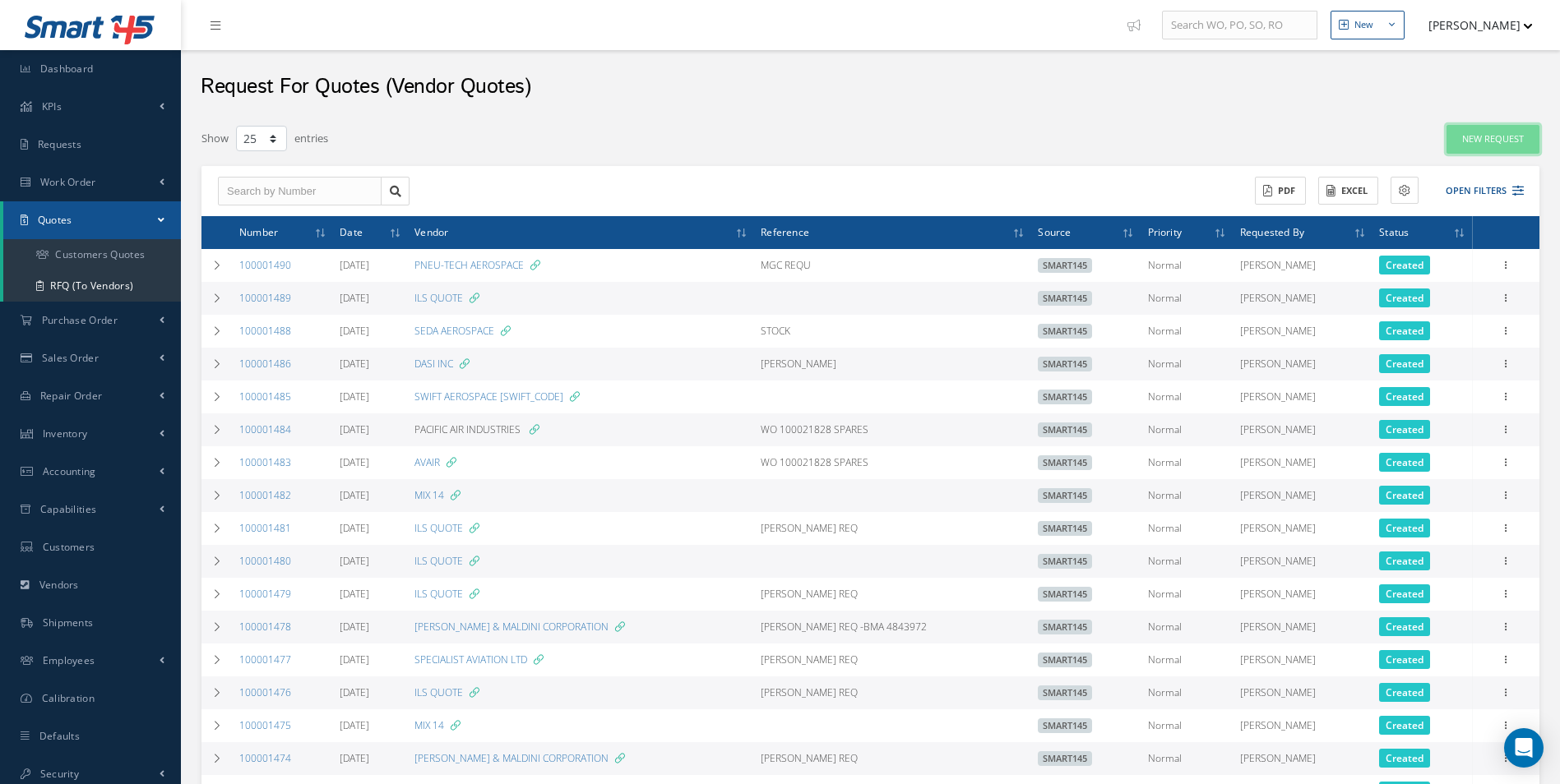
click at [1512, 133] on link "New Request" at bounding box center [1493, 139] width 93 height 29
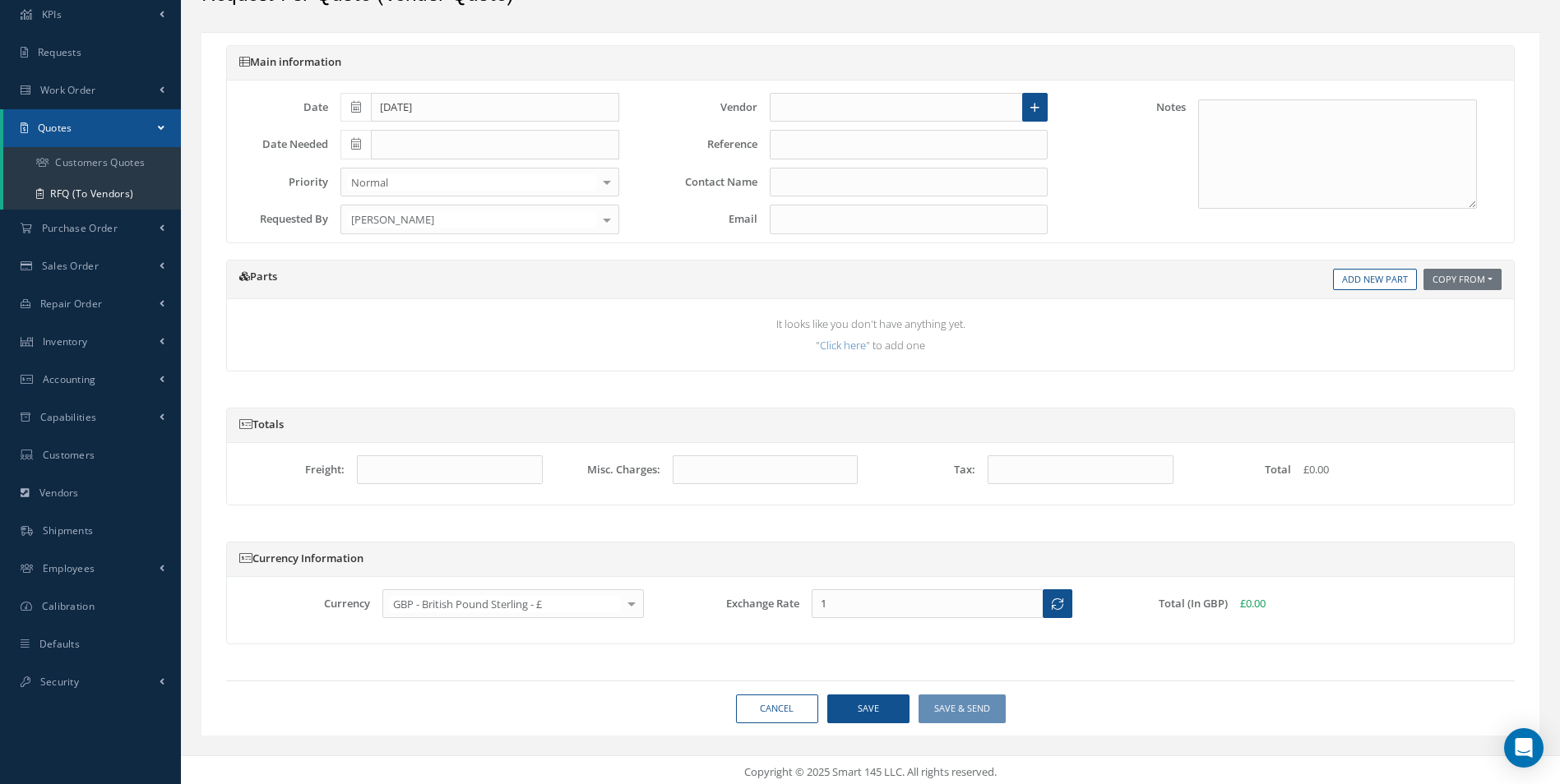
scroll to position [97, 0]
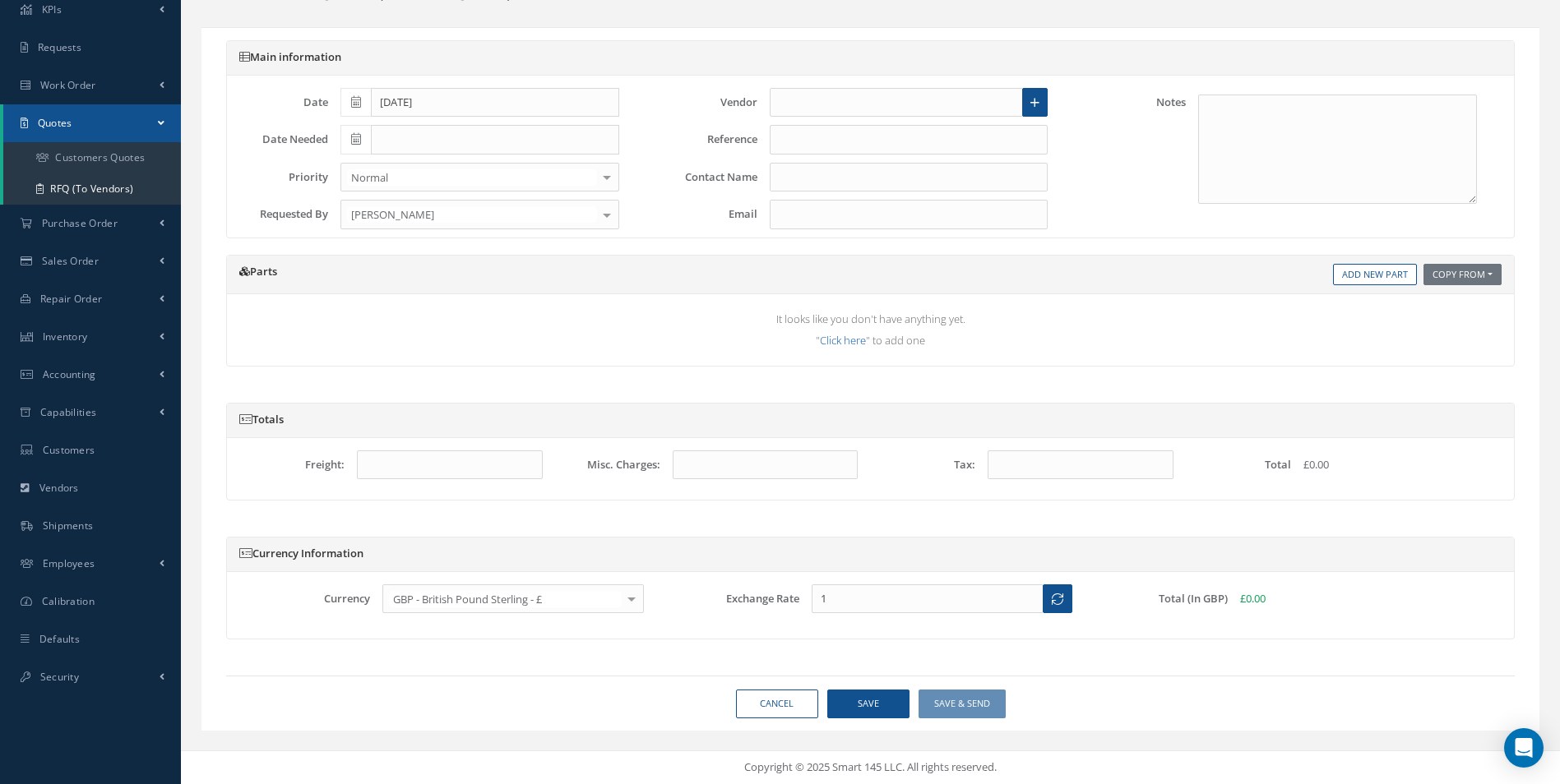
click at [841, 347] on link "Click here" at bounding box center [842, 341] width 46 height 15
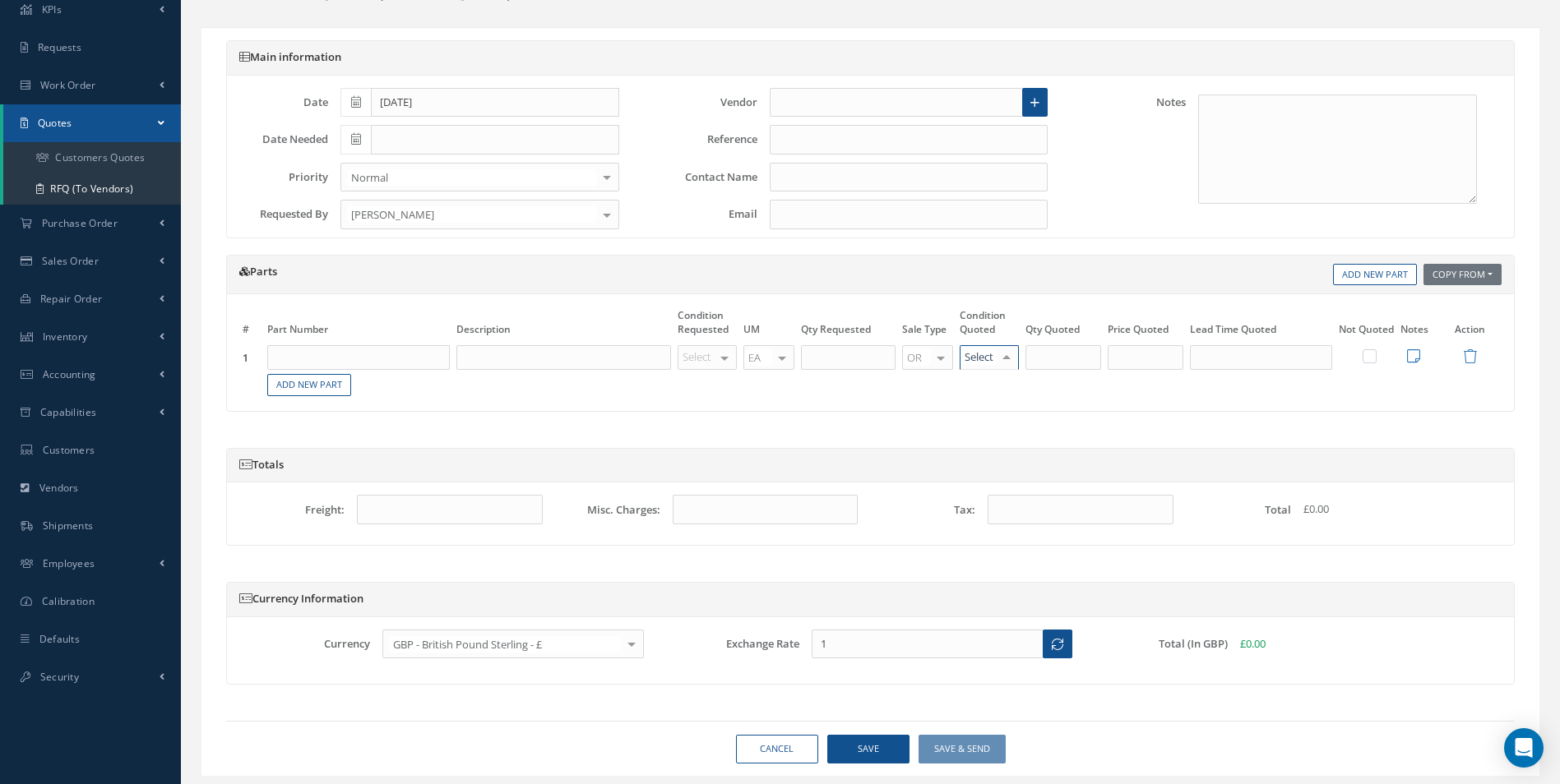
click at [973, 347] on div at bounding box center [988, 358] width 59 height 25
click at [945, 340] on th "Sale Type" at bounding box center [927, 325] width 57 height 37
click at [935, 351] on div at bounding box center [941, 358] width 23 height 24
click at [935, 352] on div at bounding box center [941, 358] width 23 height 24
click at [91, 320] on link "Inventory" at bounding box center [91, 337] width 181 height 38
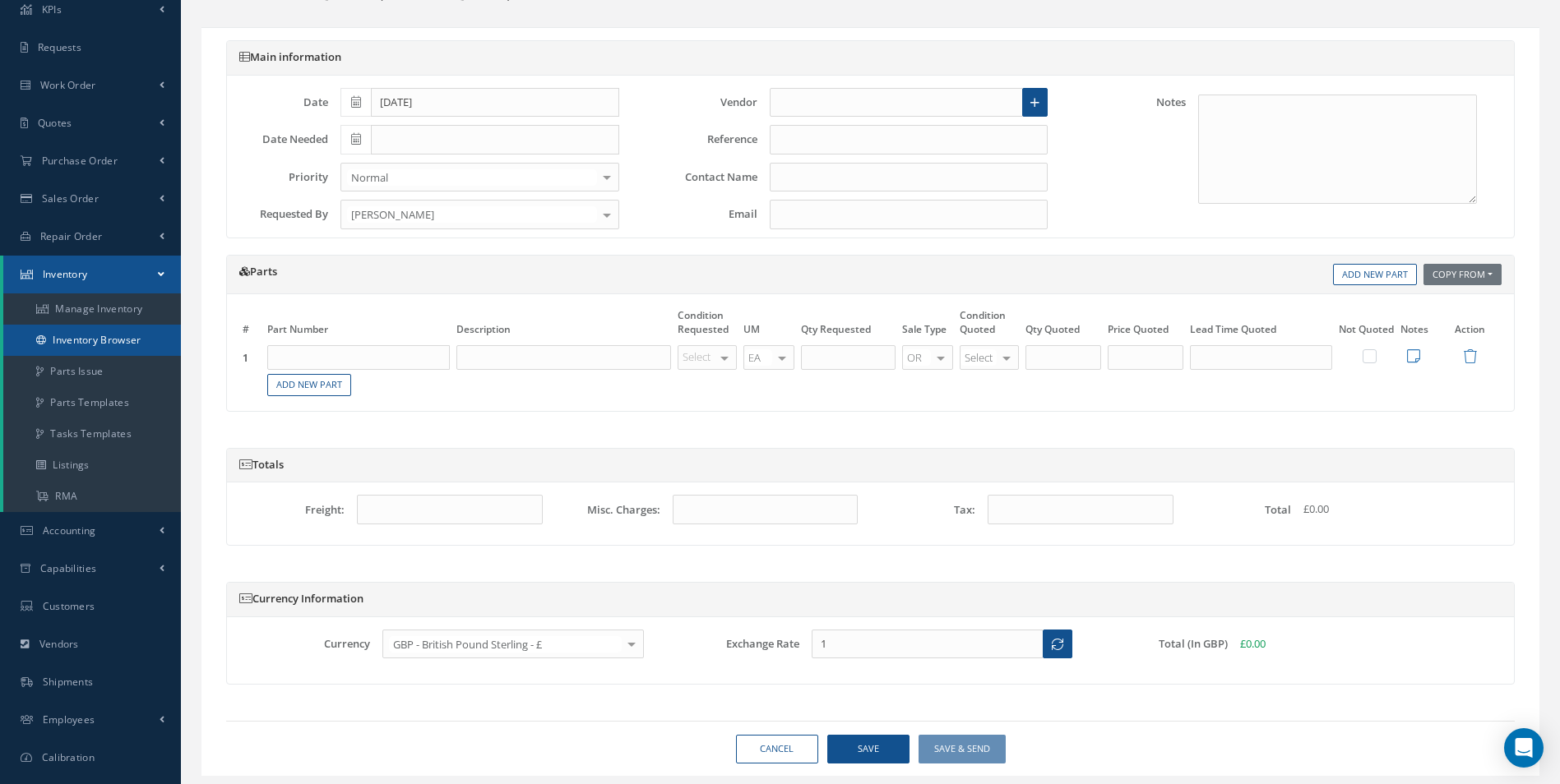
click at [86, 351] on link "Inventory Browser" at bounding box center [92, 341] width 178 height 32
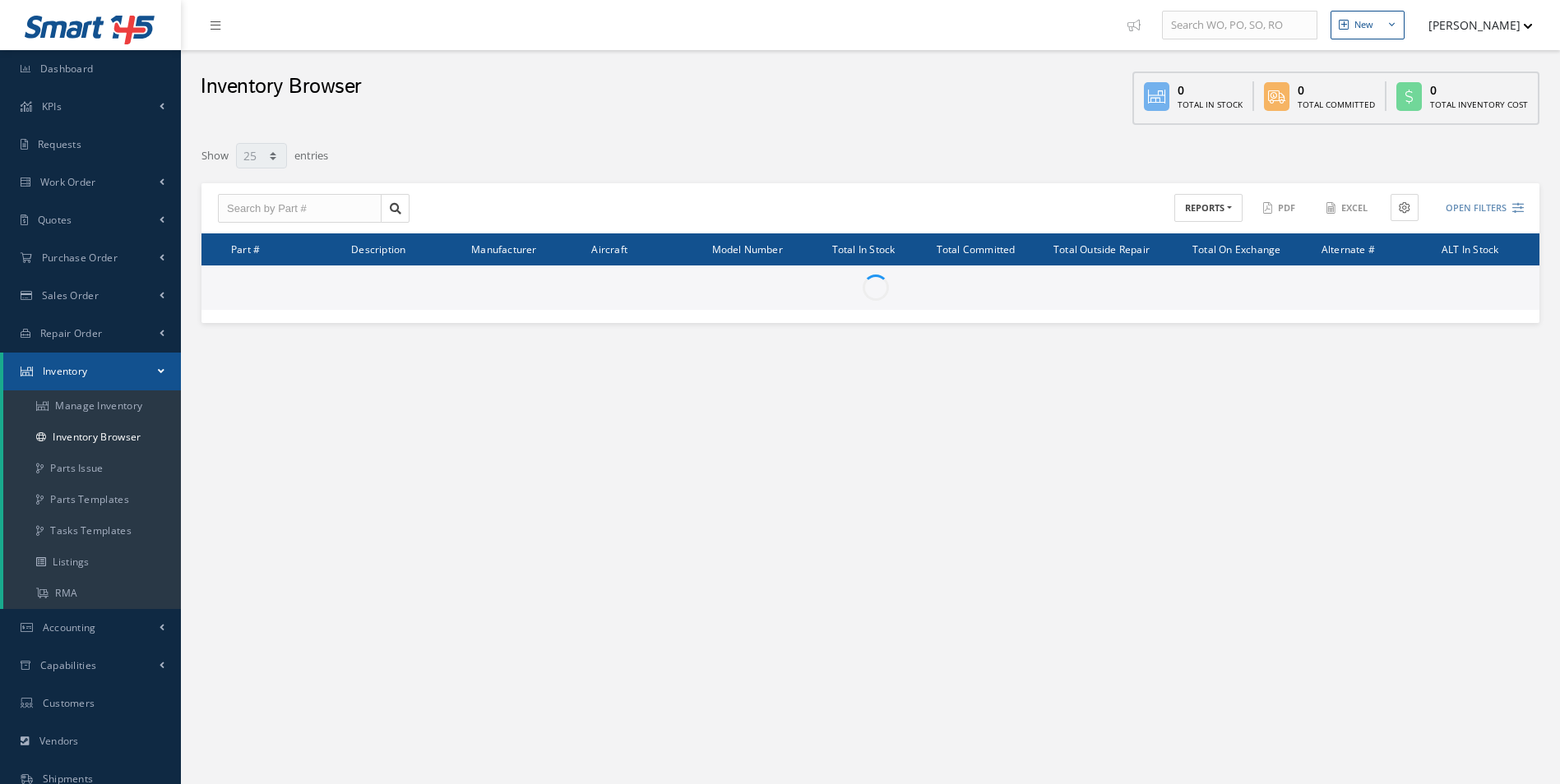
select select "25"
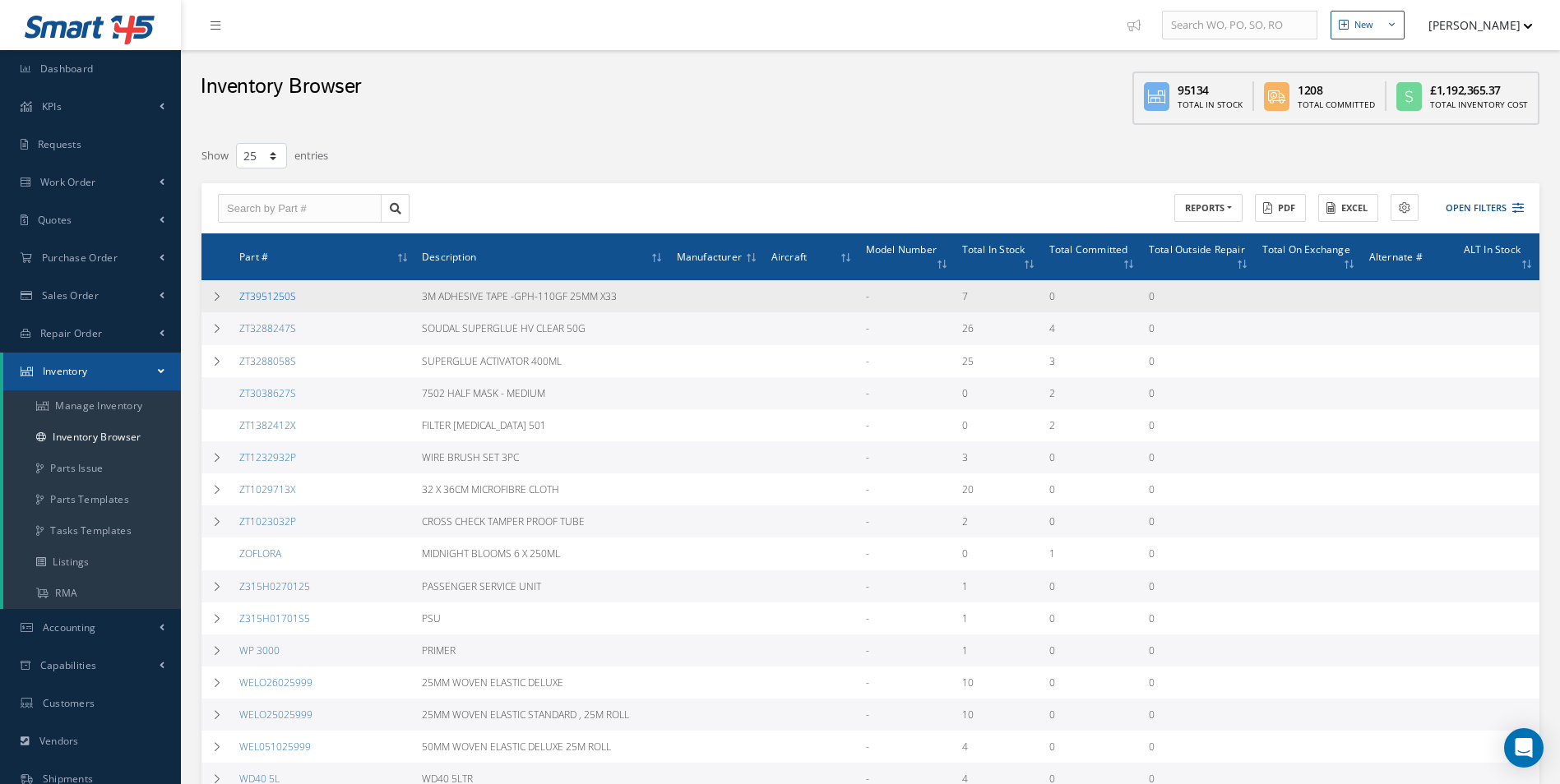
click at [268, 296] on link "ZT3951250S" at bounding box center [267, 296] width 56 height 14
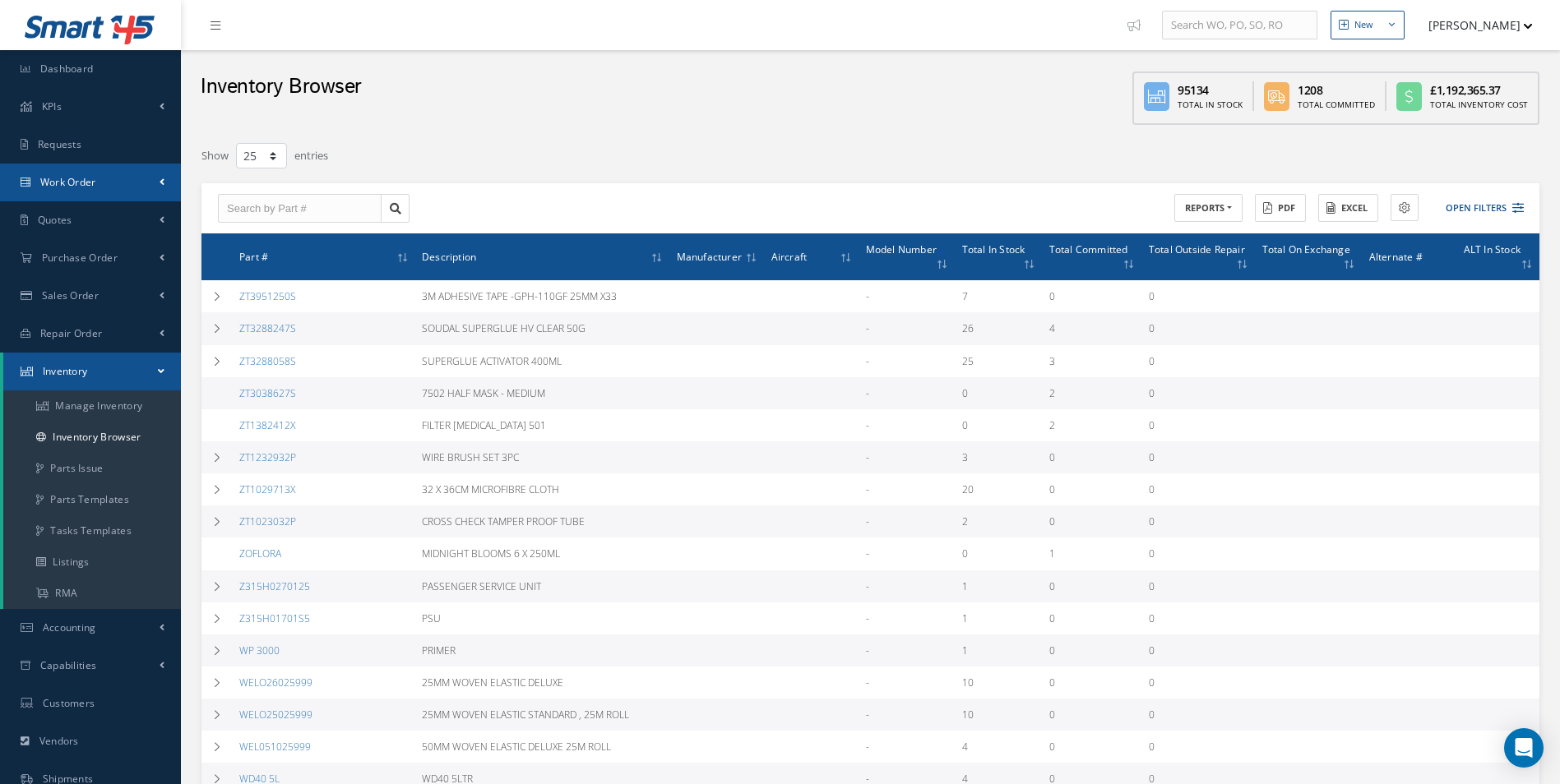
click at [98, 179] on link "Work Order" at bounding box center [91, 183] width 181 height 38
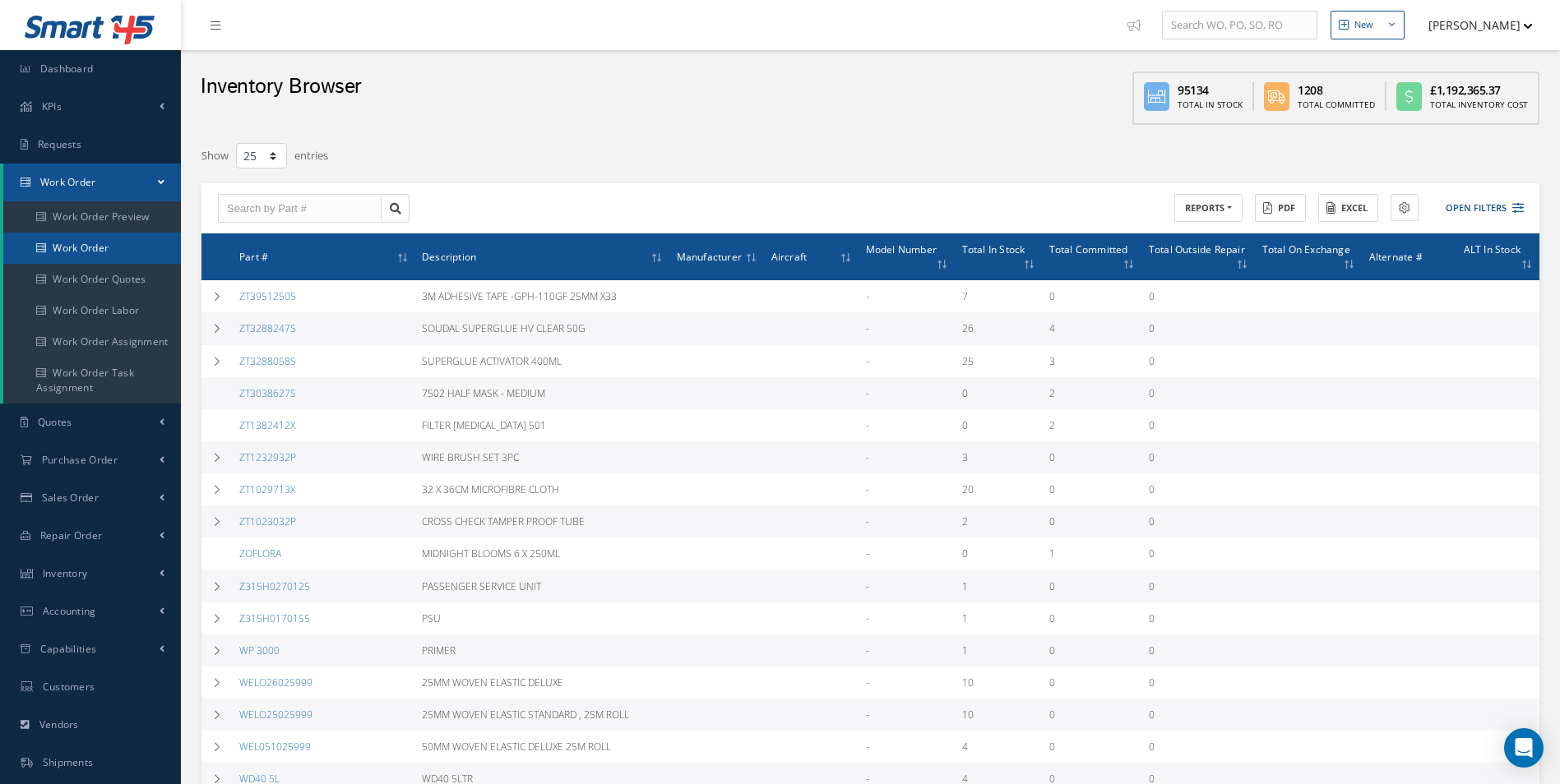
click at [122, 233] on link "Work Order" at bounding box center [92, 248] width 178 height 32
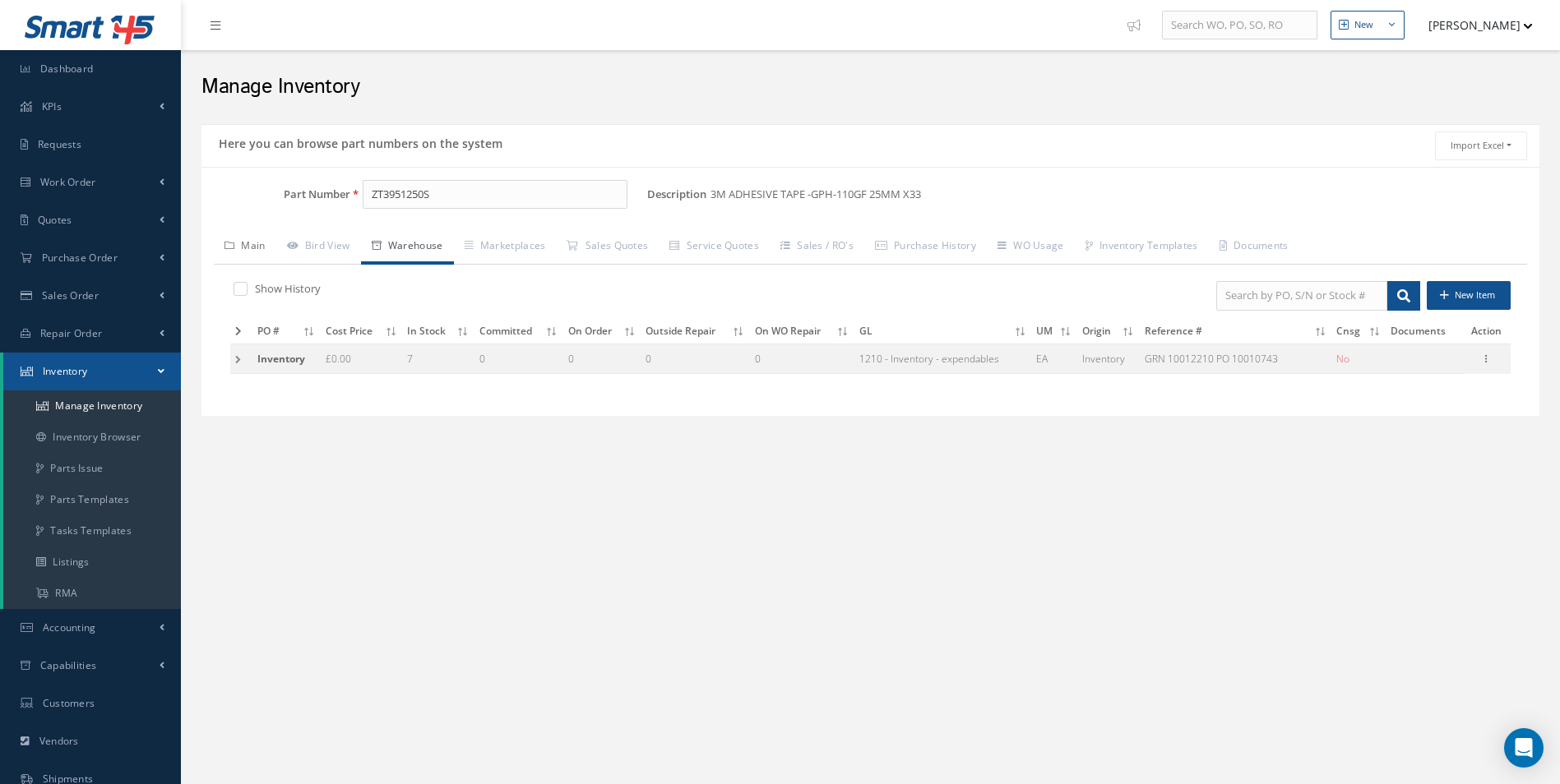
click at [253, 259] on link "Main" at bounding box center [244, 247] width 62 height 35
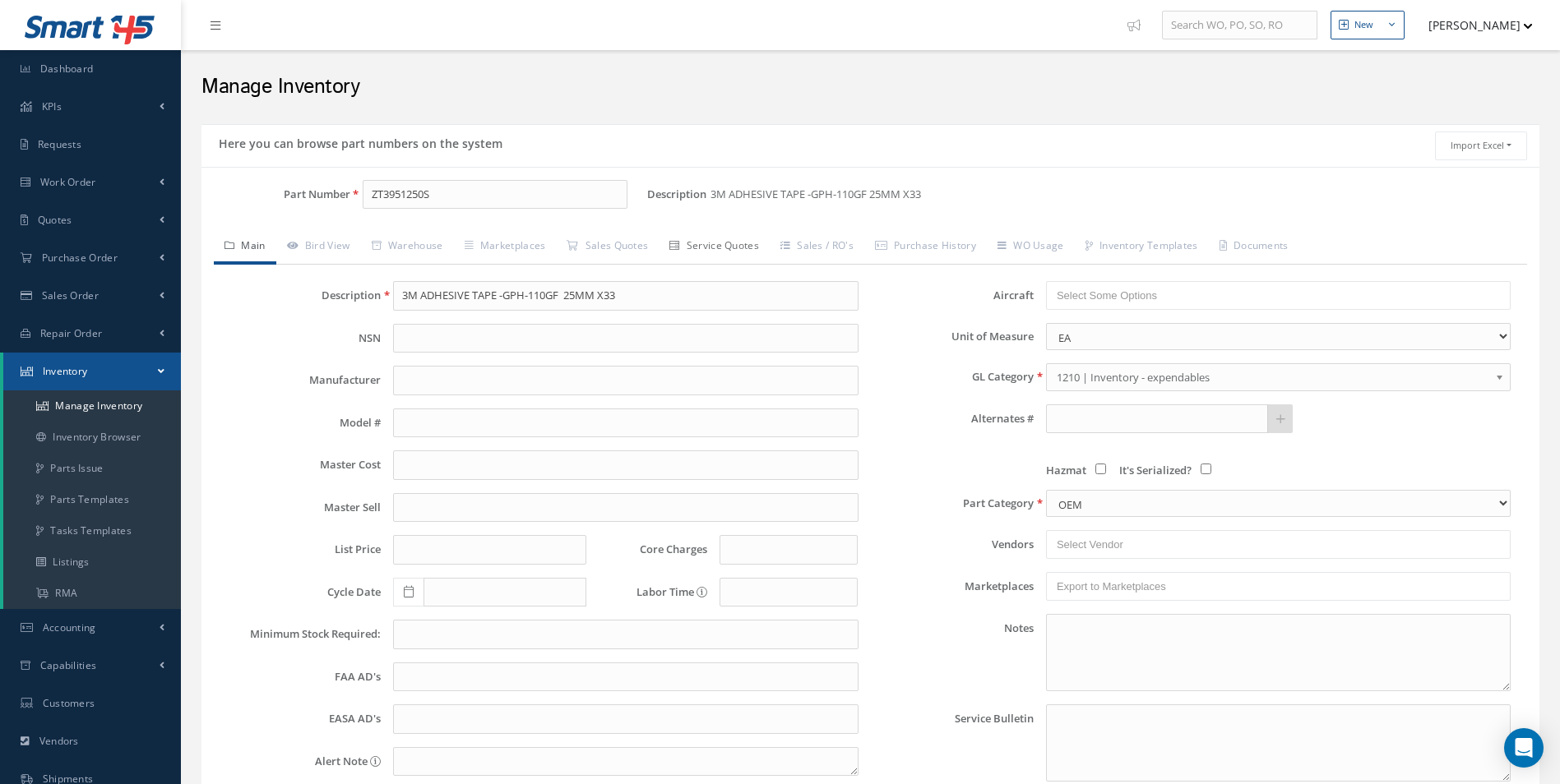
click at [706, 246] on link "Service Quotes" at bounding box center [714, 247] width 111 height 35
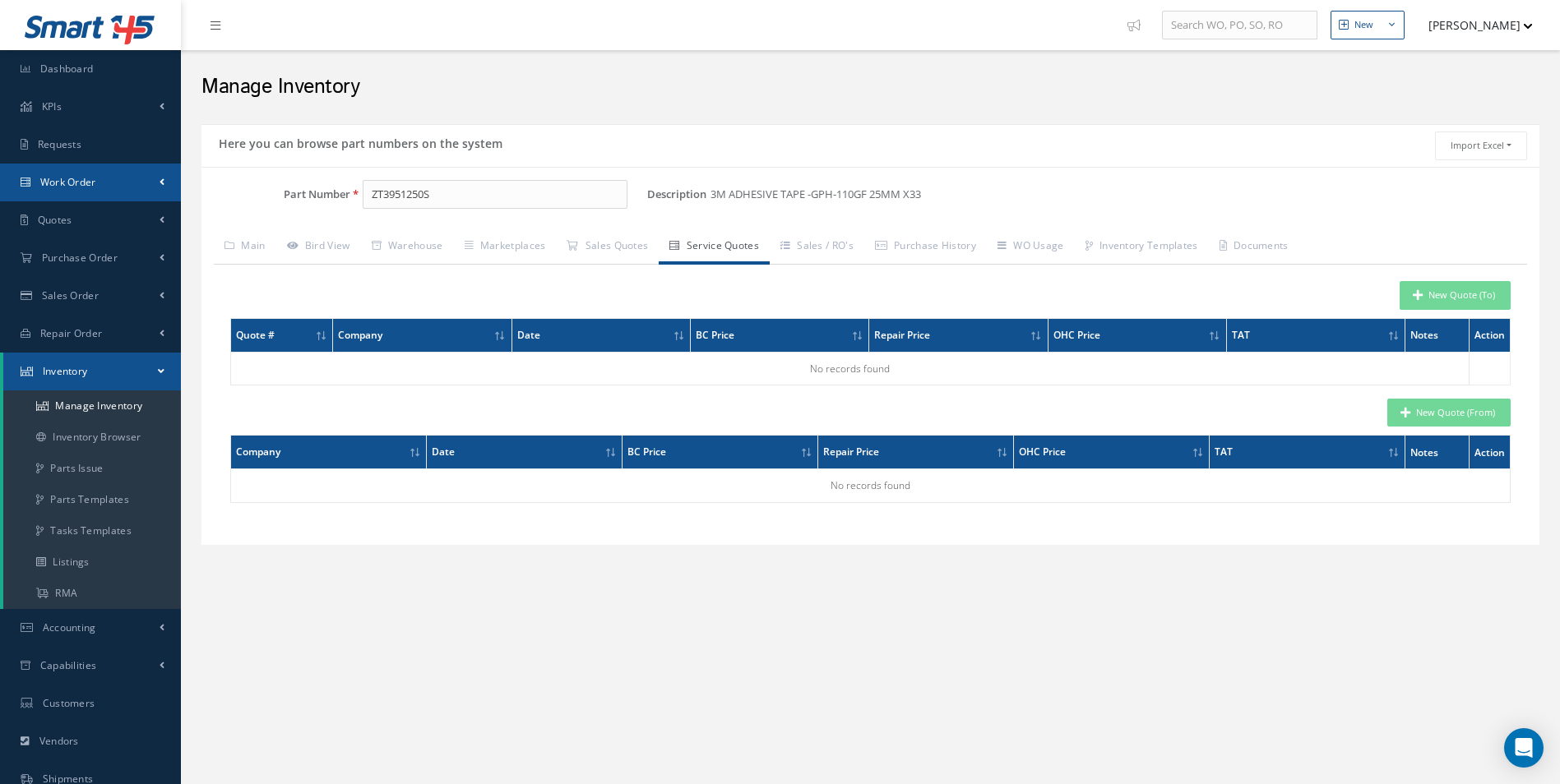
drag, startPoint x: 107, startPoint y: 187, endPoint x: 110, endPoint y: 196, distance: 9.5
click at [107, 188] on link "Work Order" at bounding box center [91, 183] width 181 height 38
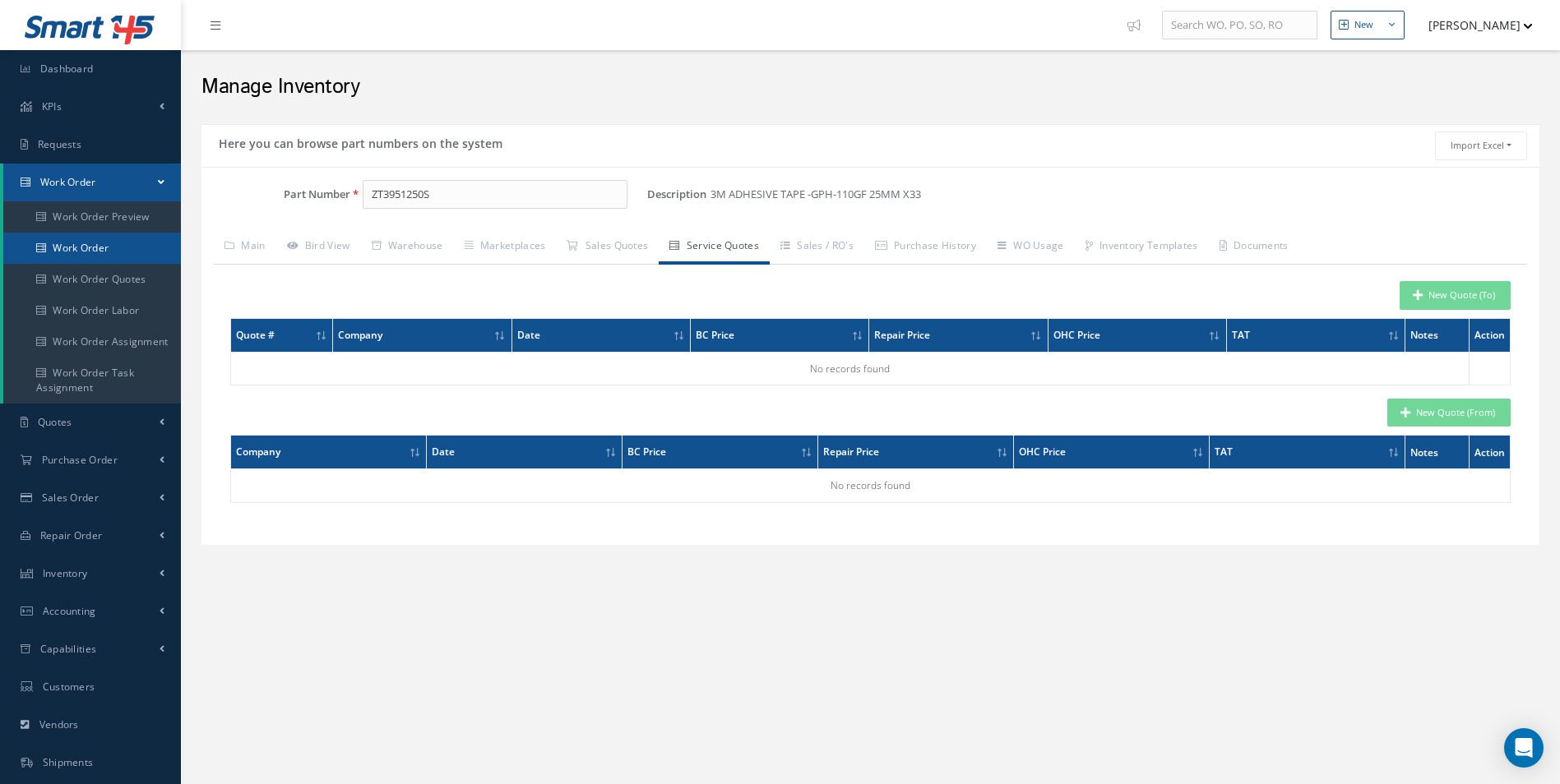
click at [123, 249] on link "Work Order" at bounding box center [92, 248] width 178 height 32
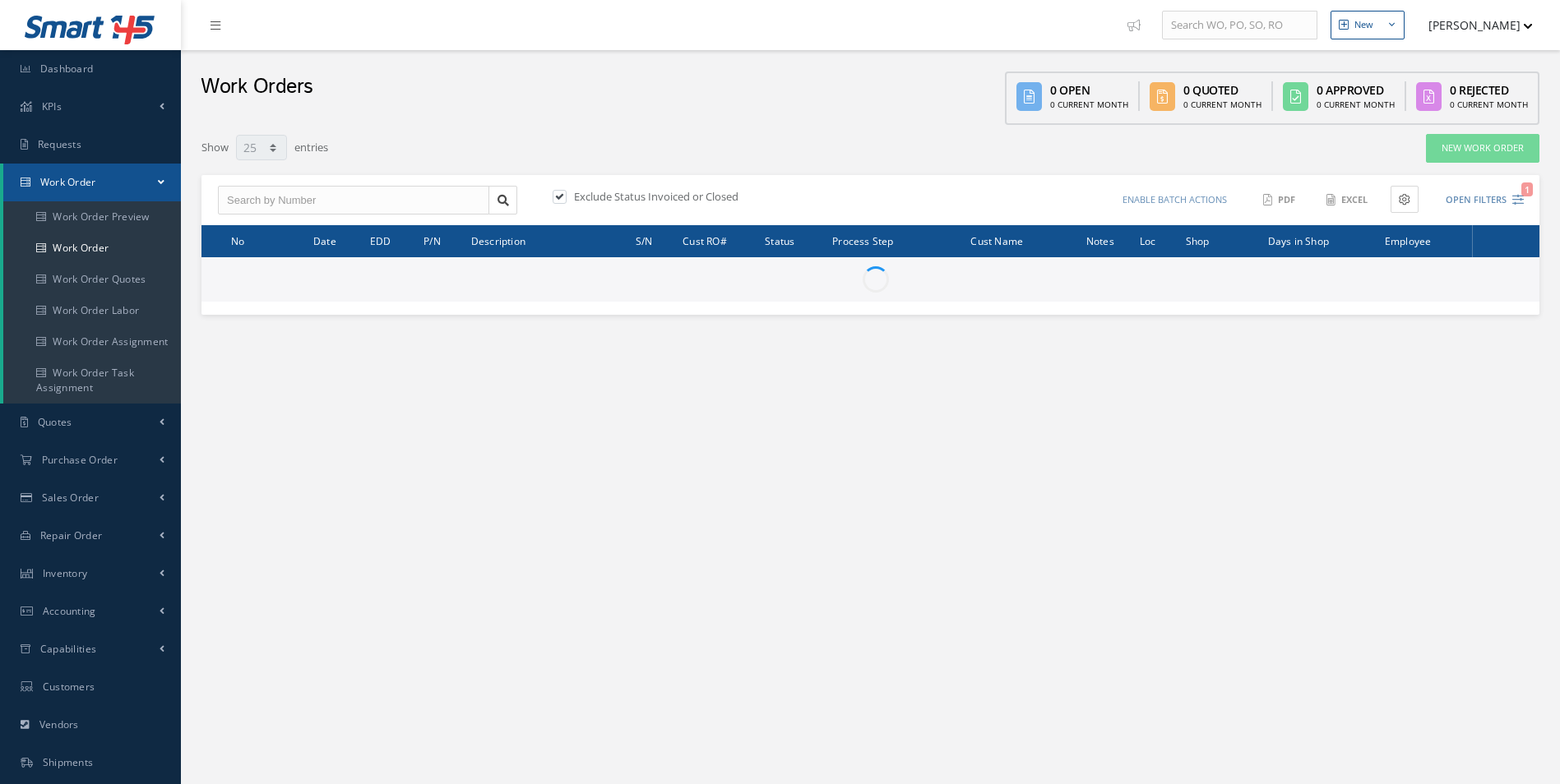
select select "25"
click at [430, 198] on input "text" at bounding box center [353, 201] width 272 height 30
paste input "100021947"
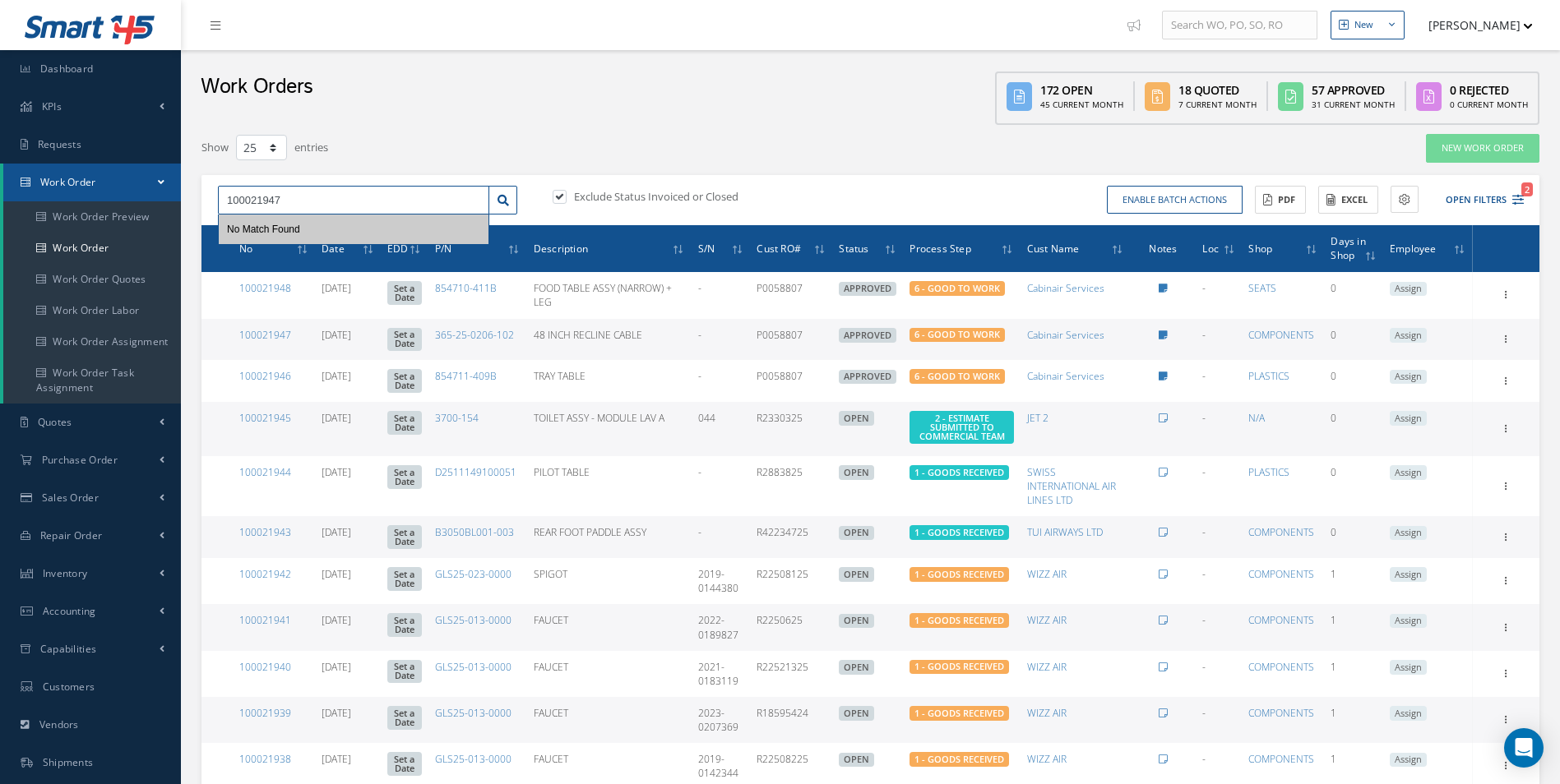
type input "100021947"
click at [576, 191] on label "Exclude Status Invoiced or Closed" at bounding box center [654, 197] width 169 height 15
click at [563, 193] on input "checkbox" at bounding box center [557, 198] width 11 height 11
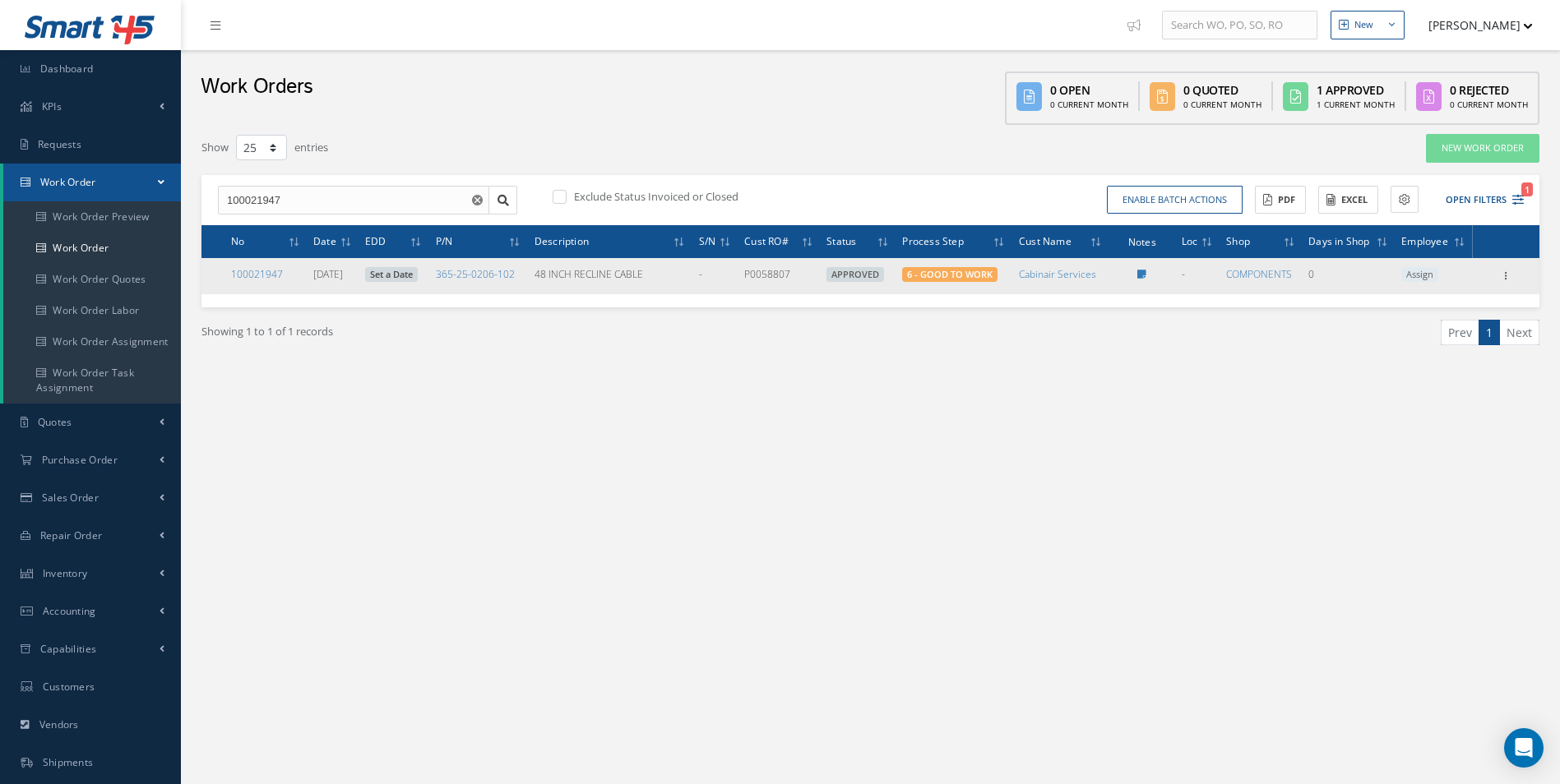
click at [1518, 273] on div "Show Edit Update Prefix Close Send By Email Sub Work Orders Documents Print-Out…" at bounding box center [1506, 277] width 61 height 20
click at [1508, 277] on icon at bounding box center [1507, 275] width 17 height 13
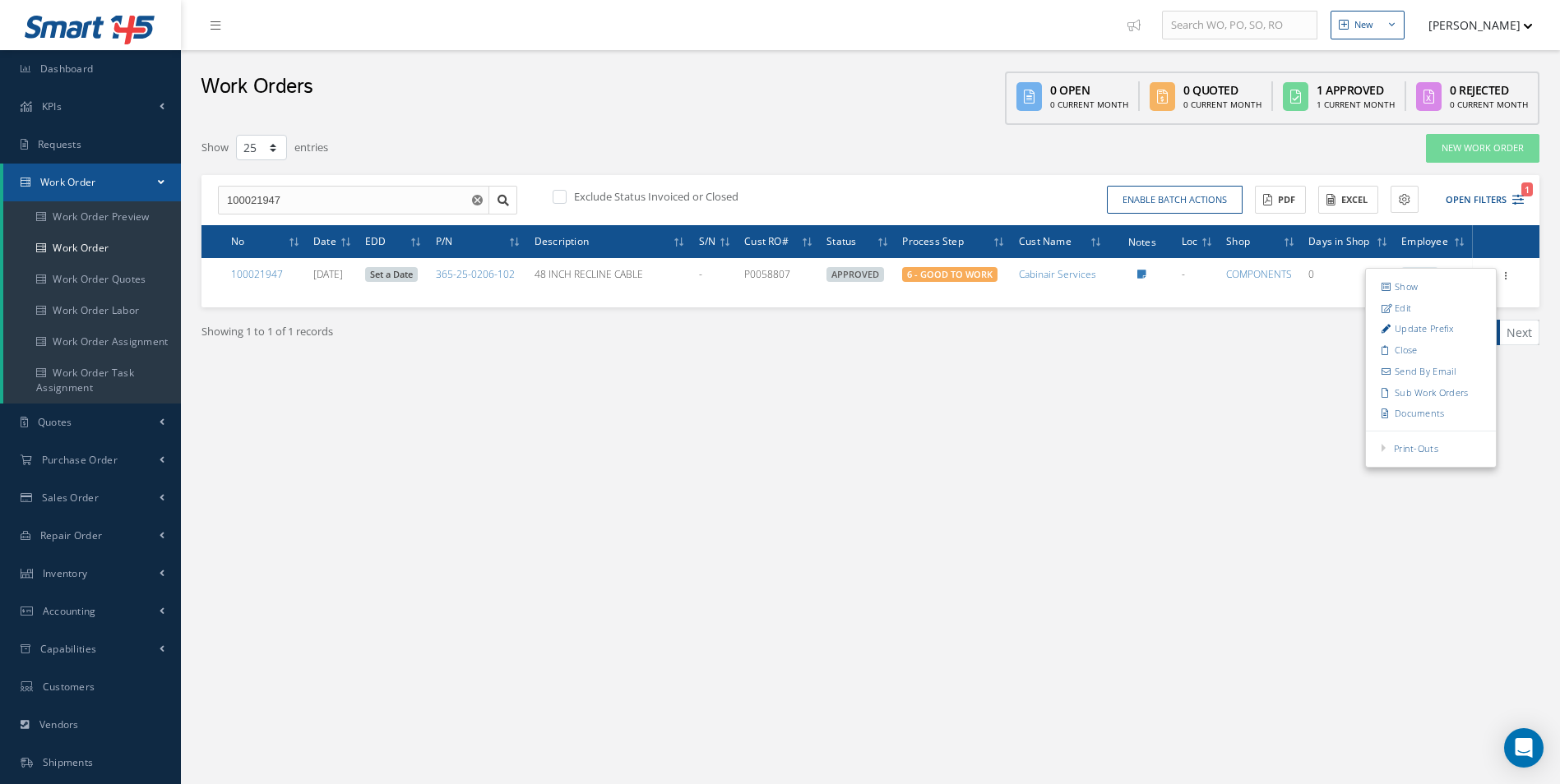
click at [591, 194] on label "Exclude Status Invoiced or Closed" at bounding box center [654, 197] width 169 height 15
click at [563, 194] on input "checkbox" at bounding box center [557, 198] width 11 height 11
click at [591, 194] on label "Exclude Status Invoiced or Closed" at bounding box center [654, 197] width 169 height 15
click at [563, 194] on input "checkbox" at bounding box center [557, 198] width 11 height 11
click at [591, 194] on label "Exclude Status Invoiced or Closed" at bounding box center [654, 197] width 169 height 15
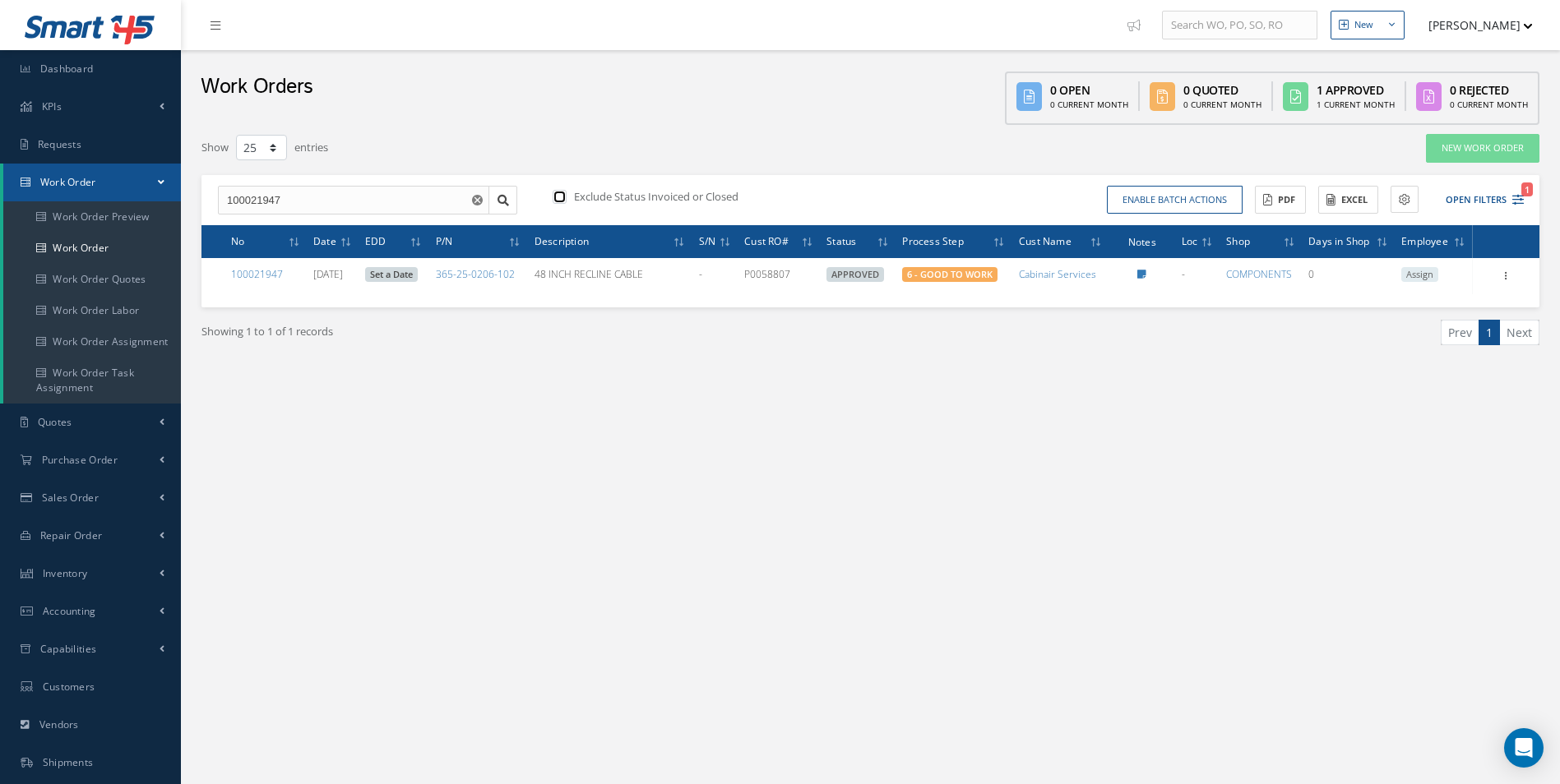
click at [563, 194] on input "checkbox" at bounding box center [557, 198] width 11 height 11
checkbox input "true"
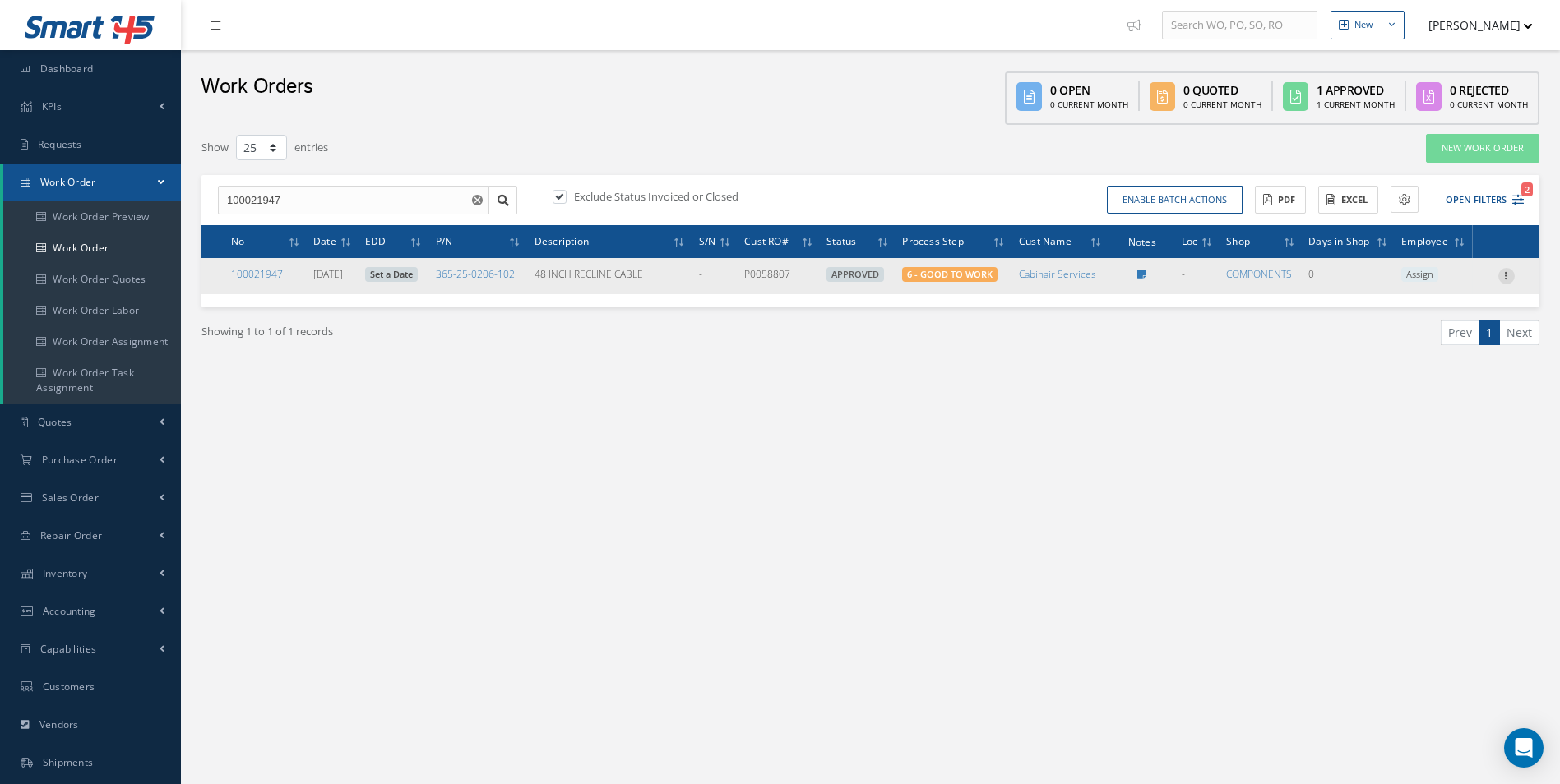
drag, startPoint x: 1516, startPoint y: 272, endPoint x: 1499, endPoint y: 282, distance: 19.7
click at [1511, 273] on div "Show Edit Update Prefix Close Send By Email Sub Work Orders Documents Print-Out…" at bounding box center [1506, 277] width 61 height 20
click at [1499, 282] on icon at bounding box center [1507, 275] width 17 height 13
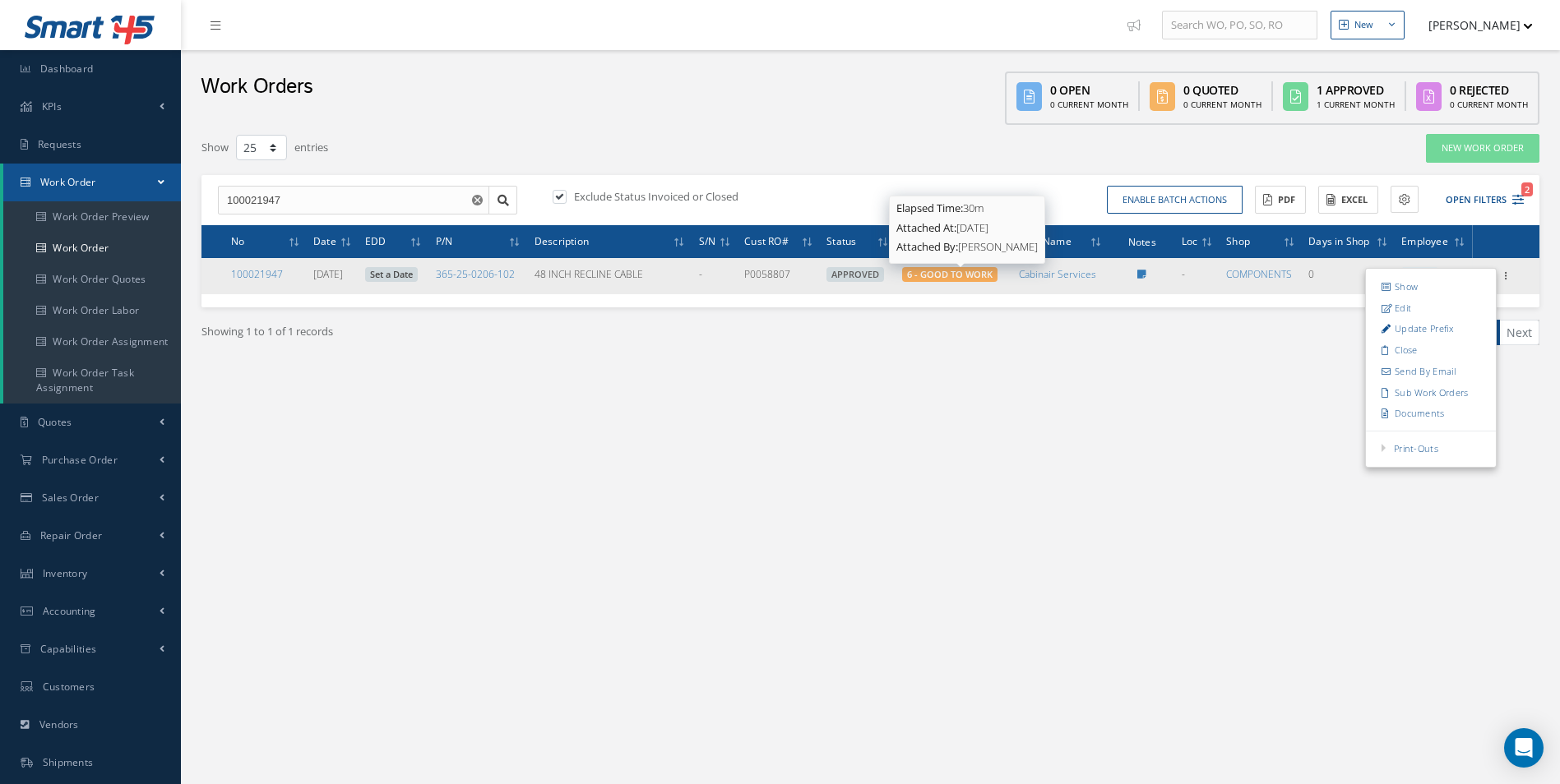
click at [960, 275] on span "6 - GOOD TO WORK" at bounding box center [949, 274] width 86 height 12
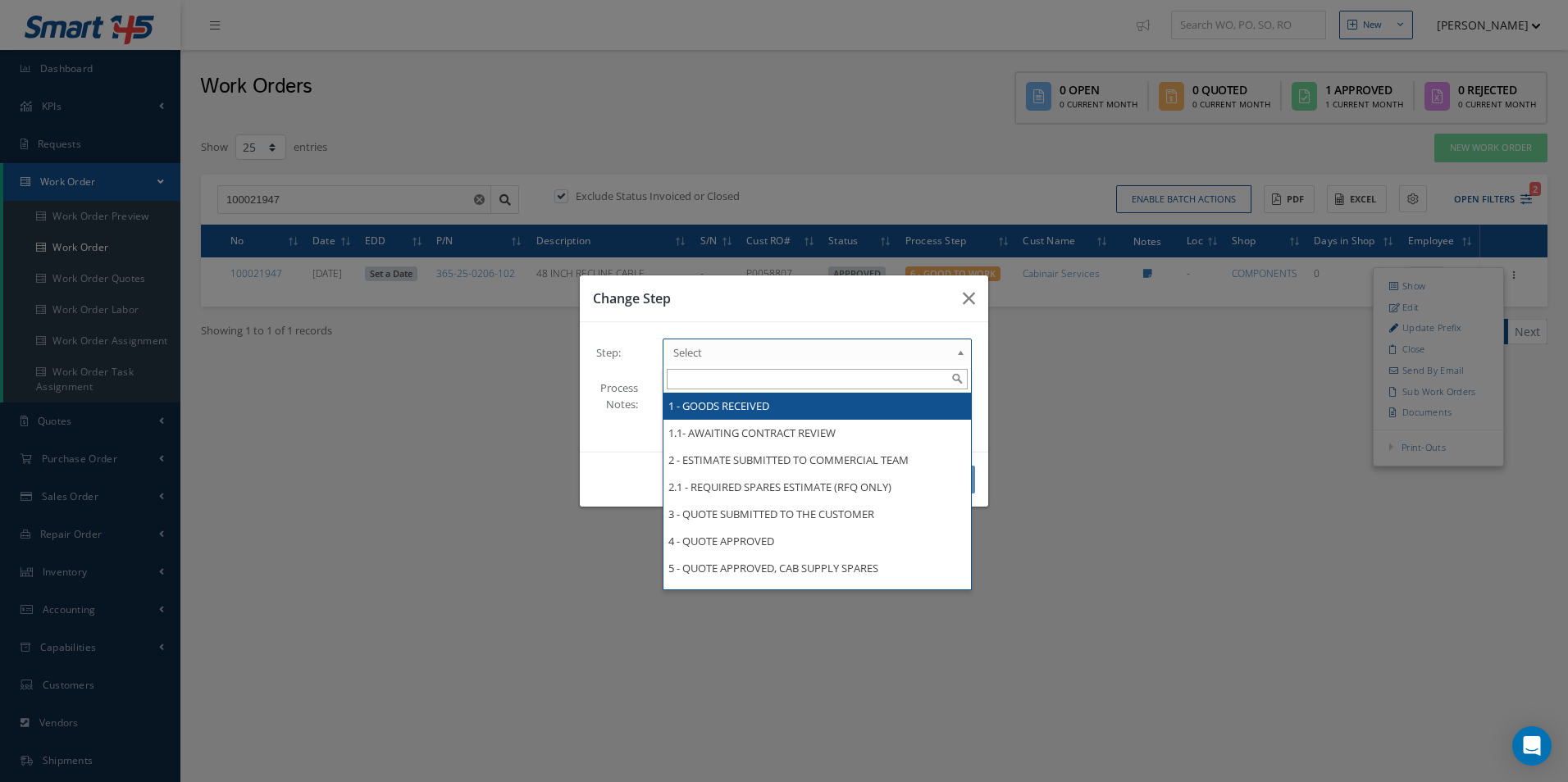
click at [910, 344] on span "Select" at bounding box center [812, 353] width 277 height 20
drag, startPoint x: 825, startPoint y: 413, endPoint x: 802, endPoint y: 445, distance: 39.4
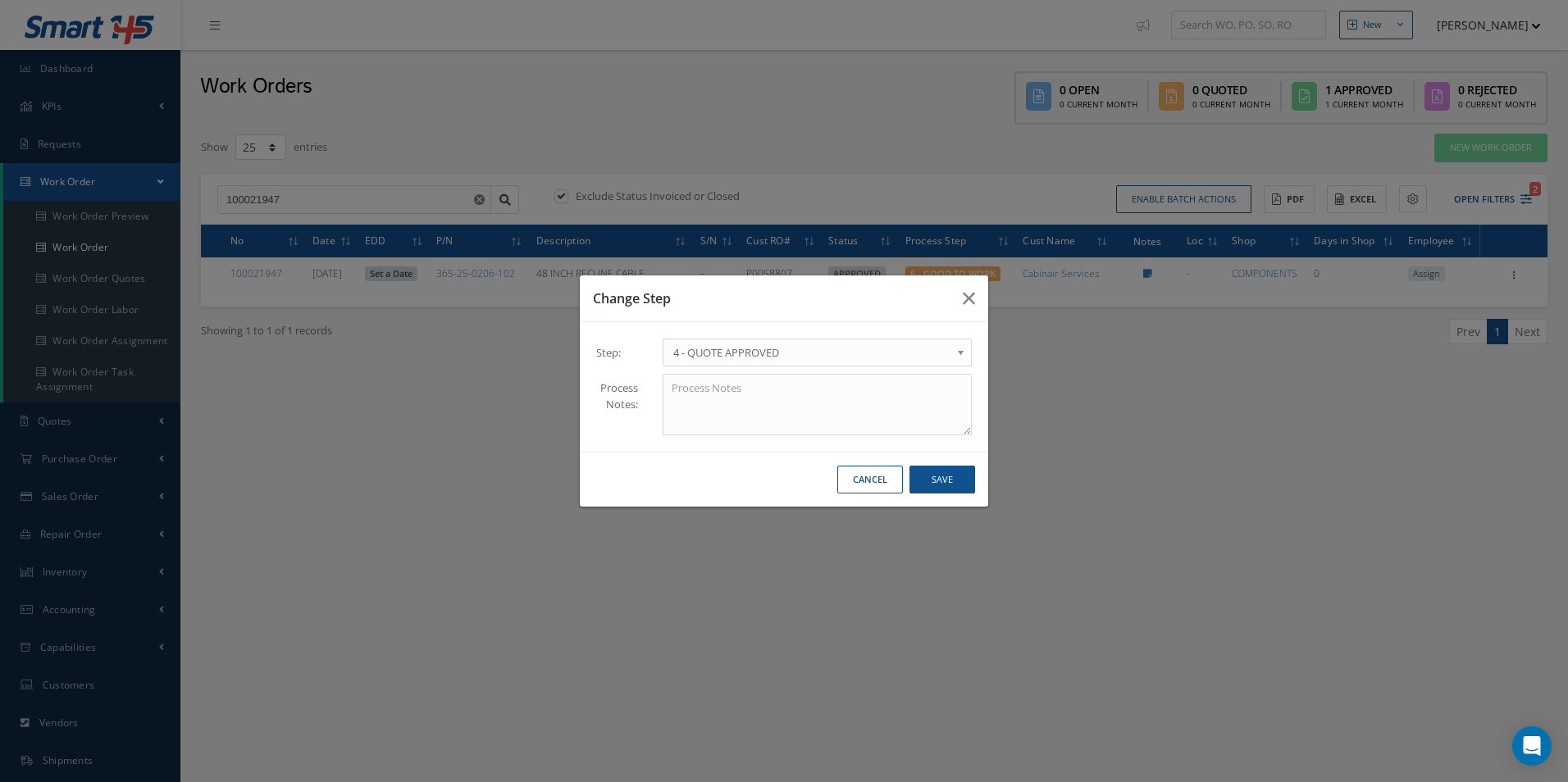
click at [797, 330] on div "Step: 1 - GOODS RECEIVED 1.1- AWAITING CONTRACT REVIEW 2 - ESTIMATE SUBMITTED T…" at bounding box center [784, 387] width 408 height 129
click at [815, 359] on span "4 - QUOTE APPROVED" at bounding box center [812, 353] width 277 height 20
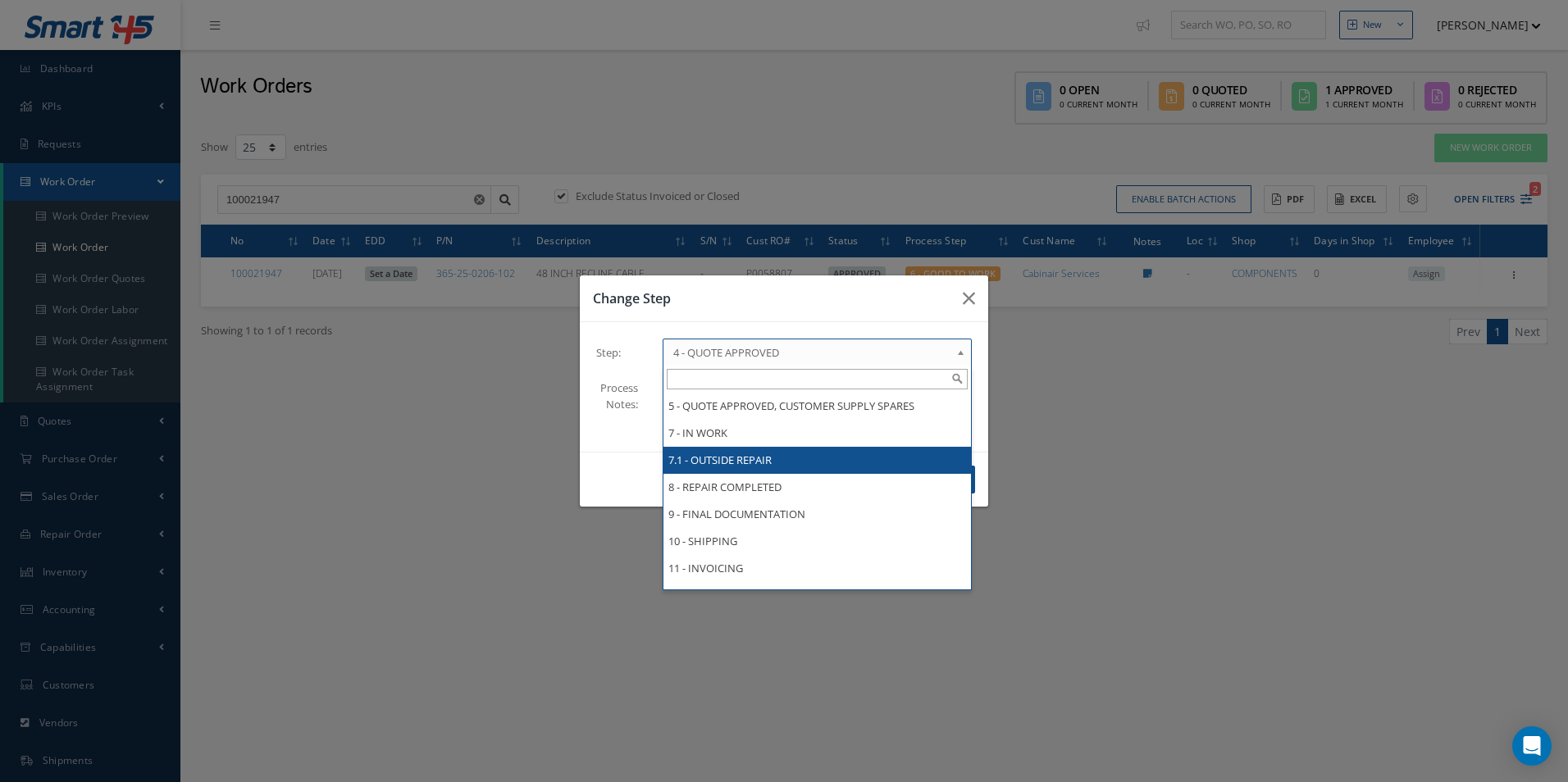
scroll to position [345, 0]
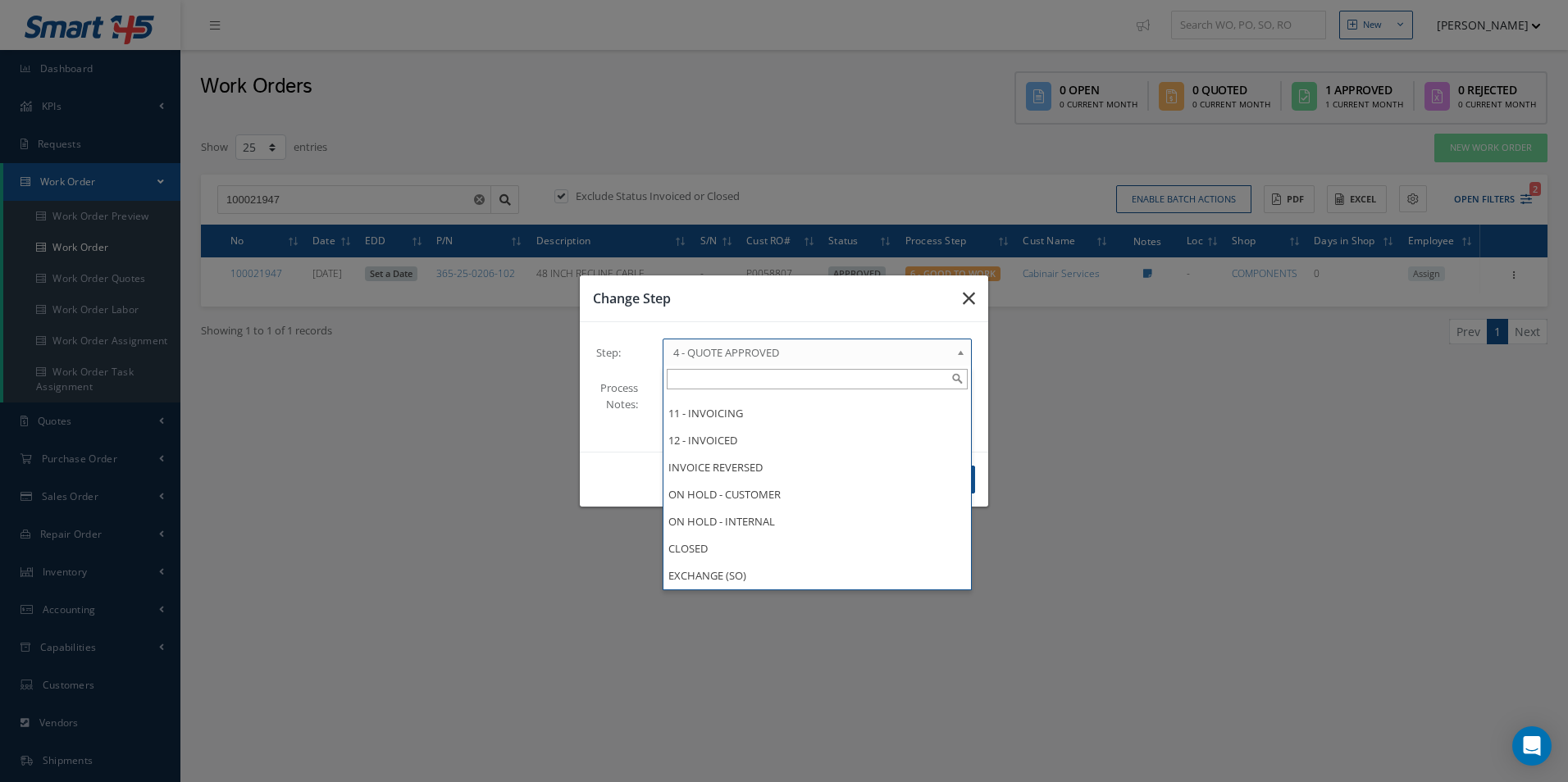
click at [954, 294] on button "button" at bounding box center [968, 298] width 39 height 46
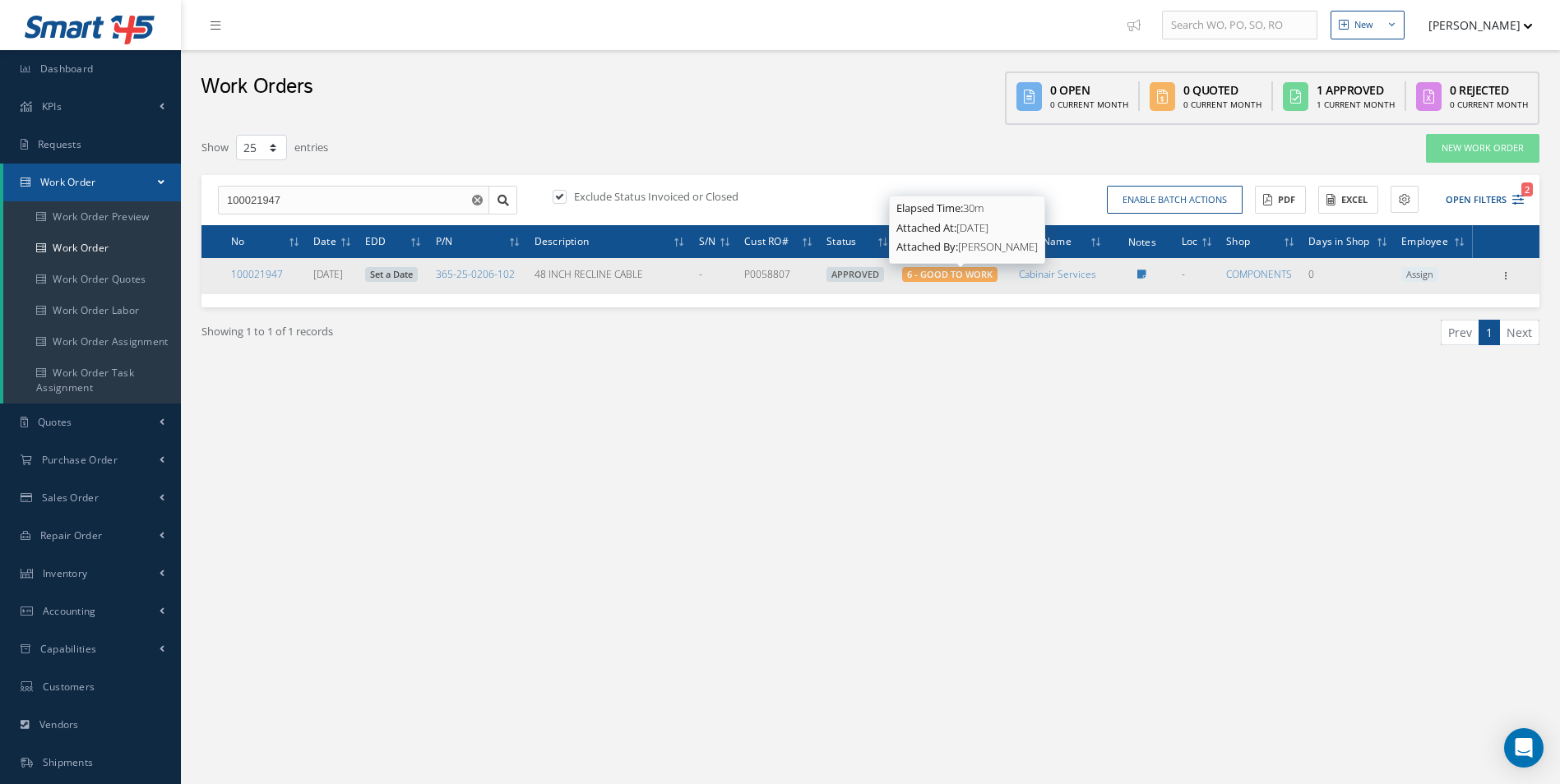
click at [965, 277] on span "6 - GOOD TO WORK" at bounding box center [949, 274] width 86 height 12
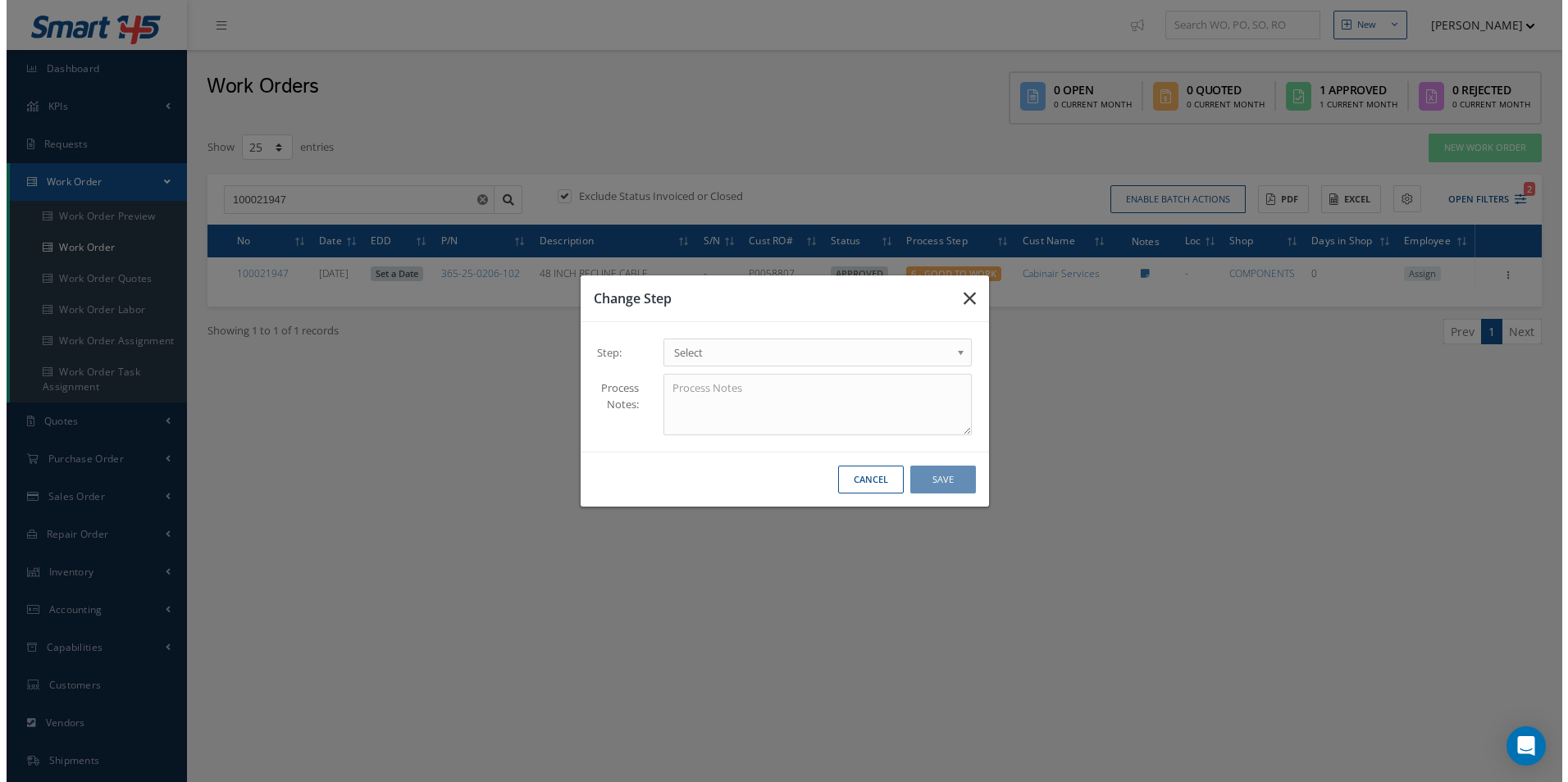
scroll to position [0, 0]
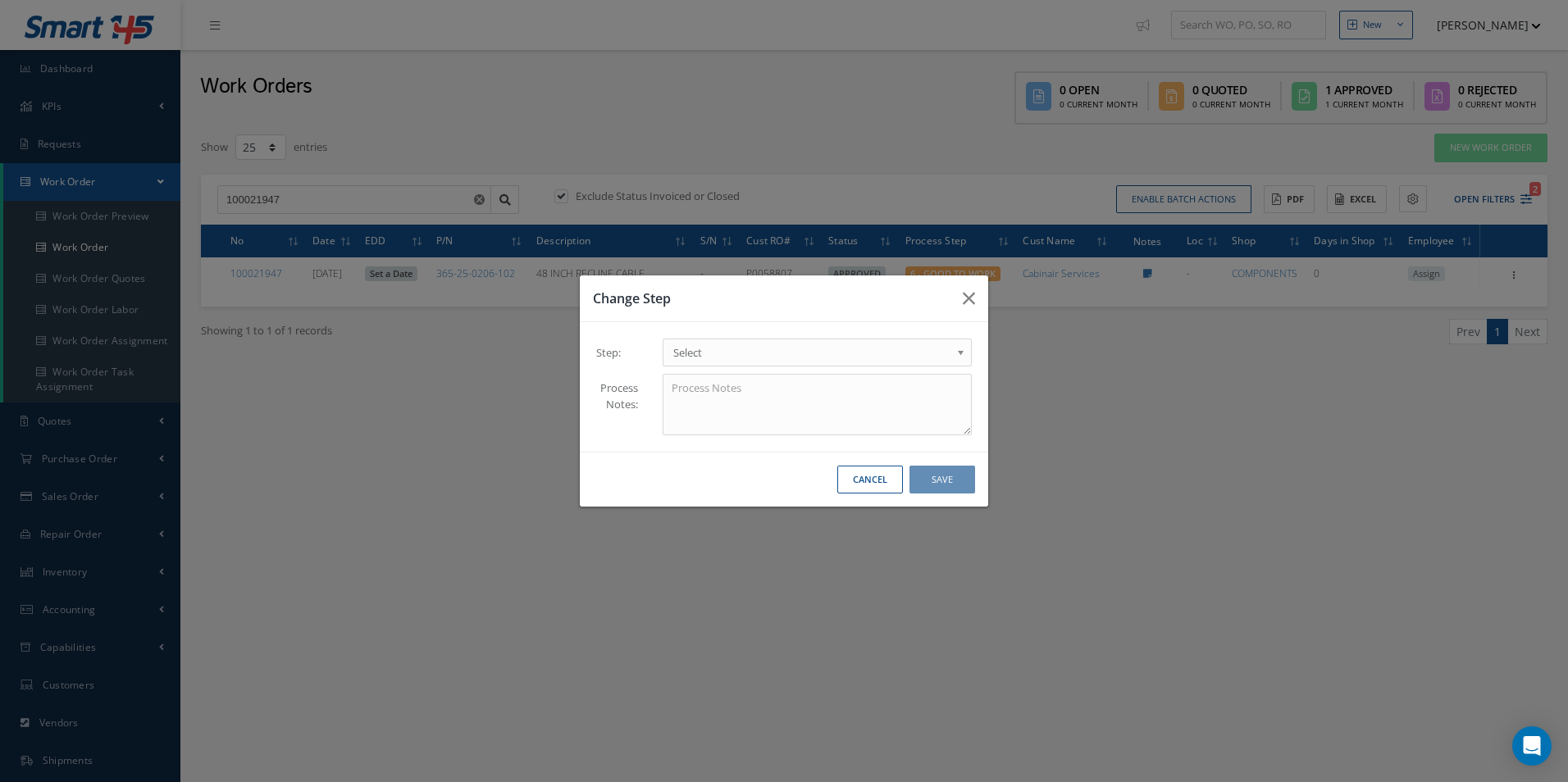
click at [865, 357] on span "Select" at bounding box center [812, 353] width 277 height 20
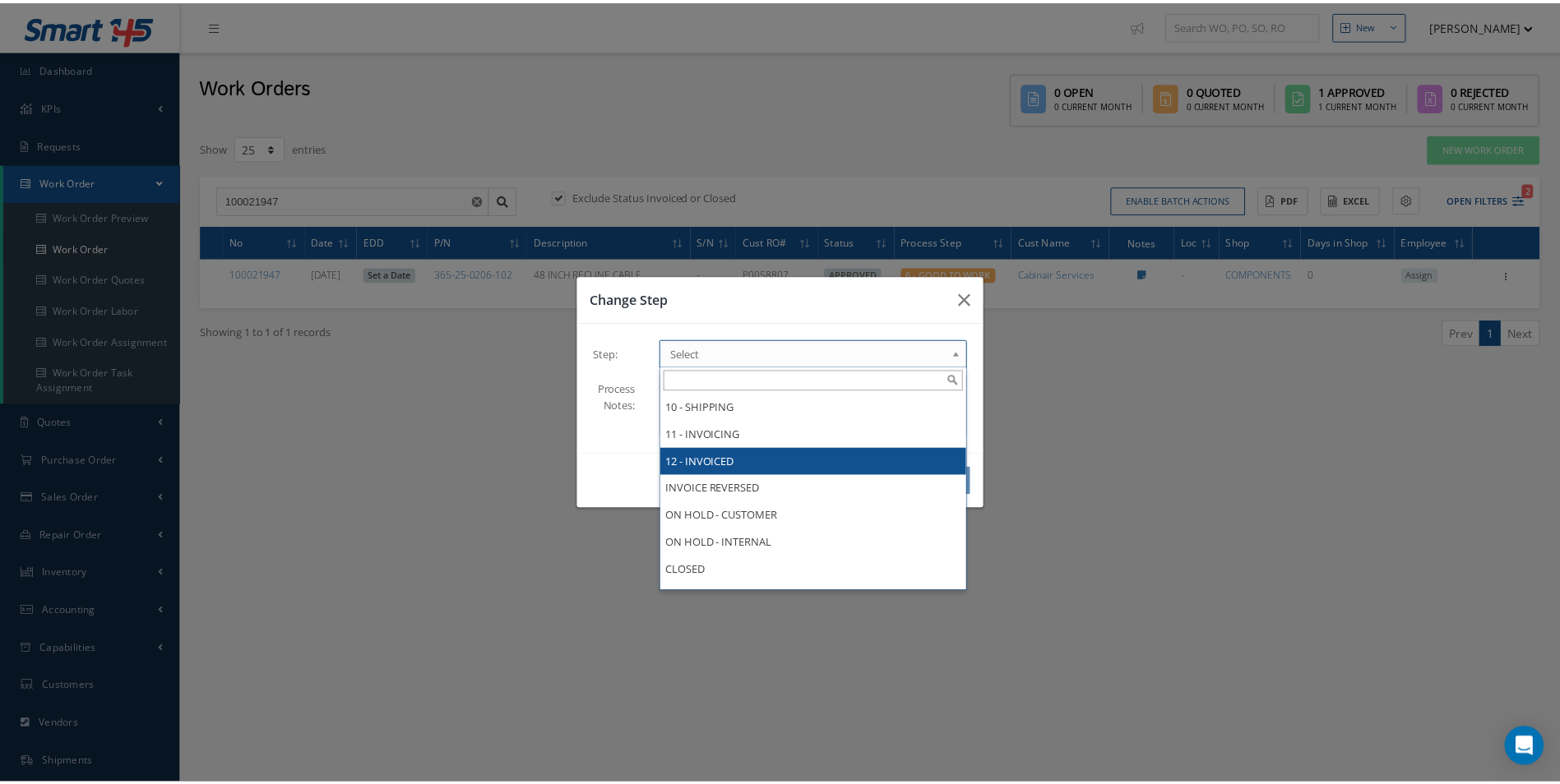
scroll to position [345, 0]
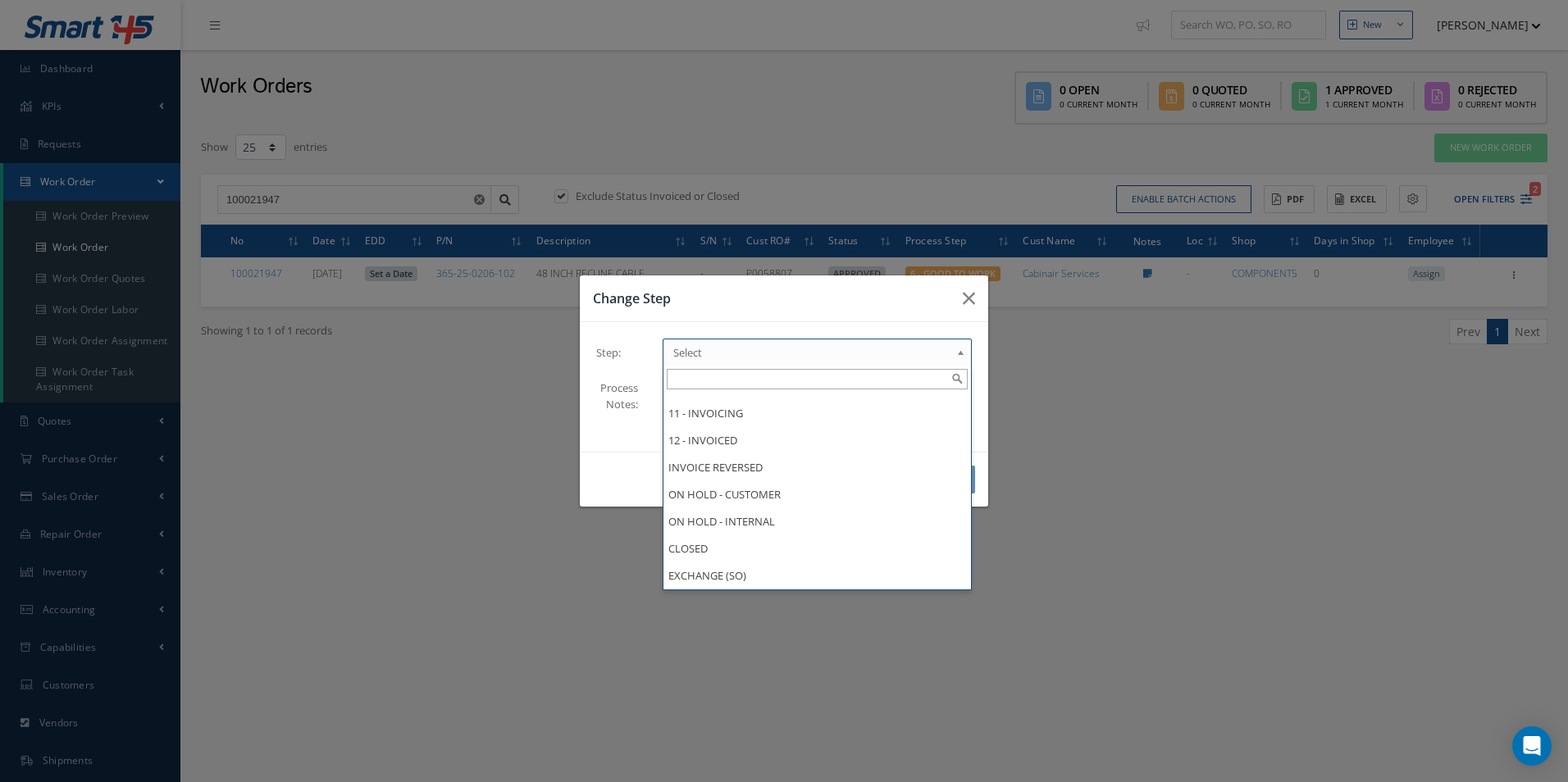
click at [1218, 398] on div "Change Step Step: 1 - GOODS RECEIVED 1.1- AWAITING CONTRACT REVIEW 2 - ESTIMATE…" at bounding box center [784, 391] width 1568 height 782
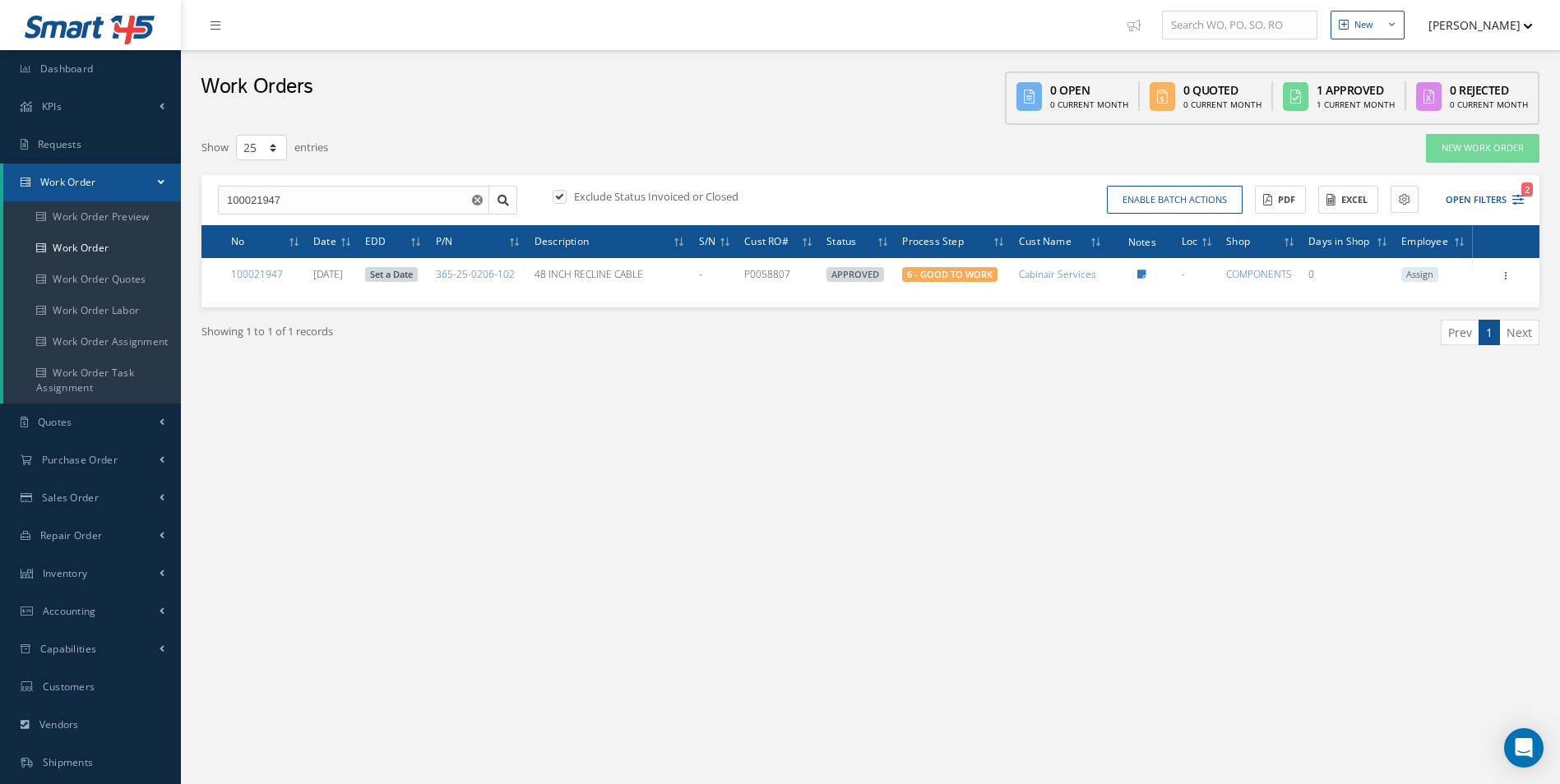
click at [1403, 194] on icon at bounding box center [1405, 200] width 12 height 12
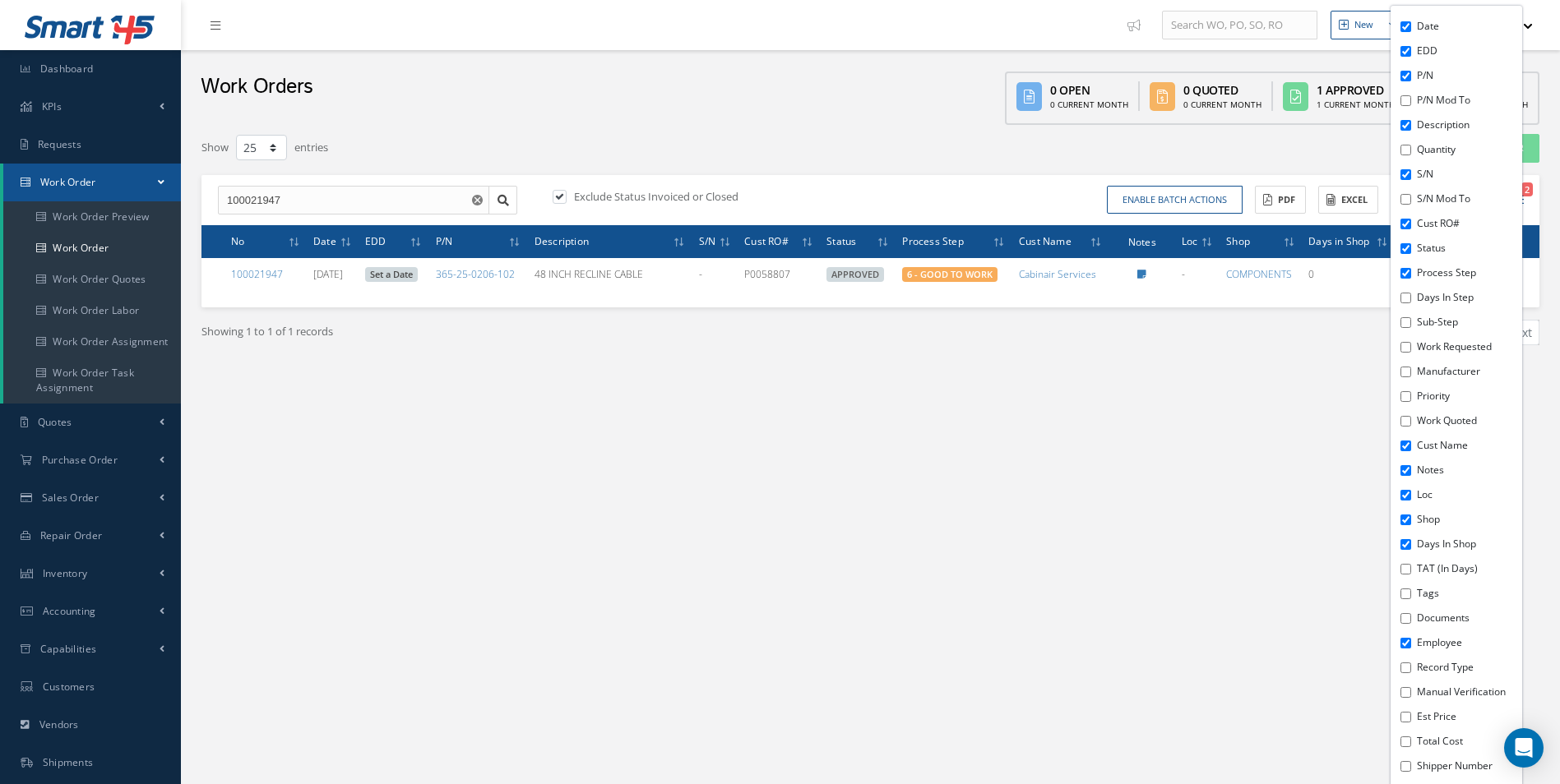
click at [1415, 596] on li "Tags" at bounding box center [1468, 594] width 110 height 25
click at [1405, 600] on div "Date EDD P/N P/N Mod To Description Quantity S/N S/N Mod To Cust RO# Status Pro…" at bounding box center [1456, 396] width 131 height 781
click at [1411, 594] on div "Date EDD P/N P/N Mod To Description Quantity S/N S/N Mod To Cust RO# Status Pro…" at bounding box center [1456, 396] width 131 height 781
click at [955, 539] on div "New New Work Order New Purchase Order New Customer Quote New Sales Order New Re…" at bounding box center [871, 467] width 1379 height 933
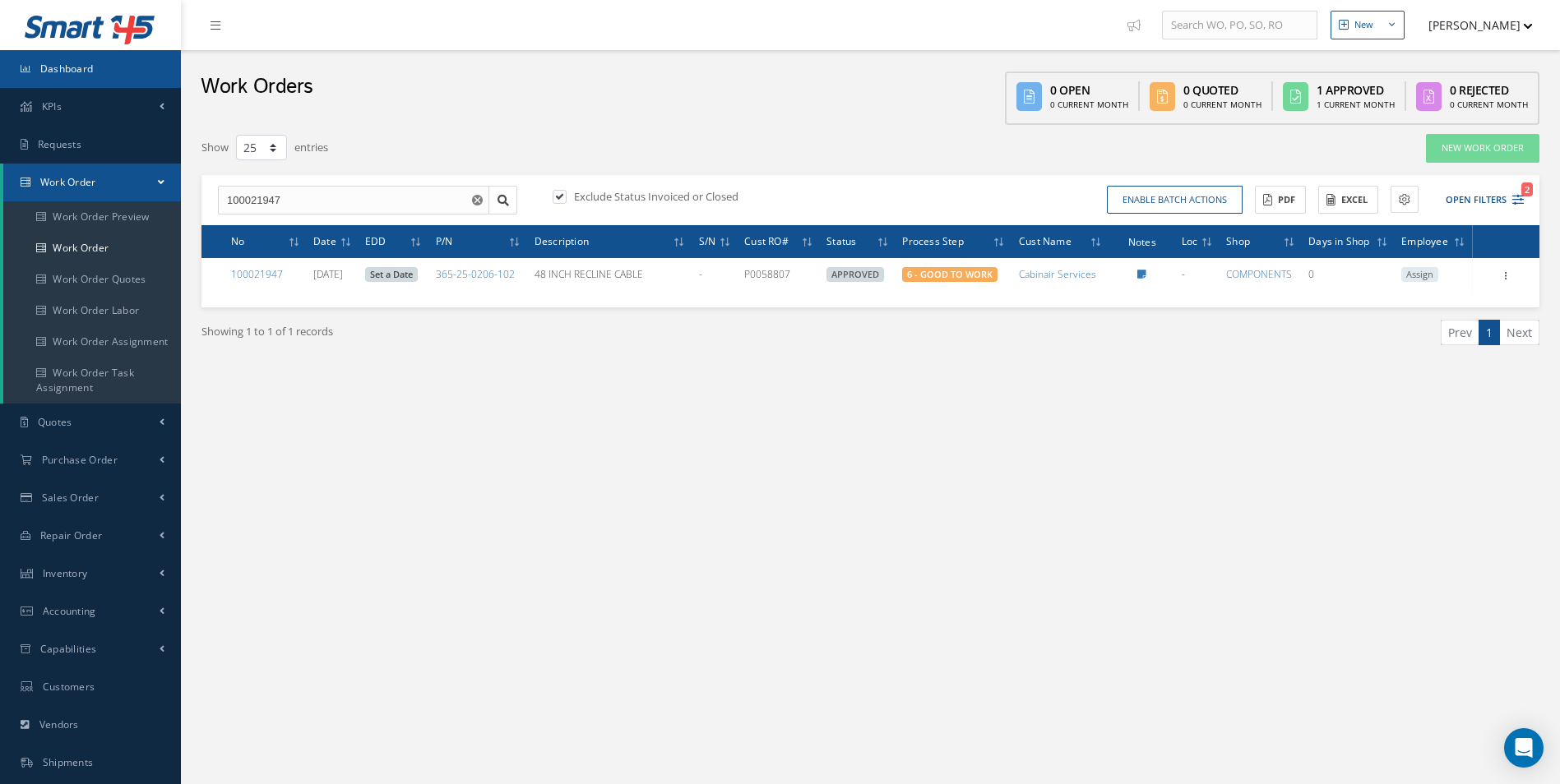
click at [38, 58] on link "Dashboard" at bounding box center [91, 69] width 181 height 38
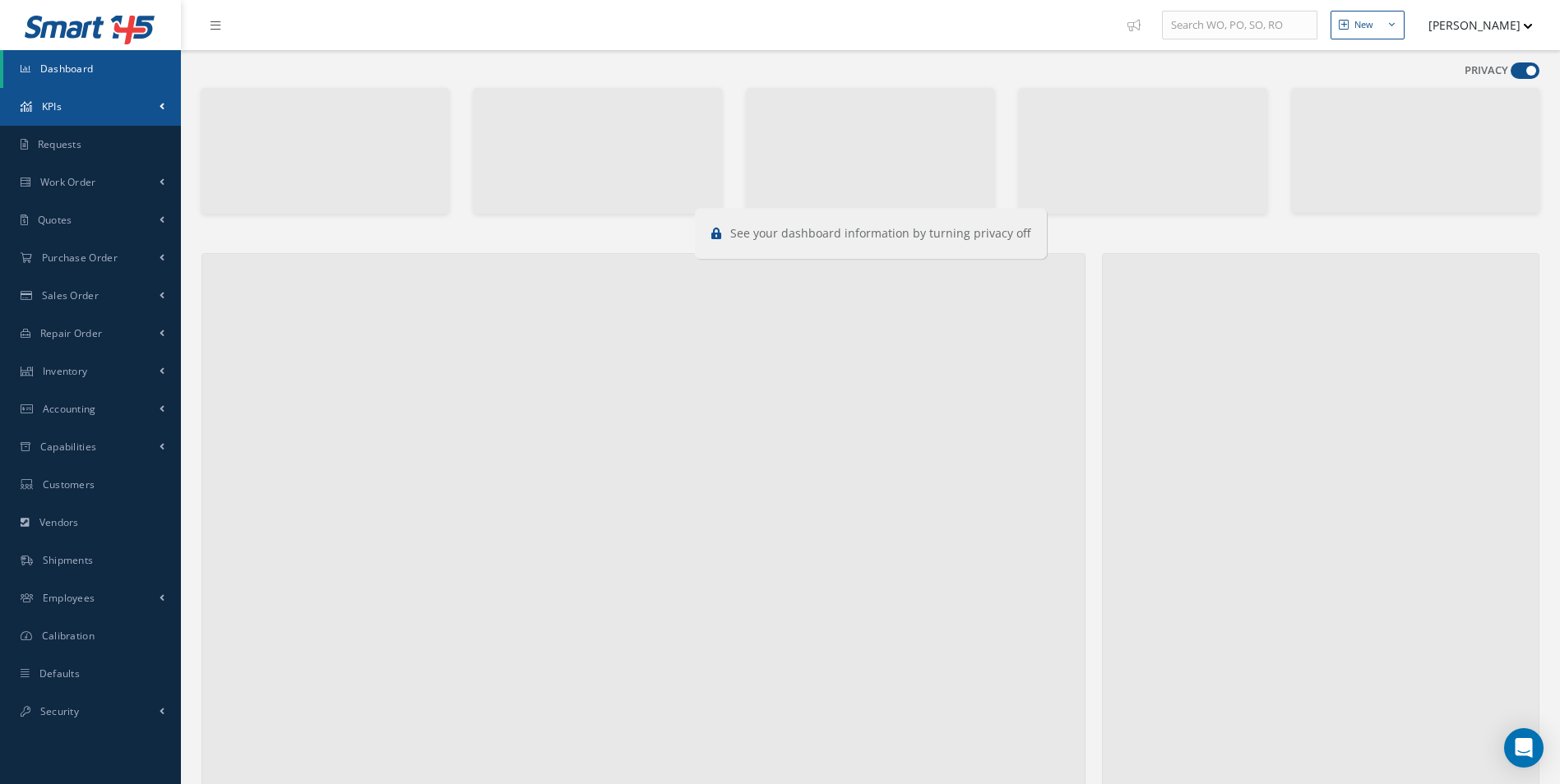
click at [72, 107] on link "KPIs" at bounding box center [91, 107] width 181 height 38
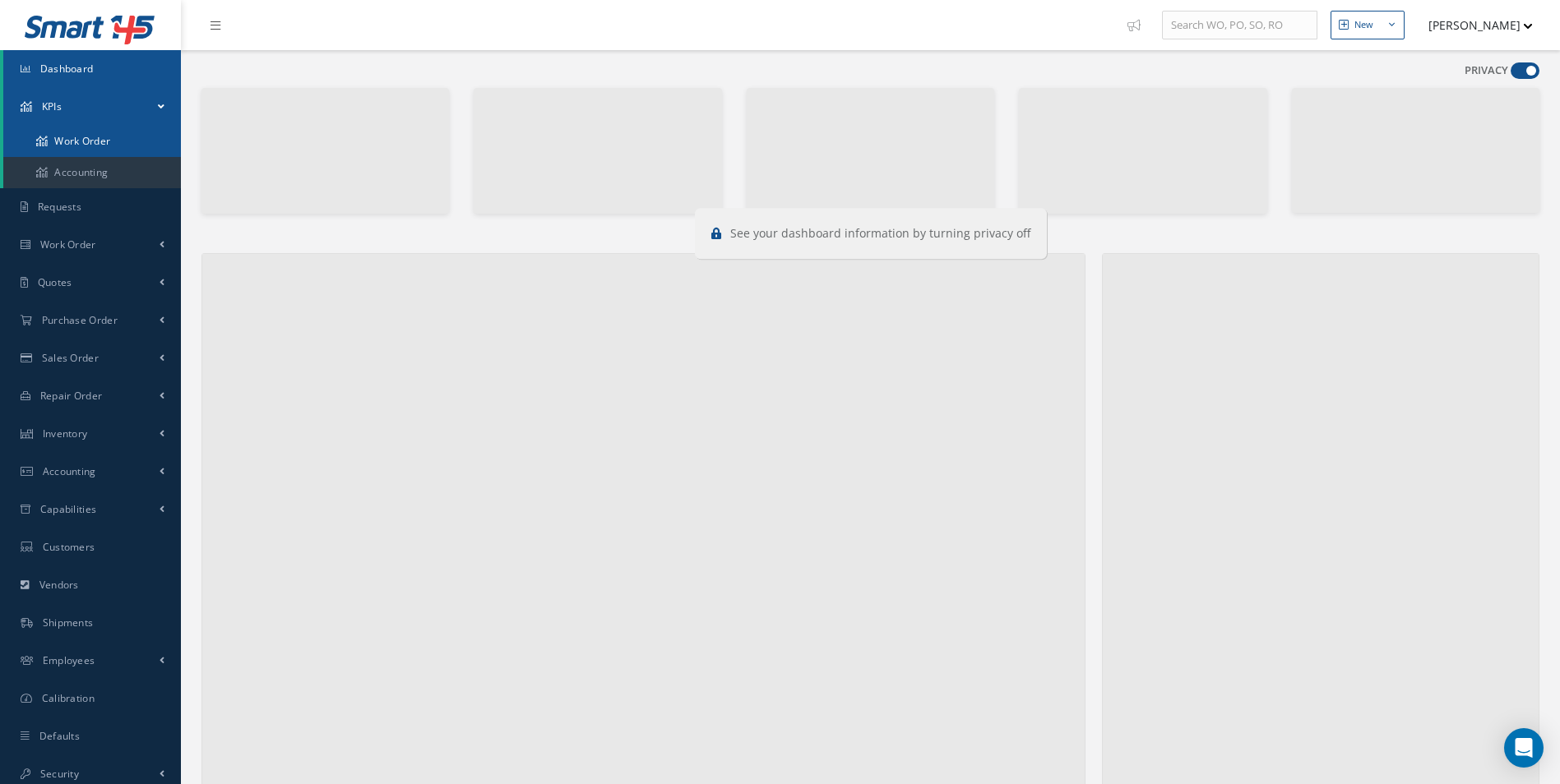
click at [81, 145] on link "Work Order" at bounding box center [92, 141] width 178 height 32
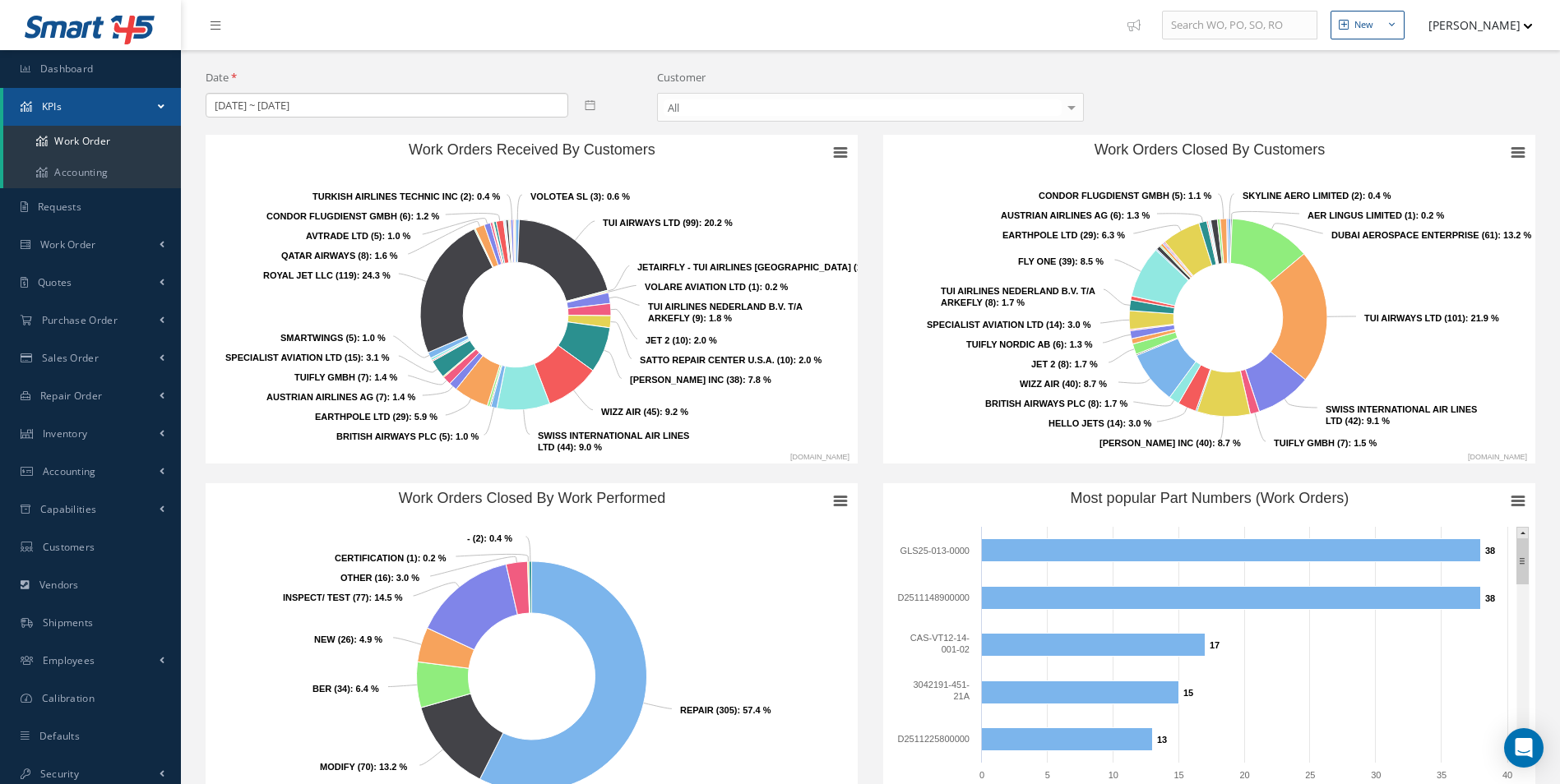
drag, startPoint x: 0, startPoint y: 0, endPoint x: 970, endPoint y: 455, distance: 1071.4
click at [970, 455] on rect "Work Orders Closed By Customers" at bounding box center [1209, 299] width 652 height 329
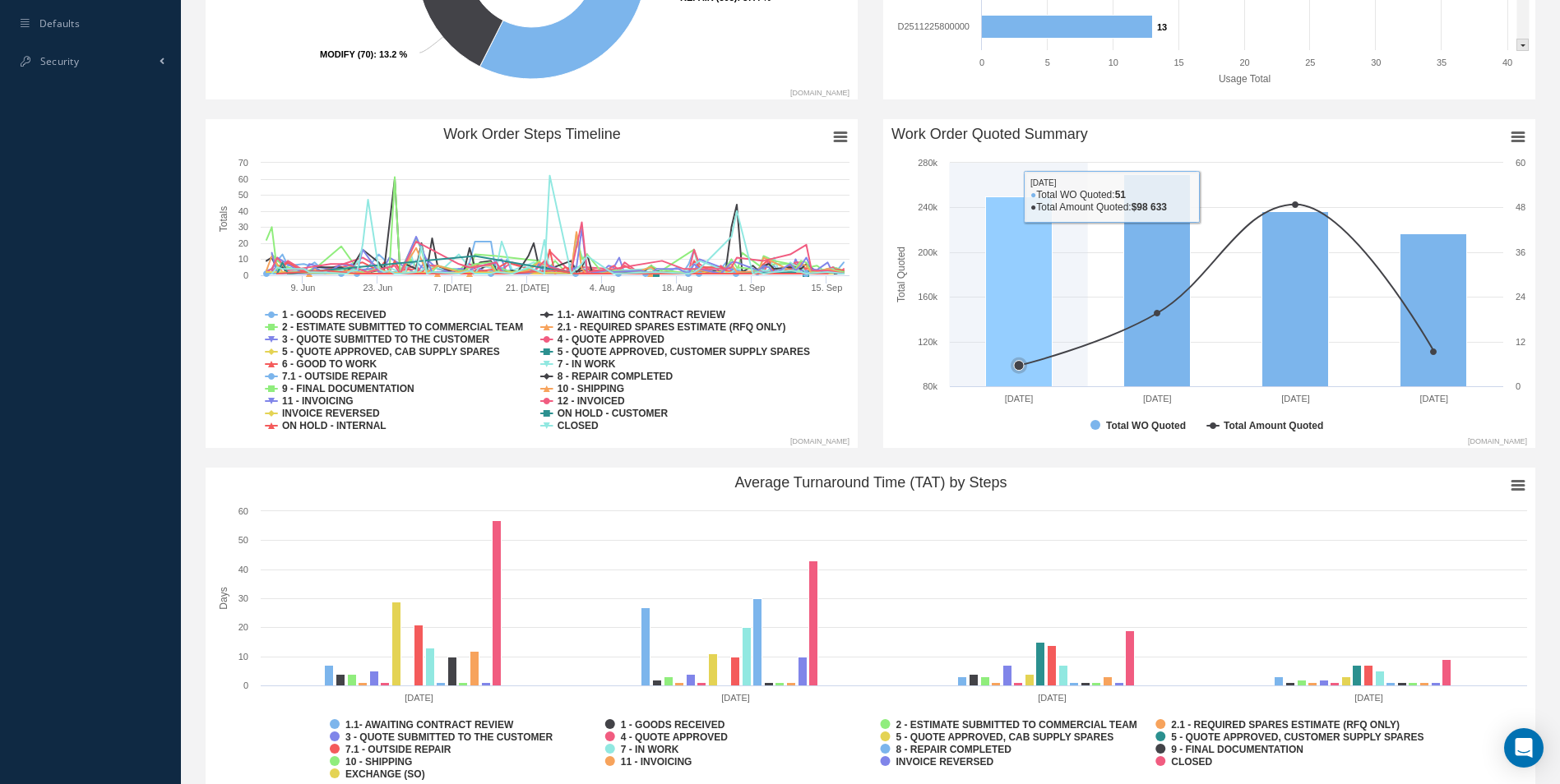
scroll to position [784, 0]
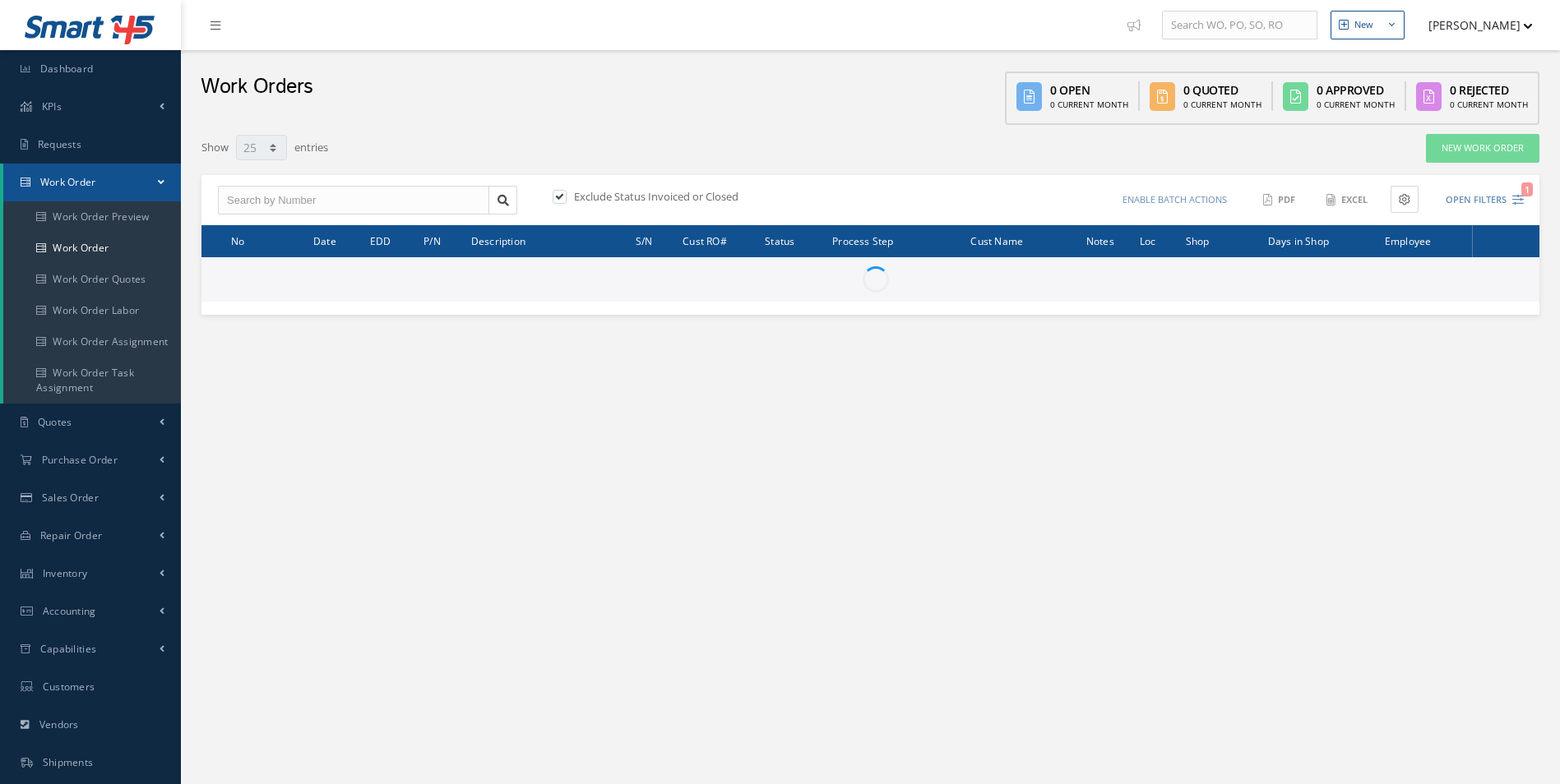
select select "25"
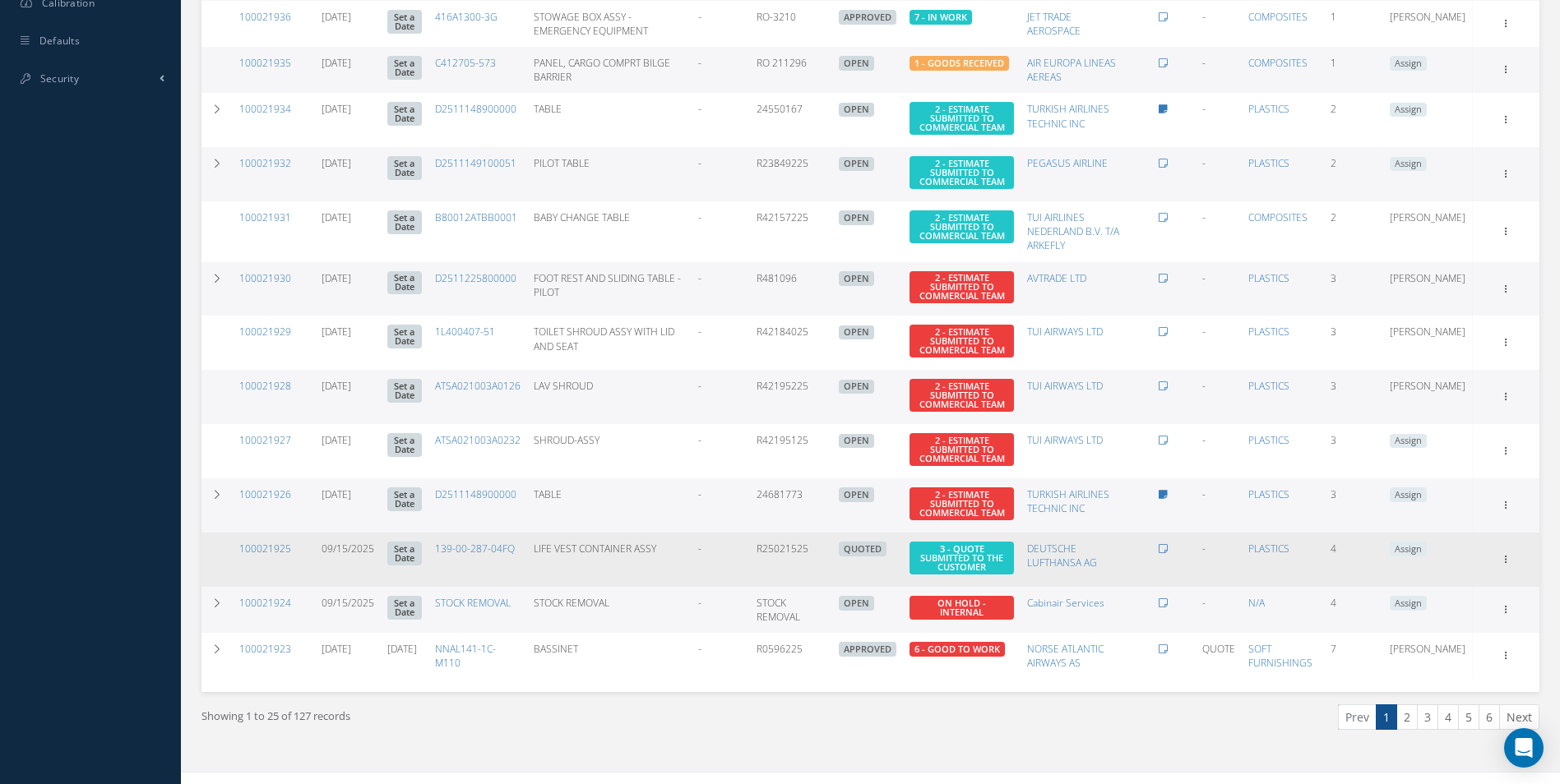
scroll to position [840, 0]
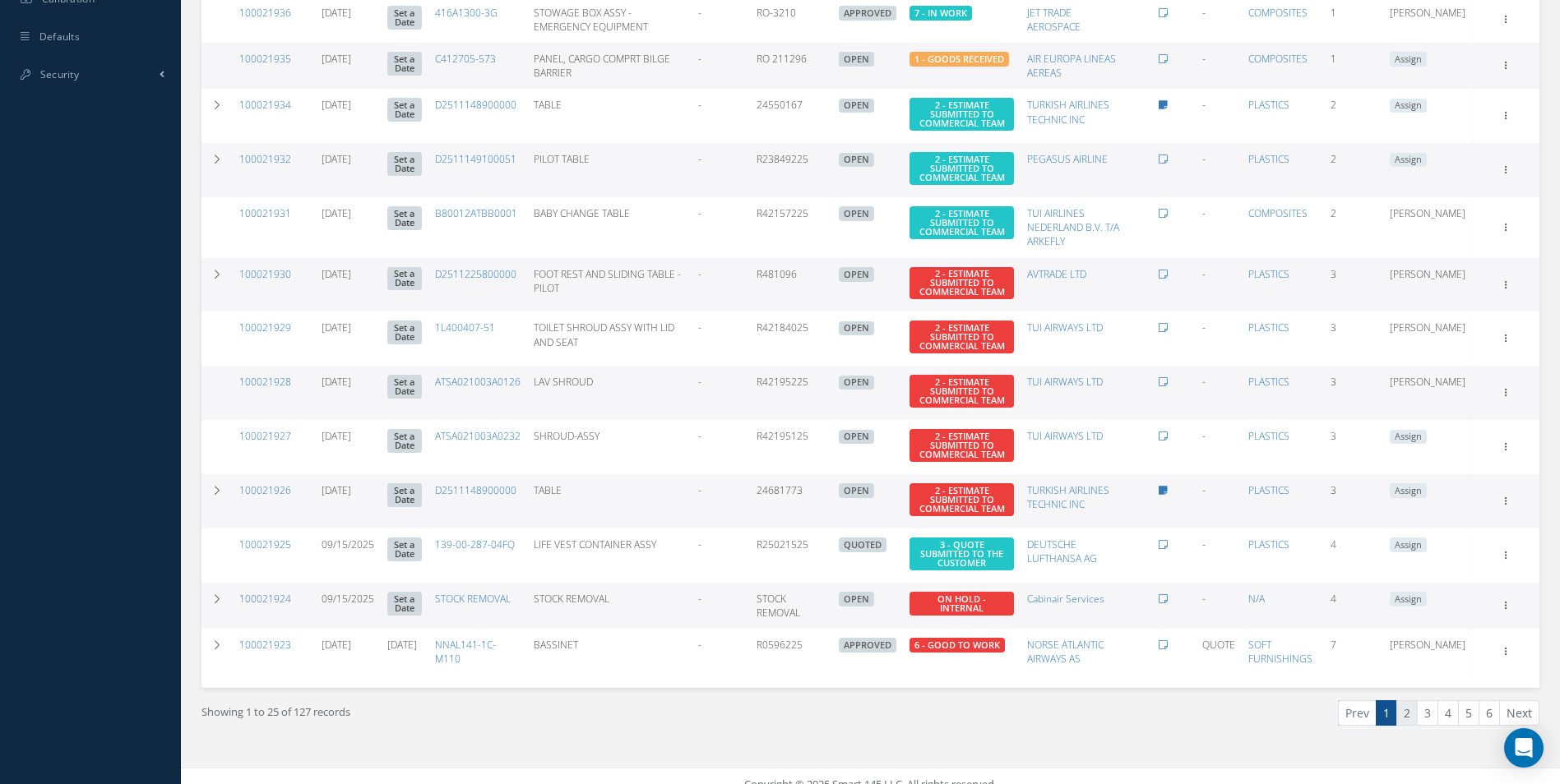
click at [1403, 703] on link "2" at bounding box center [1407, 713] width 22 height 26
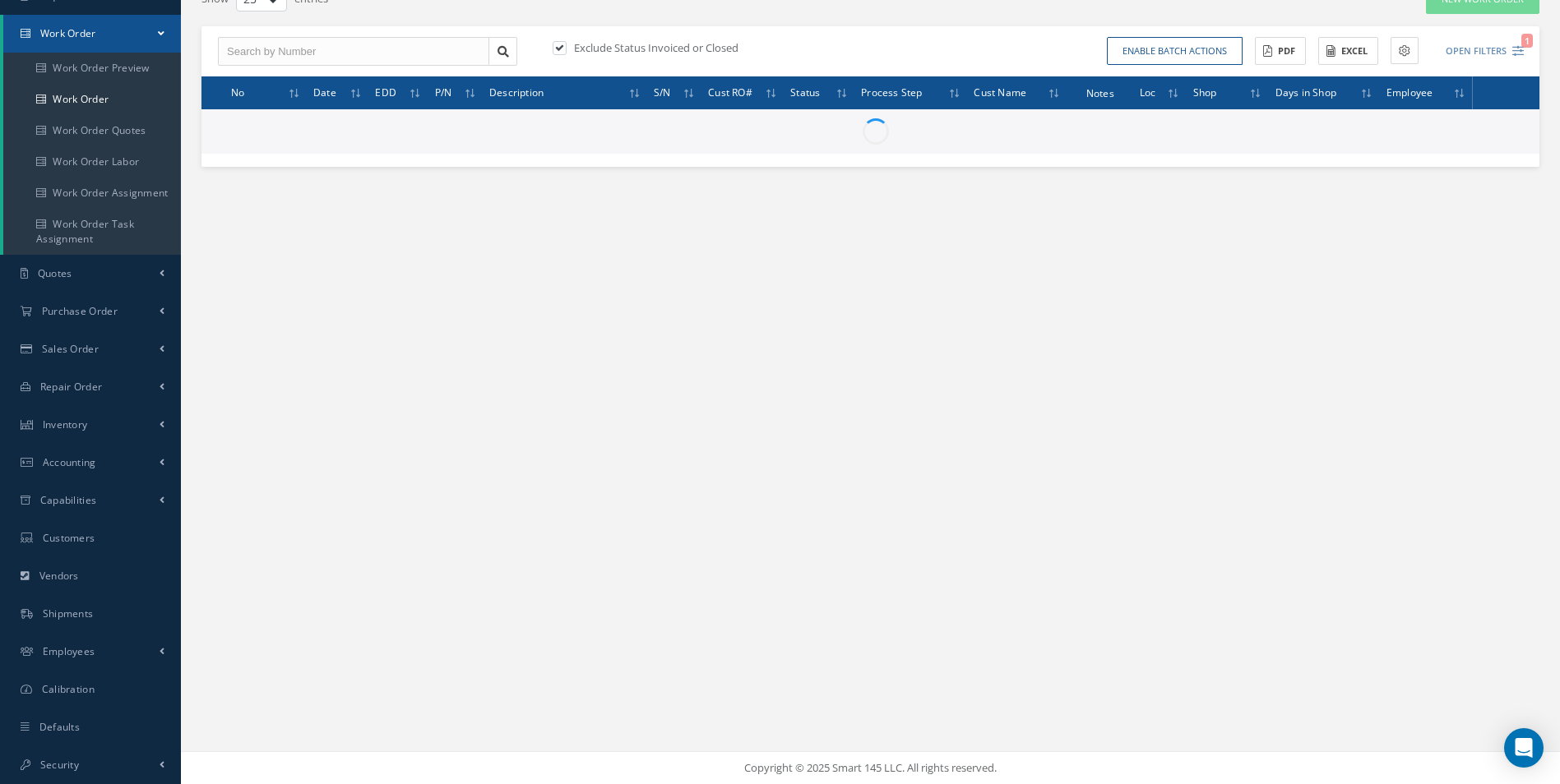
scroll to position [149, 0]
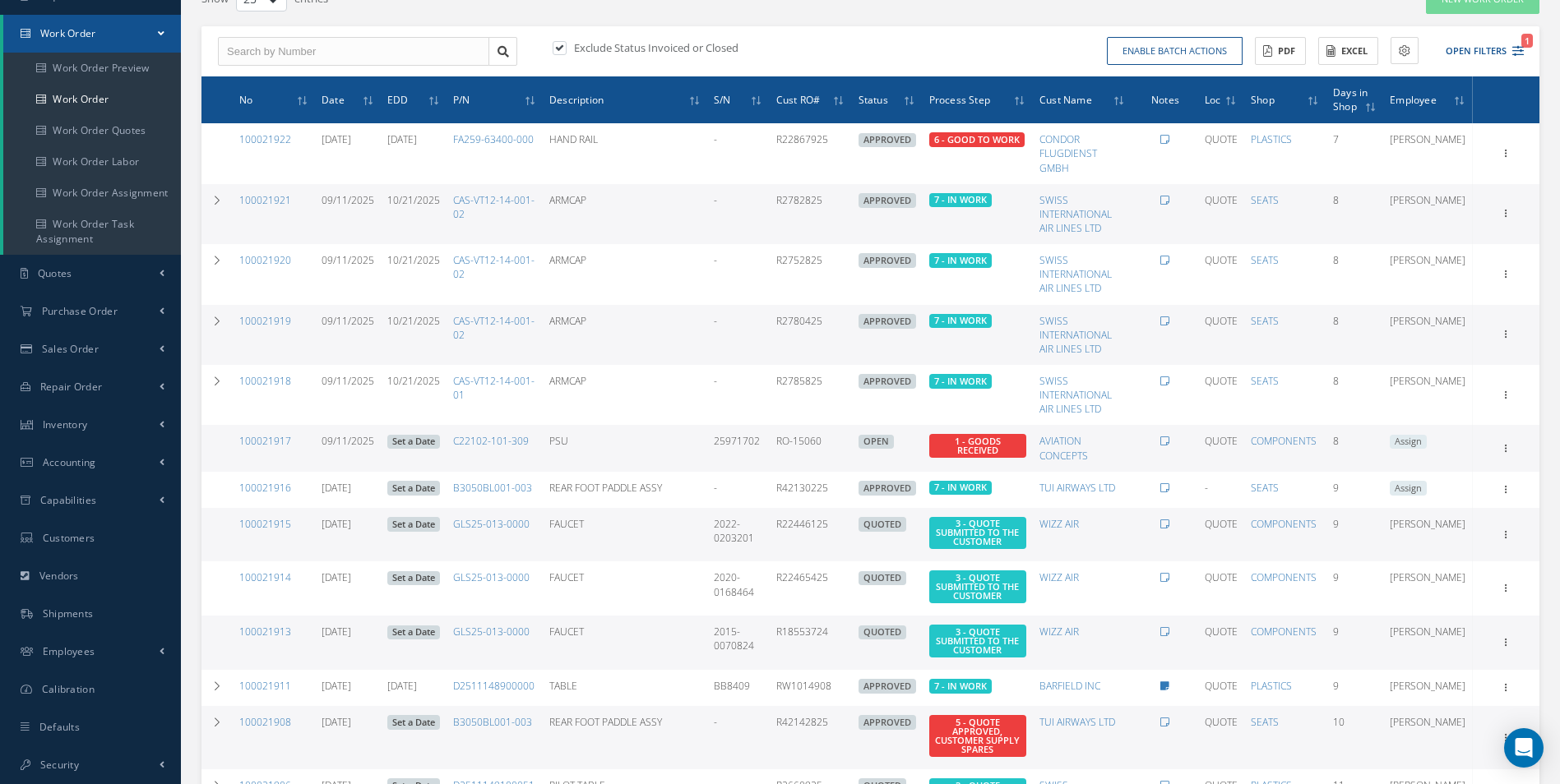
click at [320, 29] on div "Exclude Status Invoiced or Closed Enable batch actions Update Work Orders Close…" at bounding box center [871, 51] width 1338 height 51
click at [316, 47] on input "text" at bounding box center [353, 52] width 272 height 30
paste input "100021947"
type input "100021947"
click at [331, 84] on div "100021947" at bounding box center [353, 81] width 253 height 17
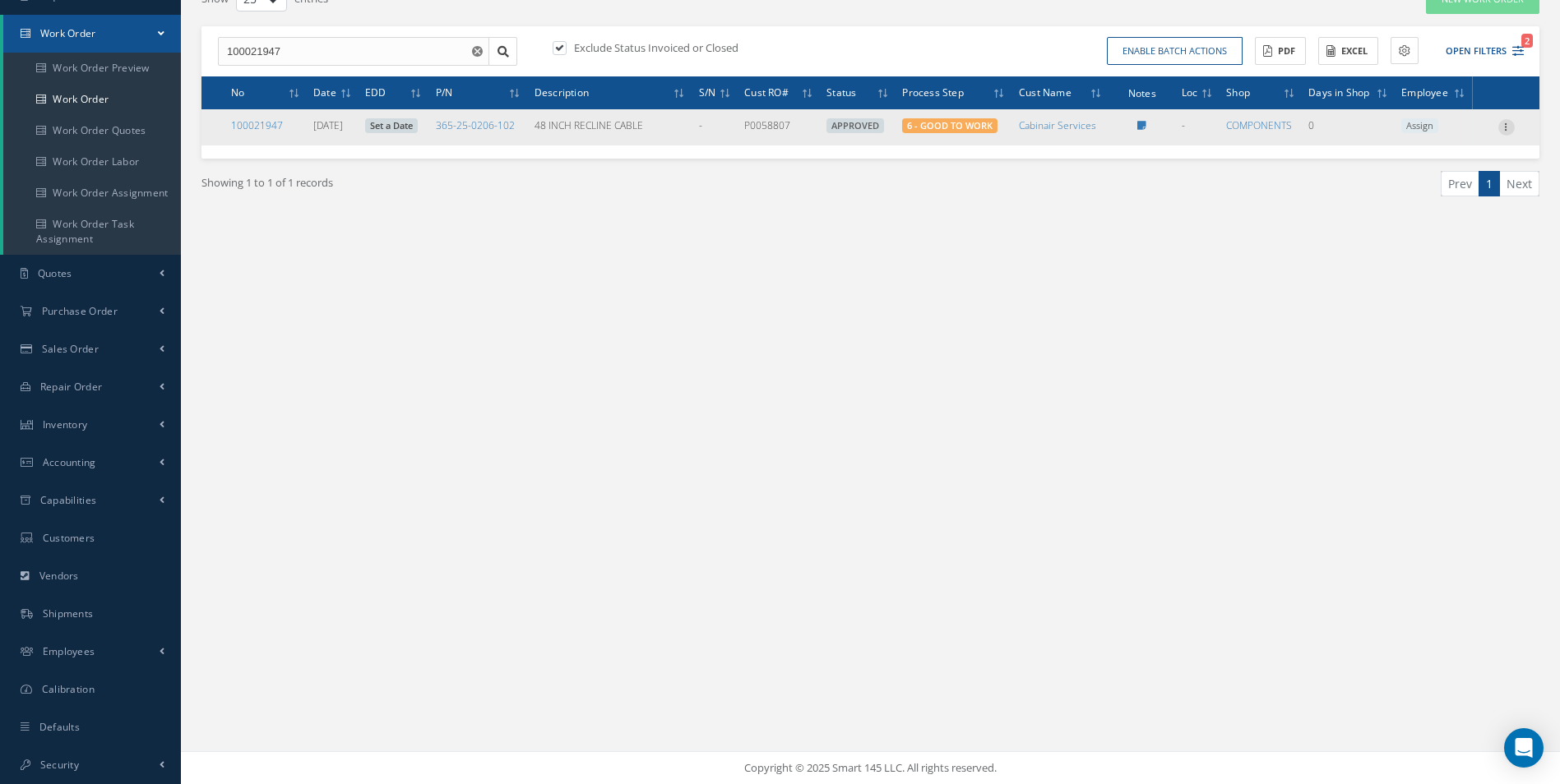
click at [1503, 134] on div "Show Edit Update Prefix Close Send By Email Sub Work Orders Documents Print-Out…" at bounding box center [1507, 128] width 20 height 20
click at [1504, 130] on icon at bounding box center [1507, 126] width 17 height 13
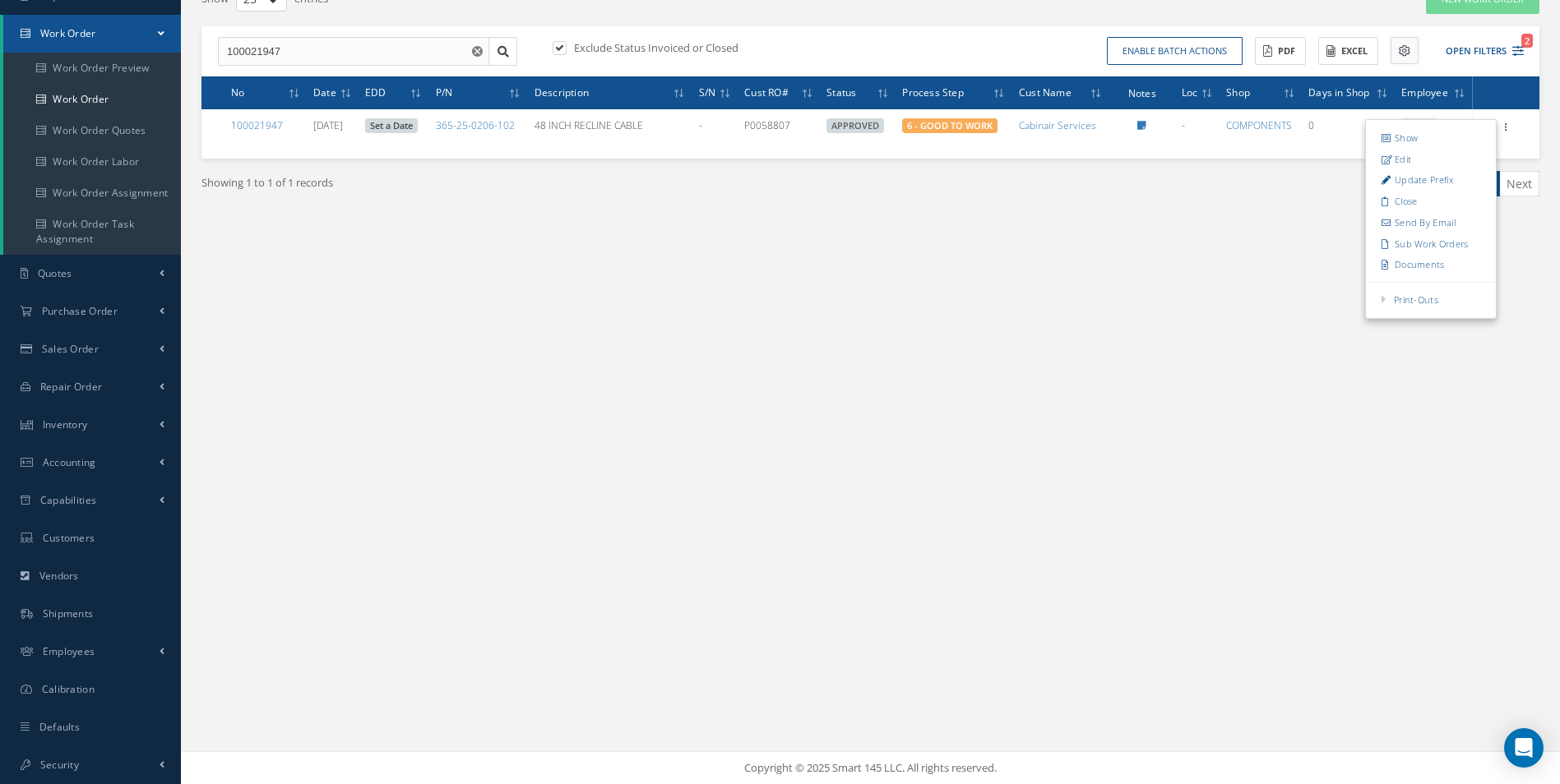
click at [1399, 46] on icon at bounding box center [1405, 51] width 12 height 12
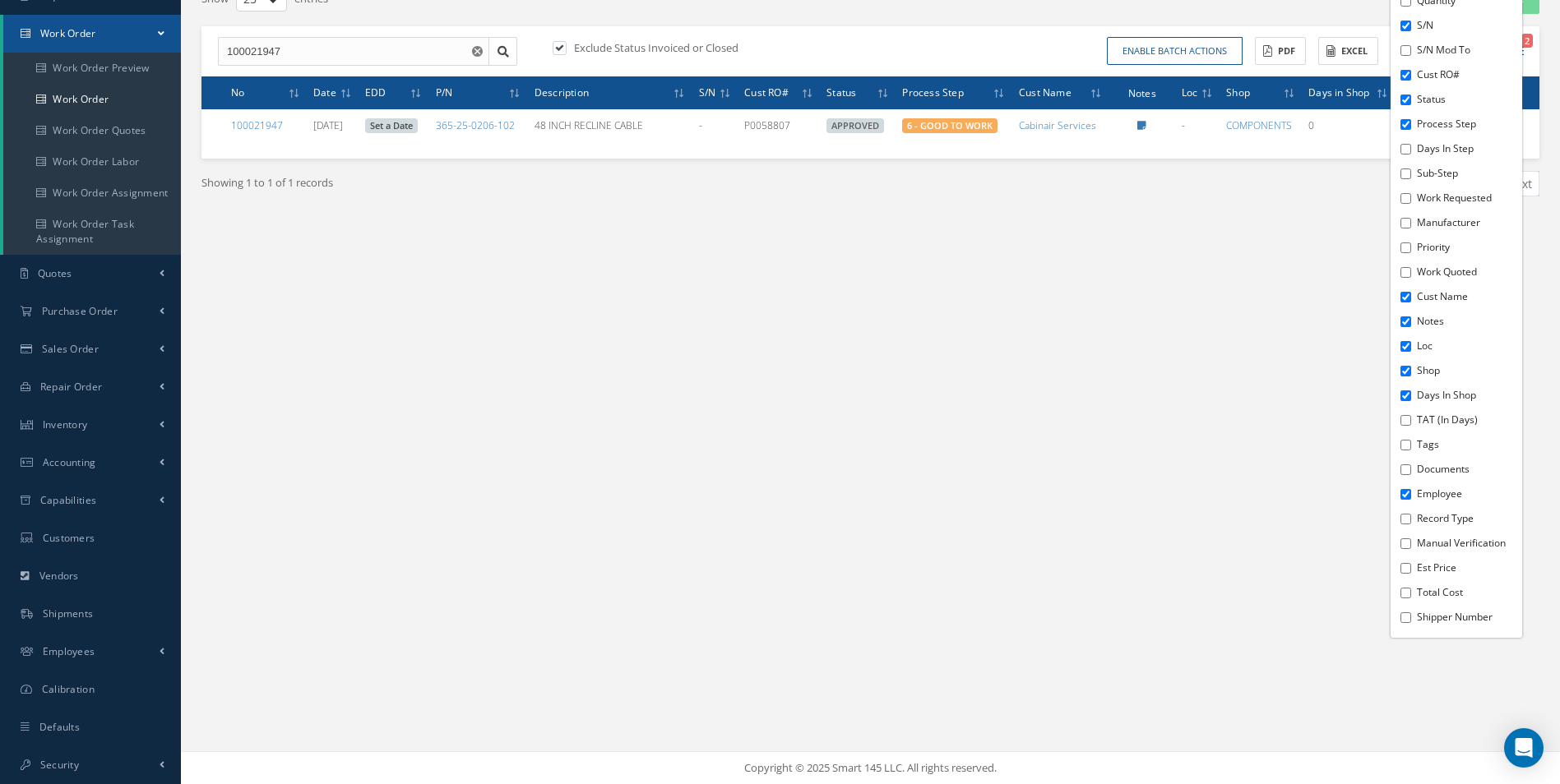
click at [1408, 586] on div "Date EDD P/N P/N Mod To Description Quantity S/N S/N Mod To Cust RO# Status Pro…" at bounding box center [1456, 247] width 131 height 781
click at [1402, 589] on input "Total Cost" at bounding box center [1405, 593] width 11 height 11
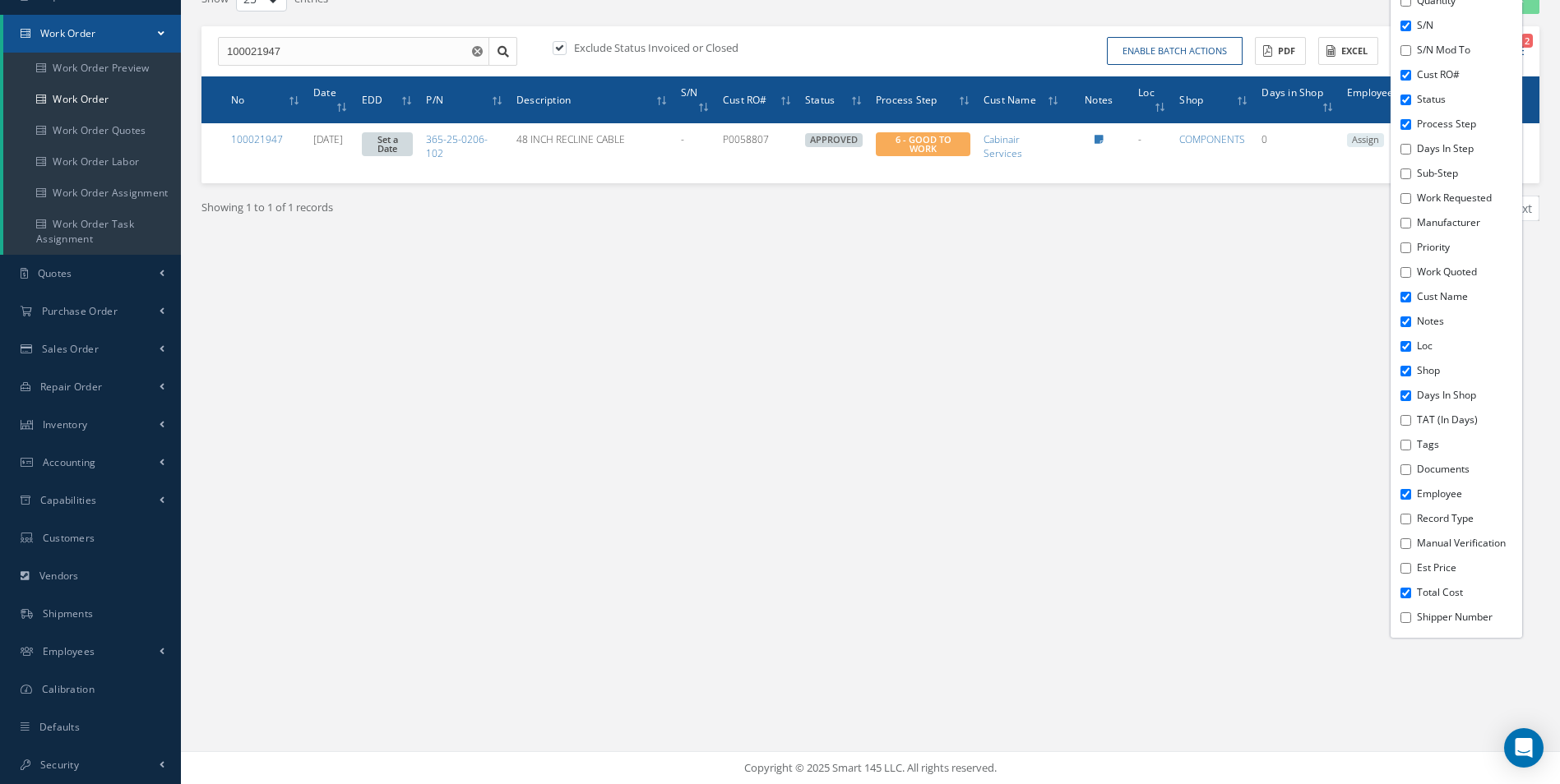
click at [1402, 595] on input "Total Cost" at bounding box center [1405, 593] width 11 height 11
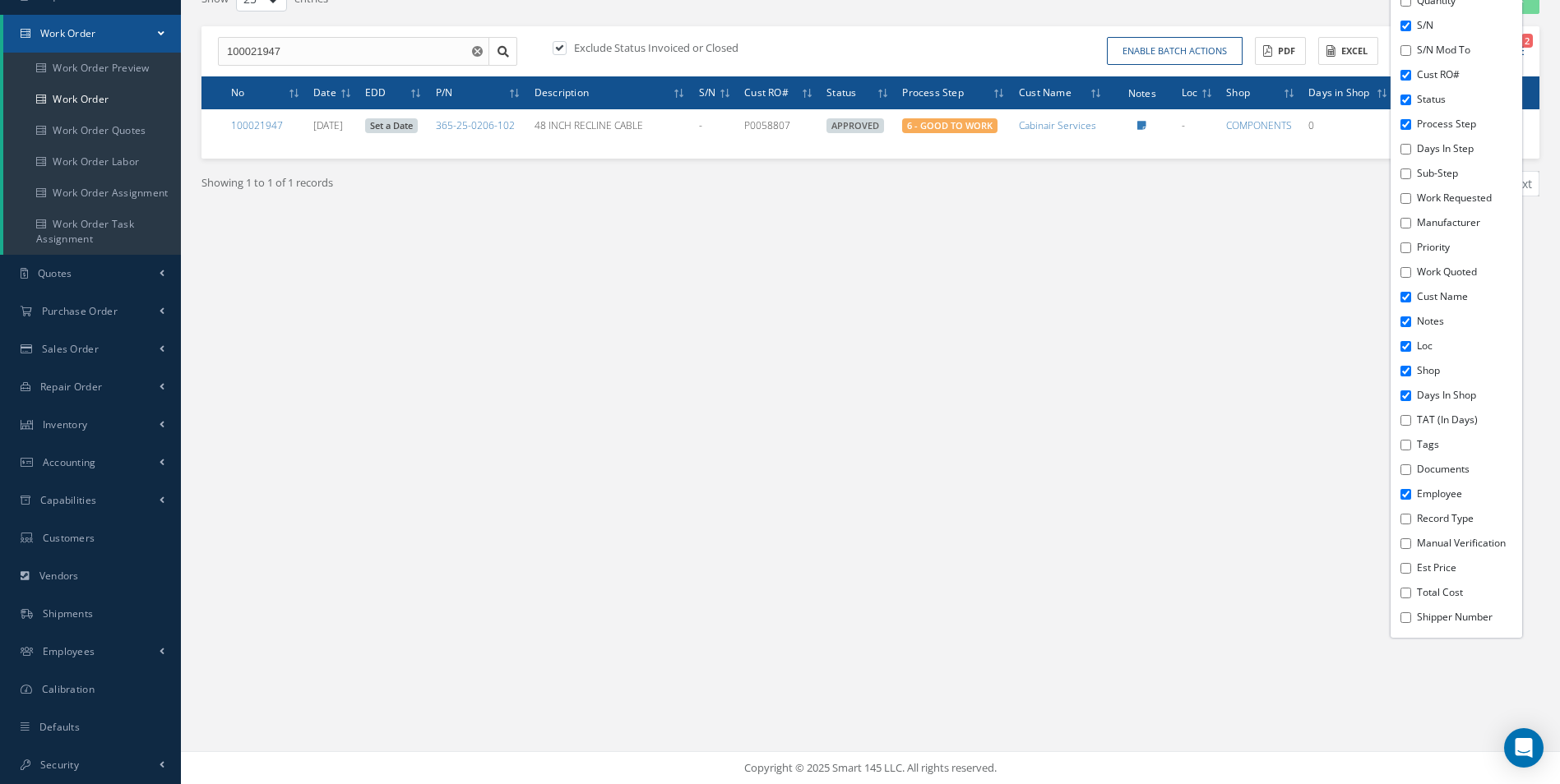
click at [1402, 595] on input "Total Cost" at bounding box center [1405, 593] width 11 height 11
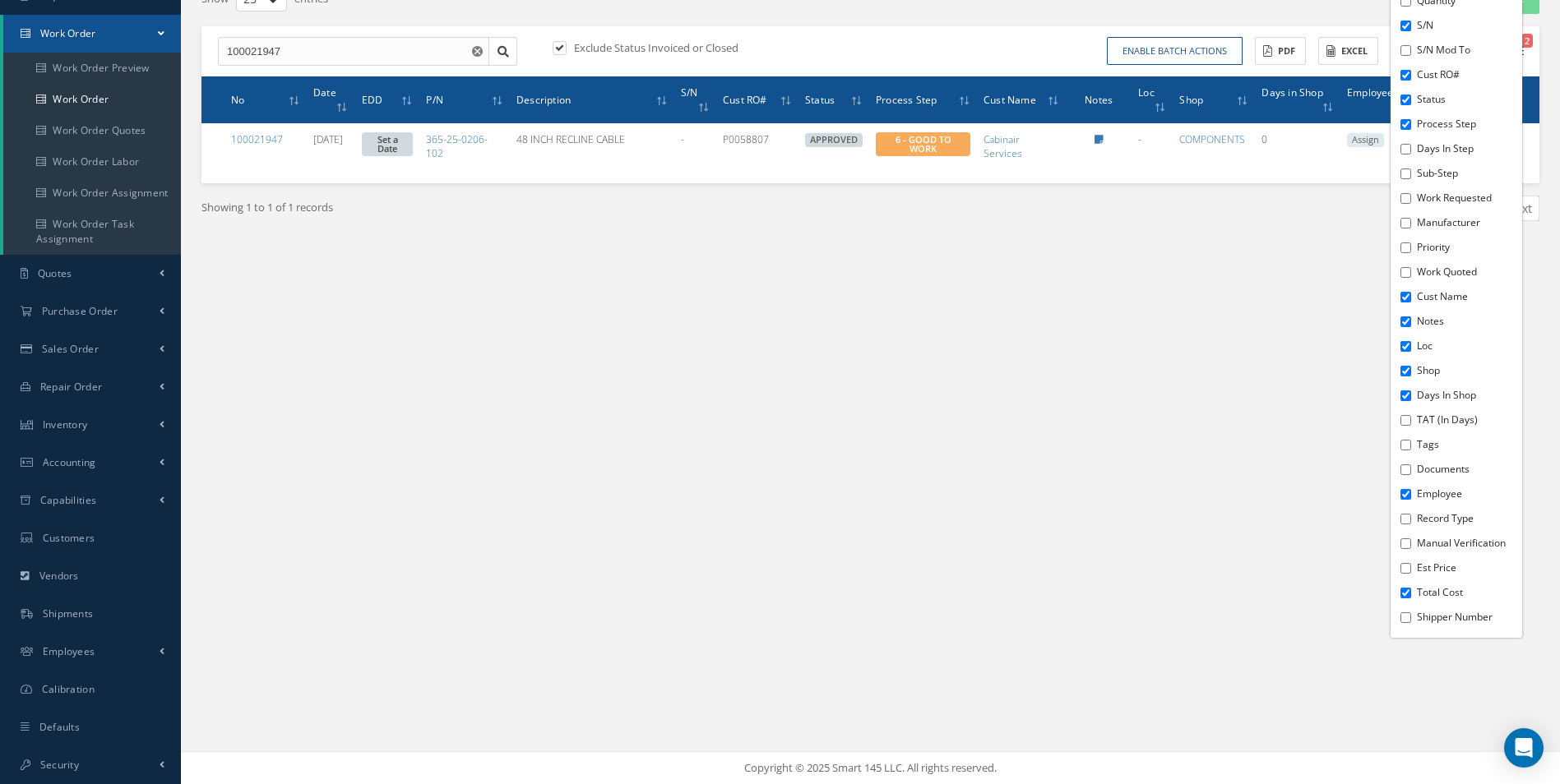
click at [1402, 595] on input "Total Cost" at bounding box center [1405, 593] width 11 height 11
checkbox input "false"
